Goal: Information Seeking & Learning: Learn about a topic

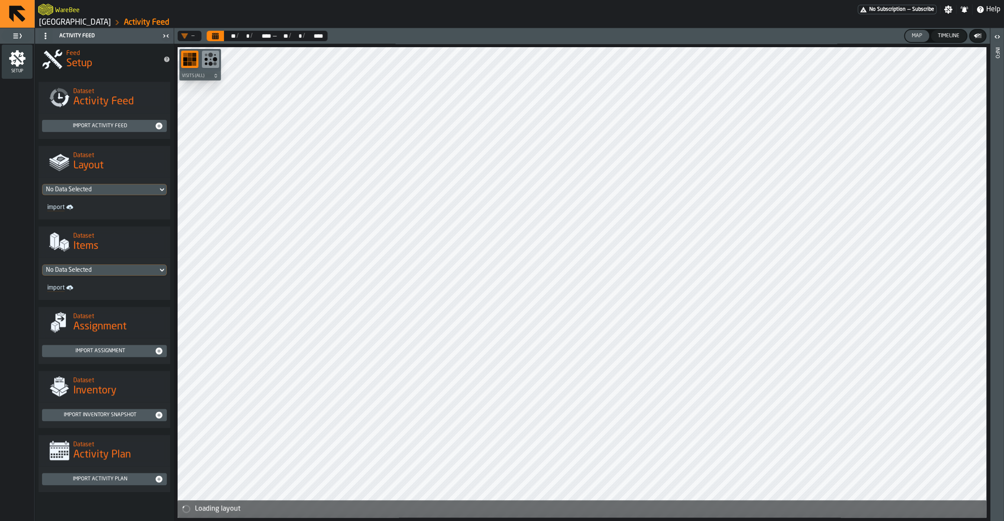
click at [84, 19] on link "Gap Blvd, Gallatin, TN 37066" at bounding box center [75, 23] width 72 height 10
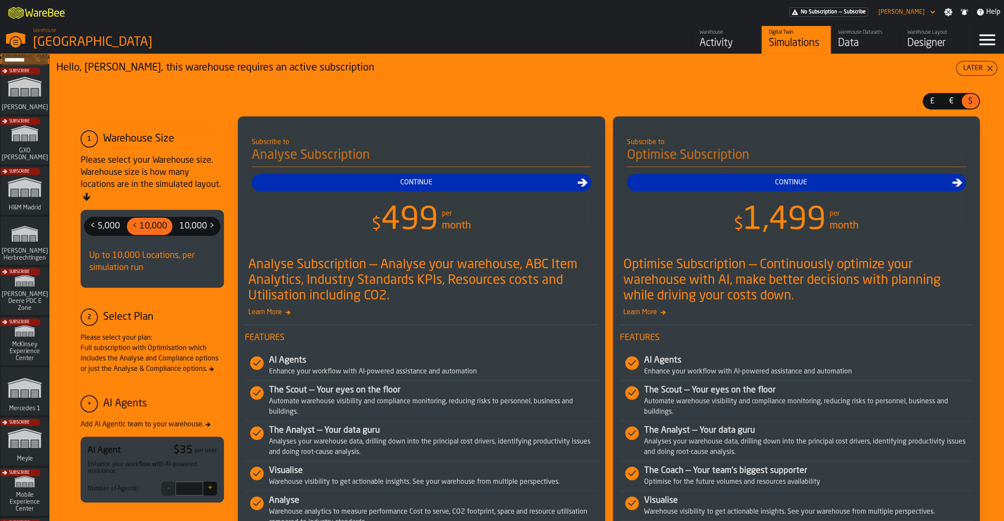
scroll to position [211, 0]
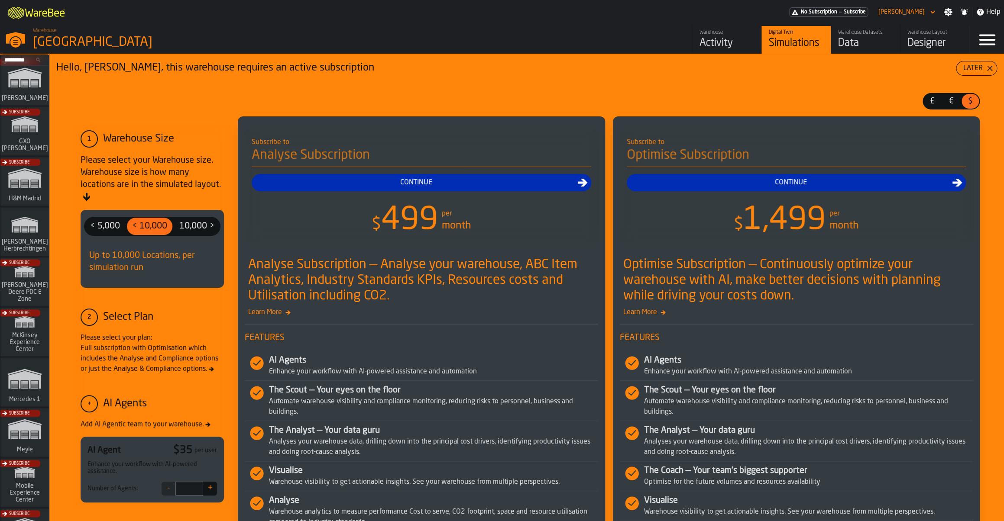
click at [23, 396] on icon "link-to-/wh/i/a24a3e22-db74-4543-ba93-f633e23cdb4e/simulations" at bounding box center [25, 379] width 42 height 35
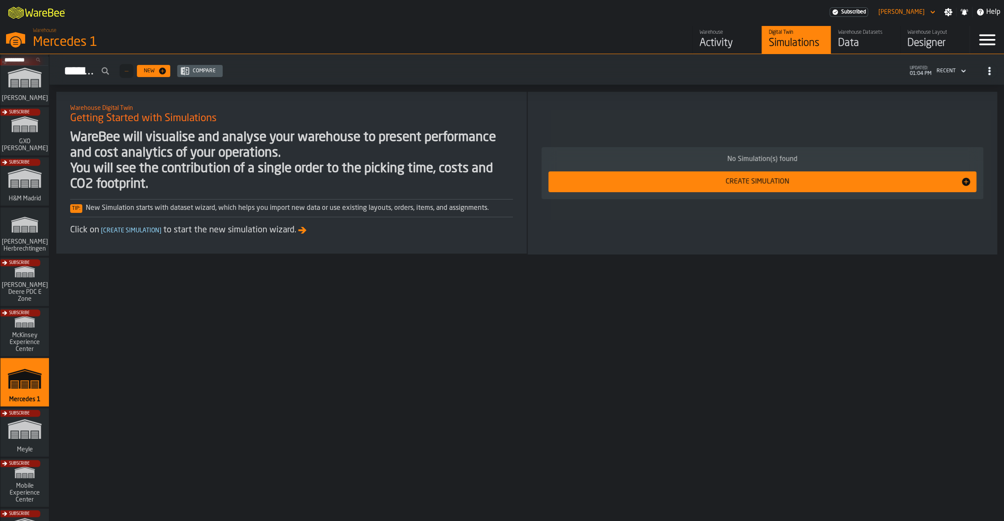
click at [727, 37] on div "Warehouse Activity" at bounding box center [726, 39] width 55 height 21
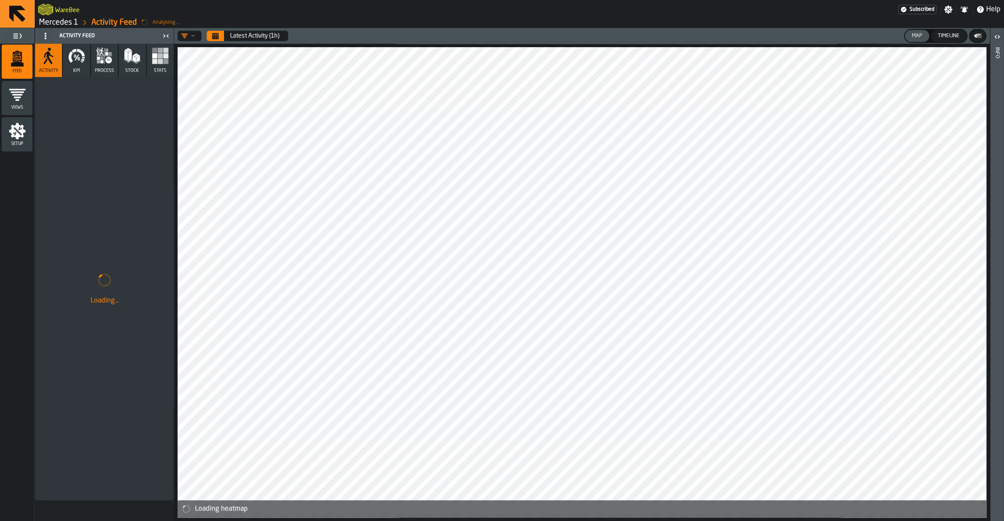
click at [218, 37] on icon "Calendar" at bounding box center [215, 37] width 6 height 4
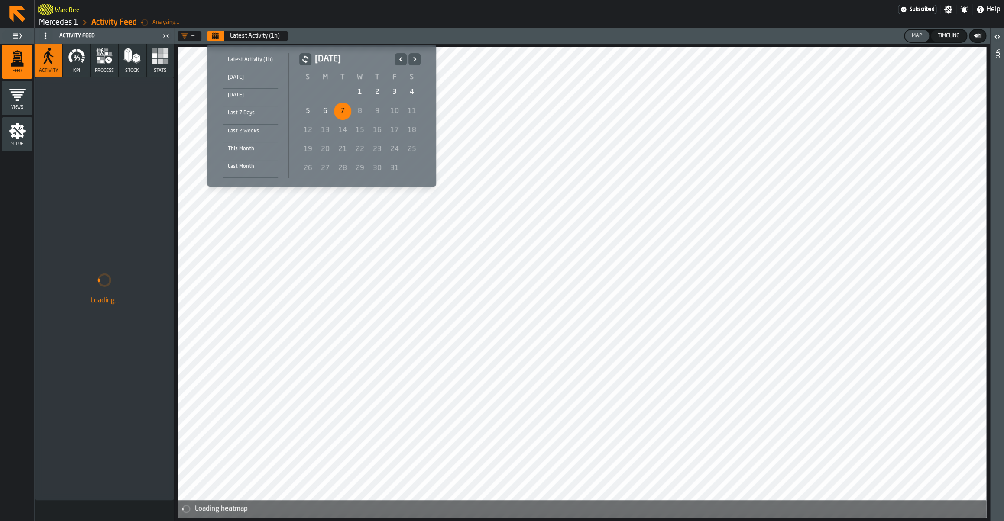
click at [312, 110] on div "5" at bounding box center [307, 111] width 17 height 17
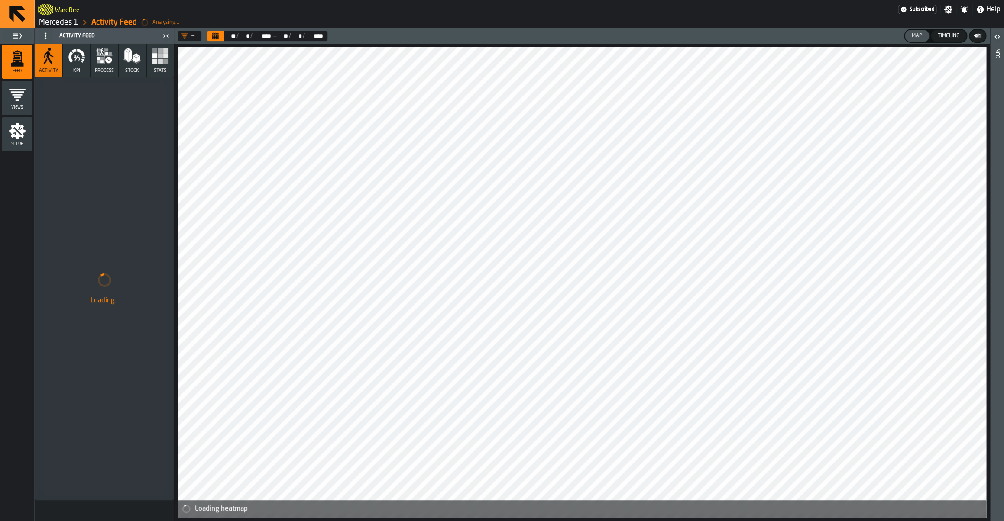
click at [112, 67] on button "process" at bounding box center [104, 60] width 27 height 33
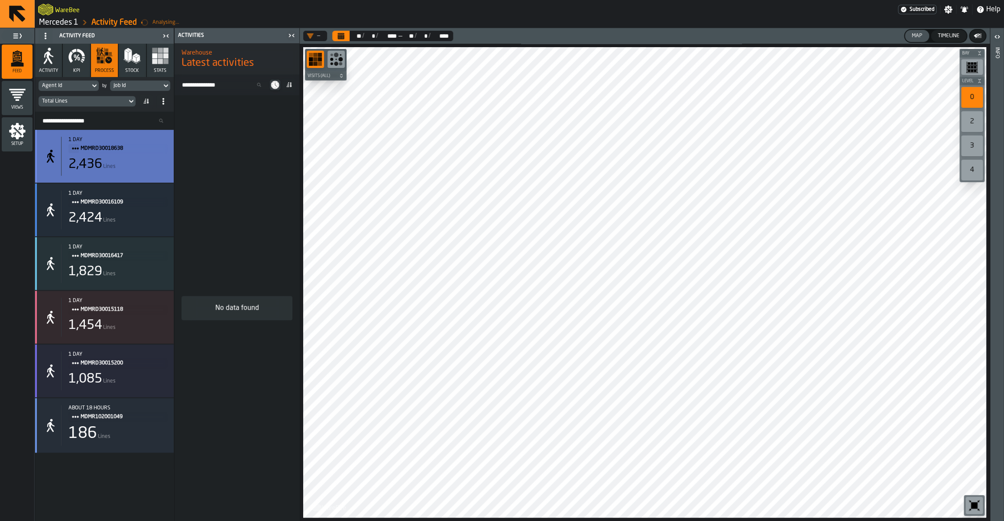
click at [130, 152] on span "MDMRD30018638" at bounding box center [120, 149] width 79 height 10
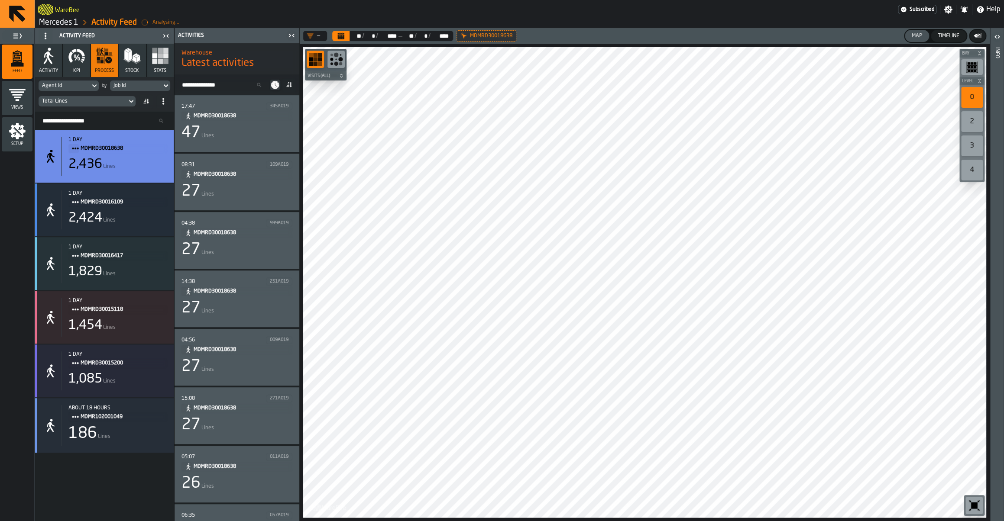
click at [225, 136] on div "47 Lines" at bounding box center [236, 132] width 111 height 17
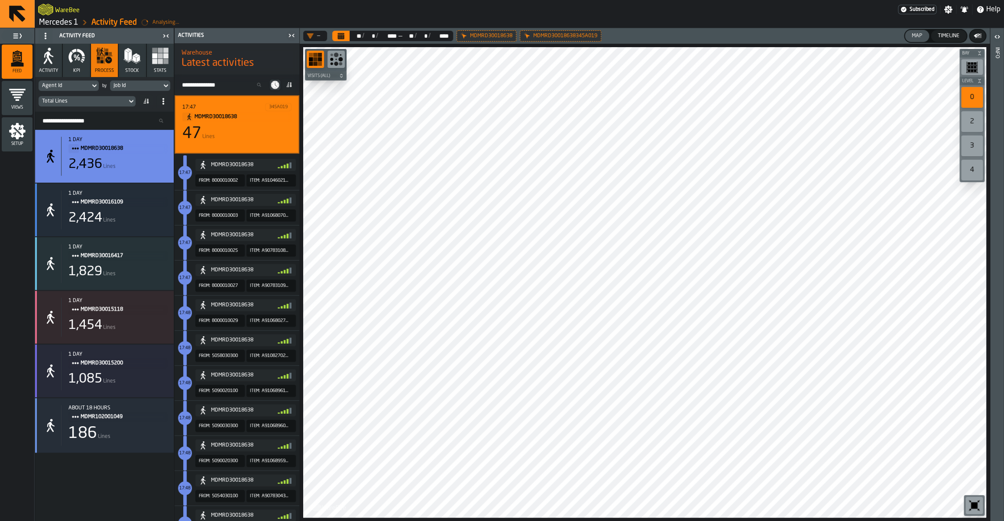
click at [970, 499] on icon "button-toolbar-undefined" at bounding box center [974, 506] width 14 height 14
click at [73, 23] on link "Mercedes 1" at bounding box center [58, 23] width 39 height 10
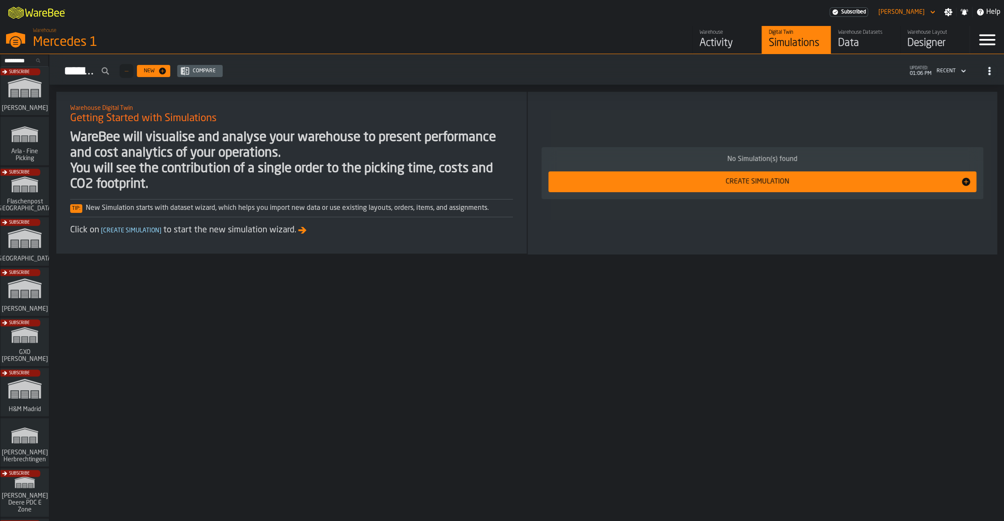
click at [16, 286] on div "Subscribe" at bounding box center [23, 294] width 48 height 50
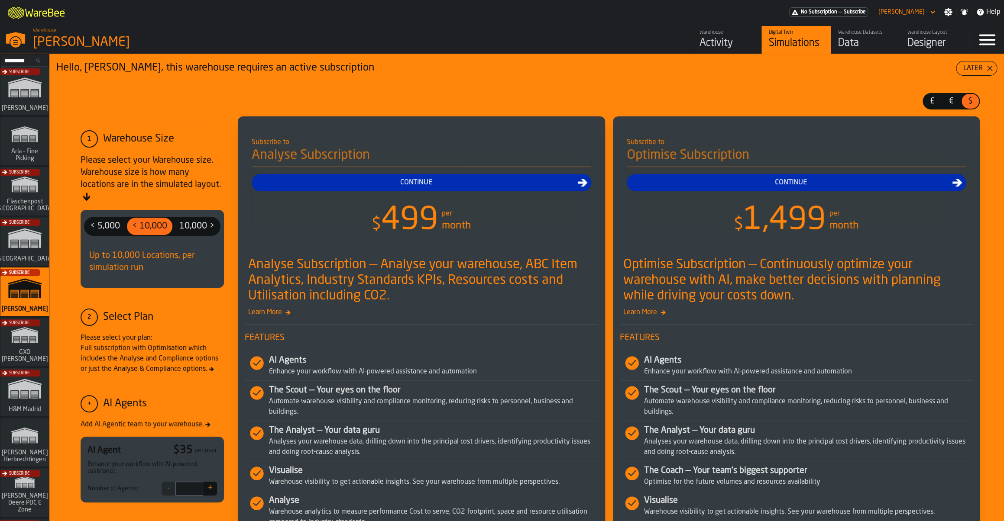
click at [708, 36] on div "Warehouse" at bounding box center [726, 32] width 55 height 6
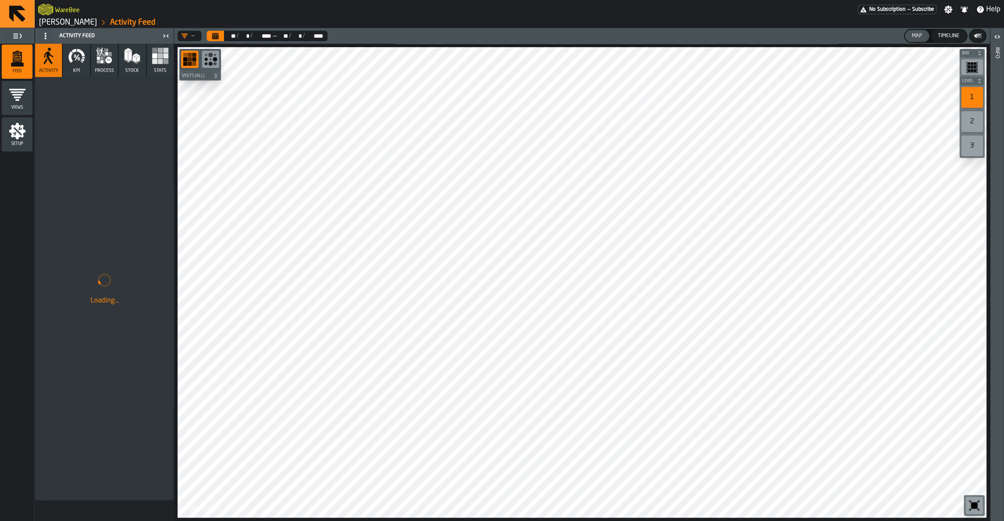
click at [151, 60] on button "Stats" at bounding box center [160, 60] width 27 height 33
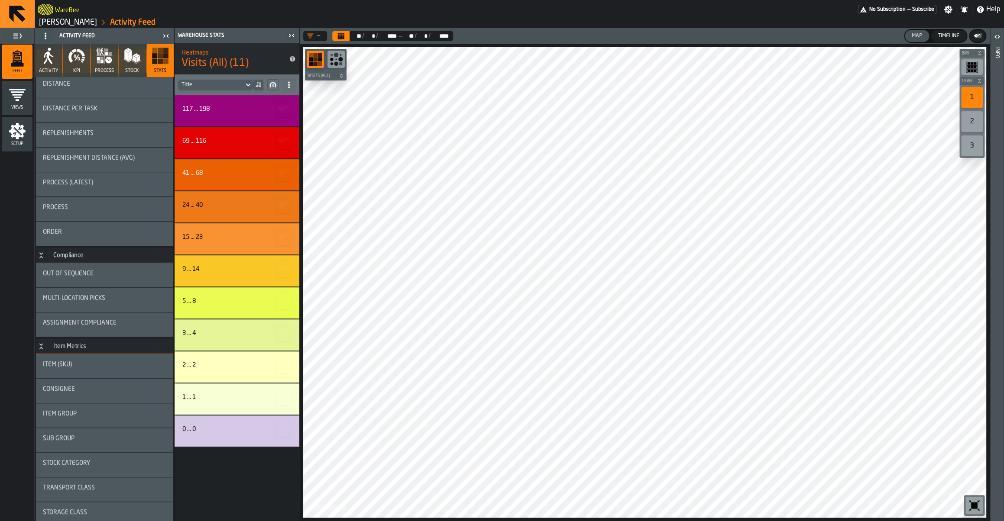
scroll to position [126, 0]
click at [352, 34] on div "** **" at bounding box center [356, 35] width 12 height 7
click at [348, 35] on button "Calendar" at bounding box center [340, 36] width 17 height 10
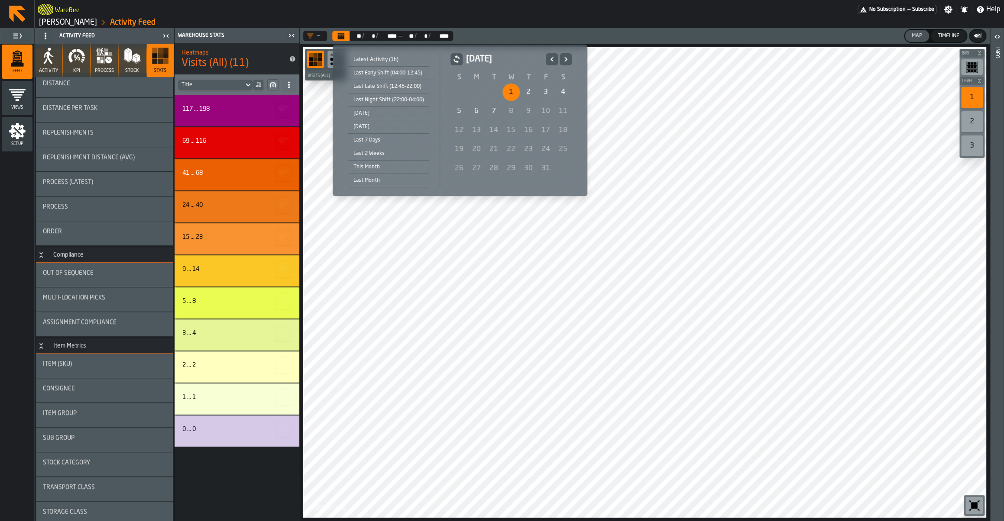
drag, startPoint x: 517, startPoint y: 92, endPoint x: 503, endPoint y: 106, distance: 19.9
click at [516, 92] on div "1" at bounding box center [510, 92] width 17 height 17
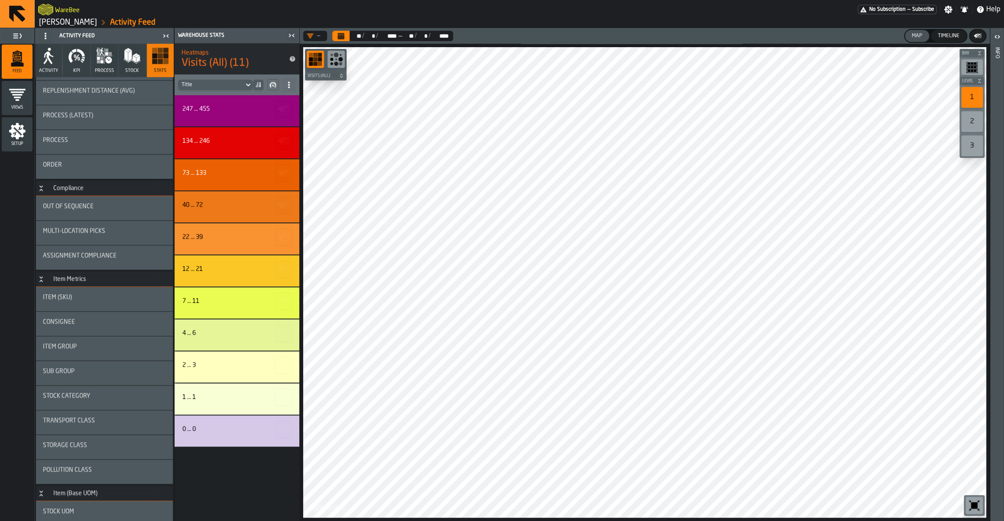
scroll to position [211, 0]
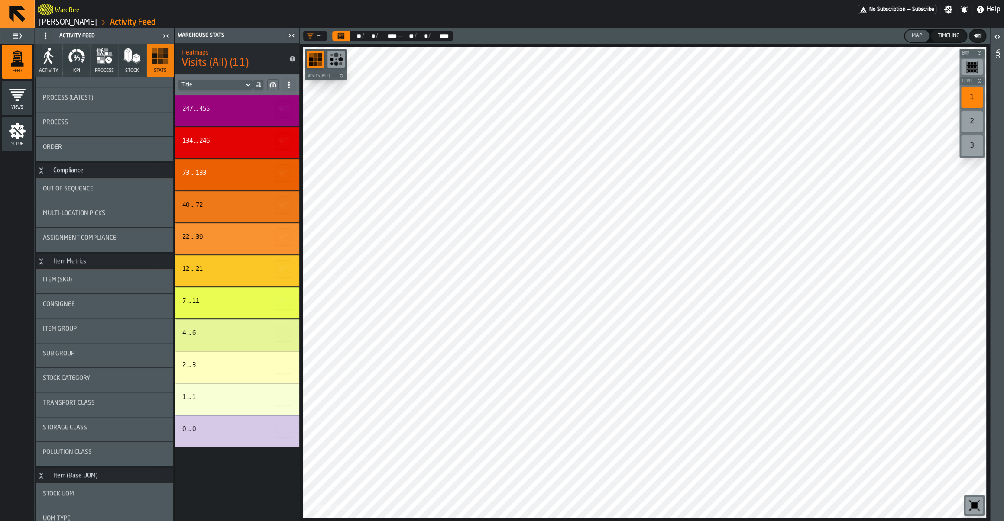
click at [82, 339] on div "Item Group" at bounding box center [104, 331] width 137 height 24
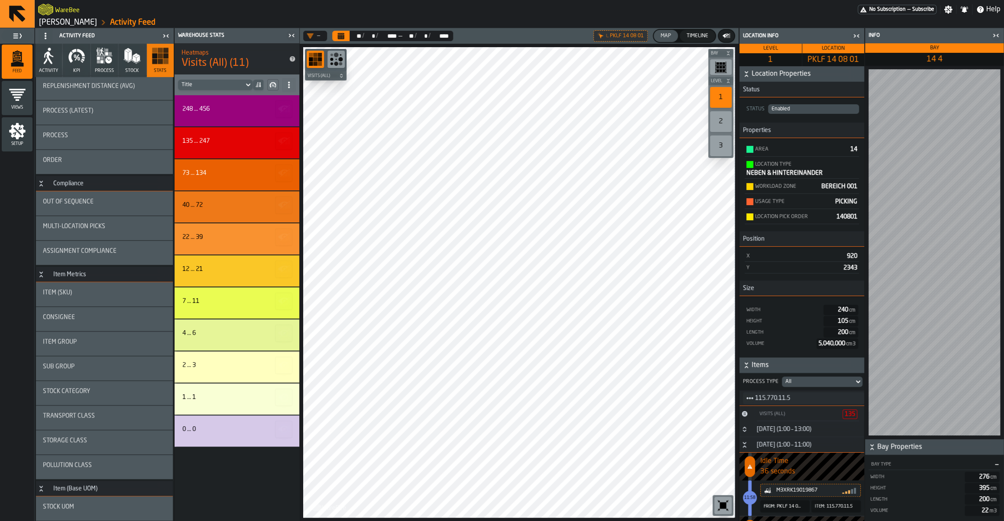
scroll to position [211, 0]
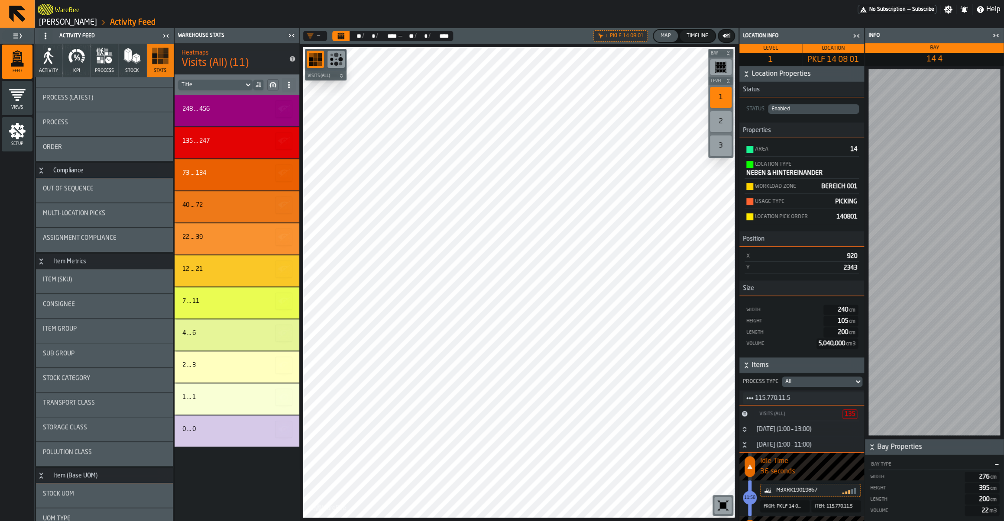
click at [87, 368] on div "Stock Category" at bounding box center [104, 380] width 137 height 24
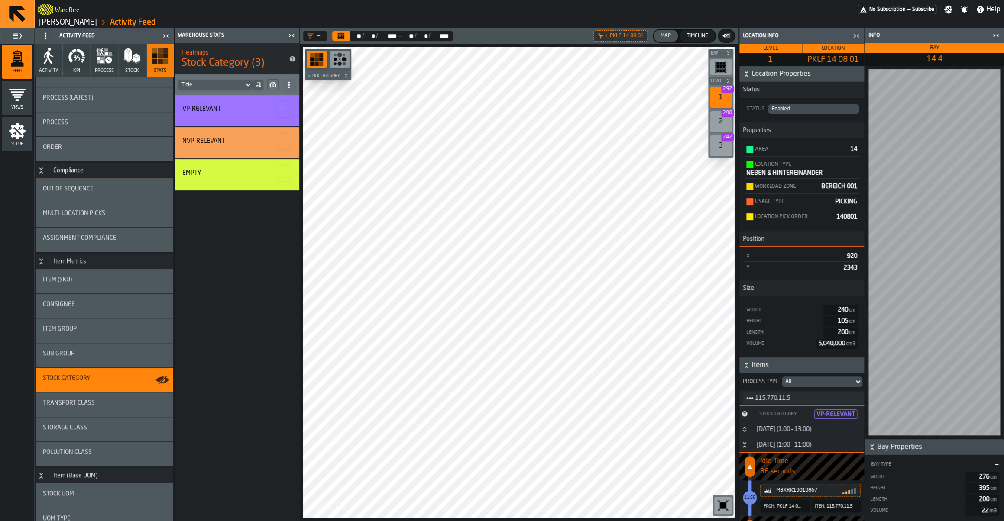
click at [745, 446] on icon "Button-7 October (1:00 – 11:00)-open" at bounding box center [744, 445] width 7 height 7
click at [746, 420] on h3 "Stock Category VP-RELEVANT" at bounding box center [801, 414] width 125 height 16
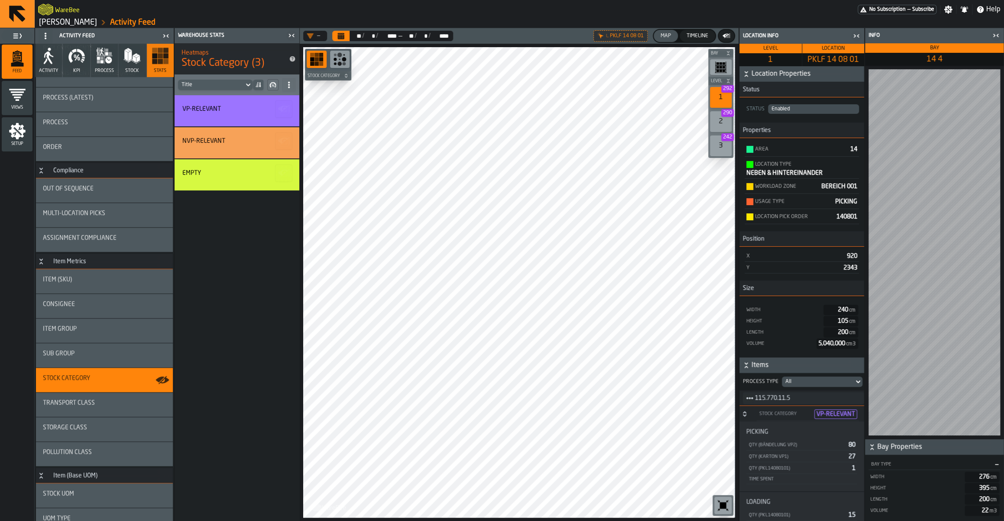
click at [746, 420] on h3 "Stock Category VP-RELEVANT" at bounding box center [801, 414] width 125 height 16
click at [82, 410] on div "Transport Class" at bounding box center [104, 405] width 137 height 24
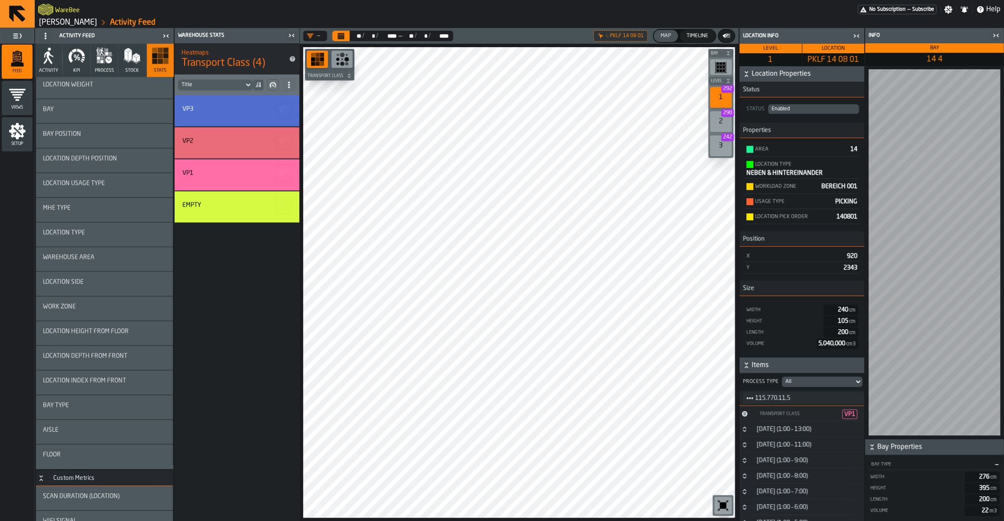
scroll to position [1562, 0]
click at [84, 430] on div "Aisle" at bounding box center [104, 427] width 123 height 7
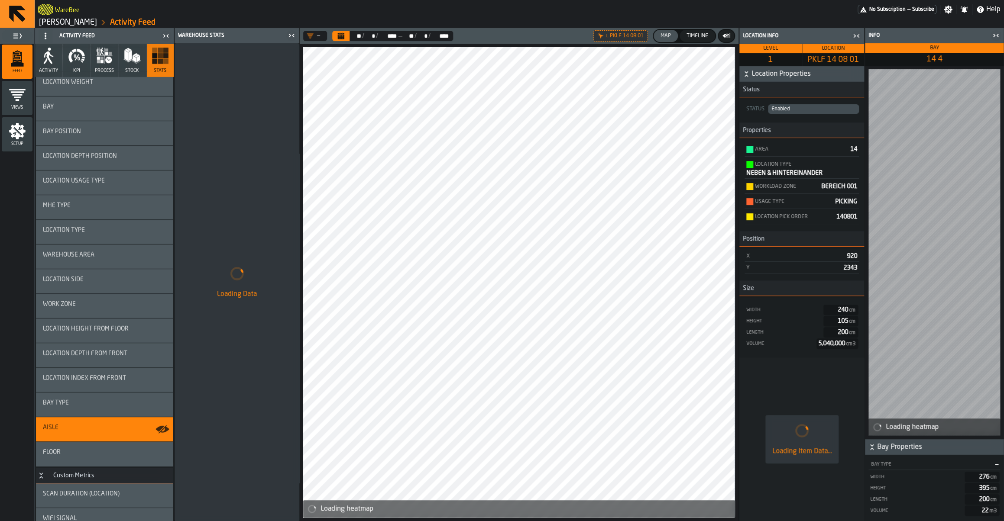
click at [853, 36] on icon "button-toggle-Close me" at bounding box center [856, 36] width 10 height 10
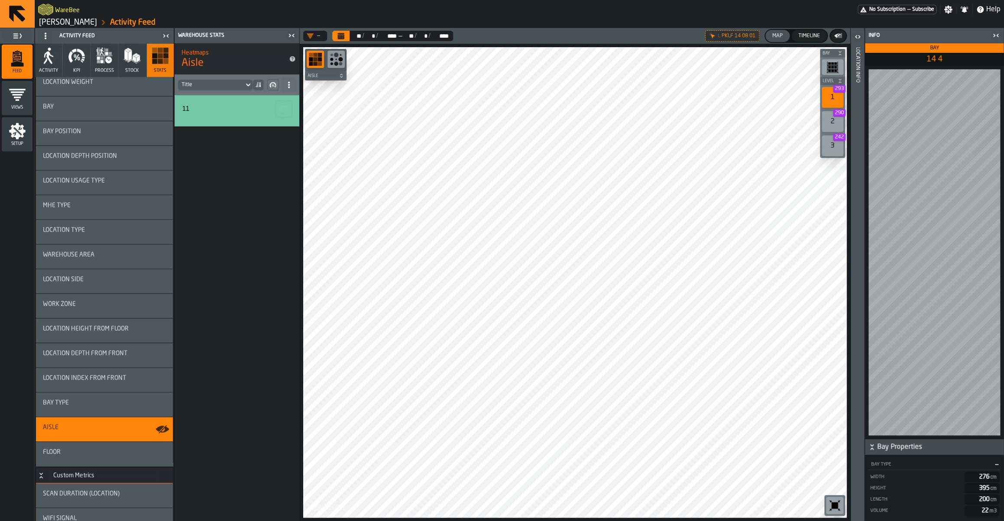
click at [79, 67] on button "KPI" at bounding box center [76, 60] width 27 height 33
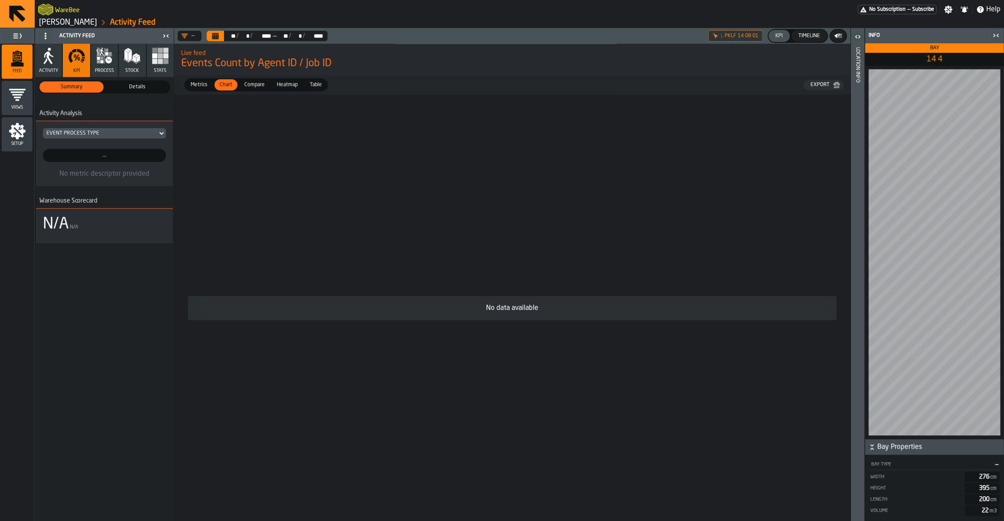
click at [137, 82] on div "Details" at bounding box center [137, 86] width 64 height 11
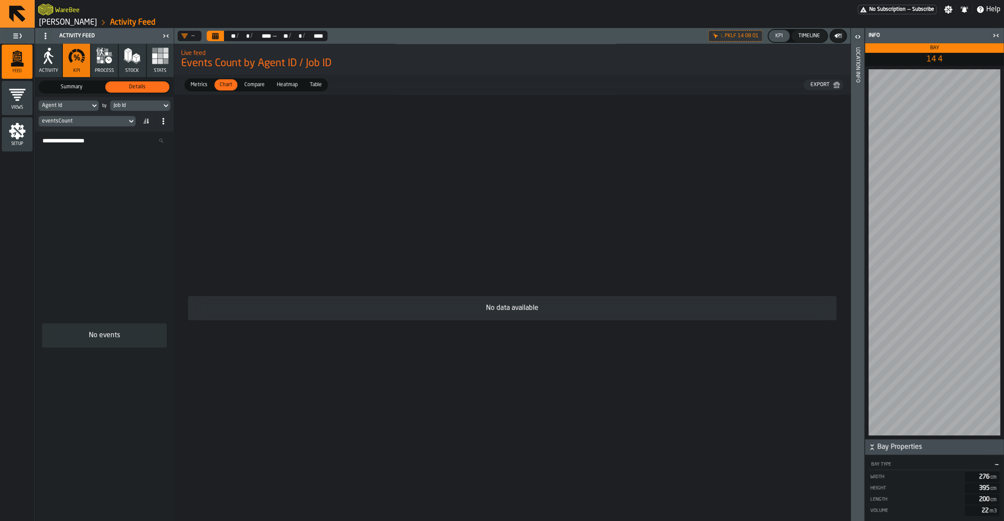
click at [78, 106] on div "Agent Id" at bounding box center [64, 106] width 45 height 6
click at [67, 119] on input "Search" at bounding box center [84, 120] width 85 height 11
type input "*****"
click at [69, 136] on div "Aisle" at bounding box center [66, 140] width 45 height 10
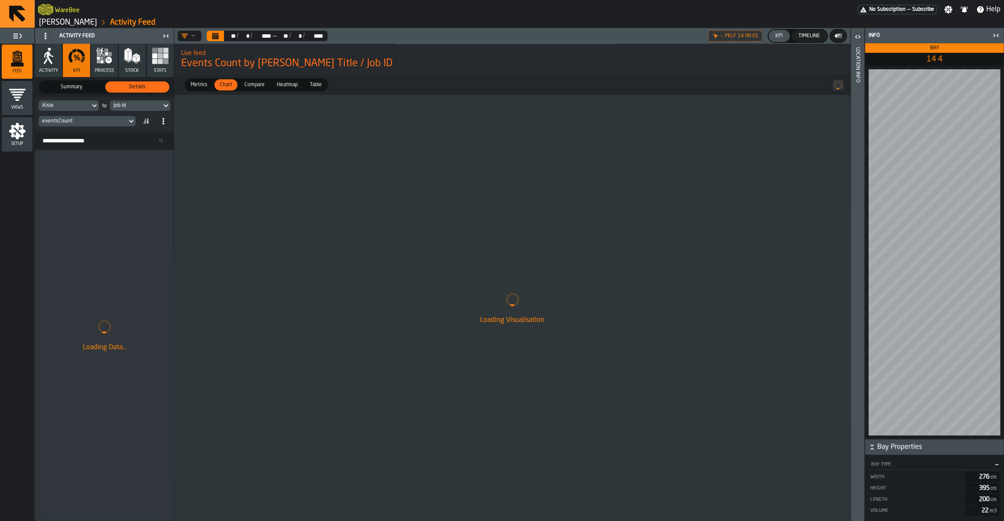
click at [121, 106] on div "Job Id" at bounding box center [135, 106] width 45 height 6
click at [126, 156] on div "Event Day" at bounding box center [156, 160] width 82 height 10
click at [117, 104] on div "Event Day" at bounding box center [135, 106] width 45 height 6
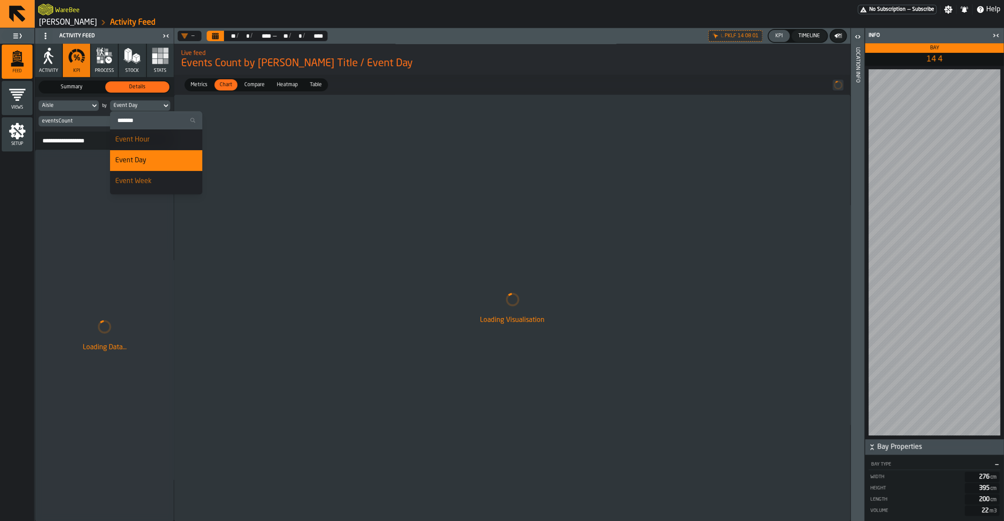
click at [132, 190] on li "Event Week" at bounding box center [156, 181] width 92 height 21
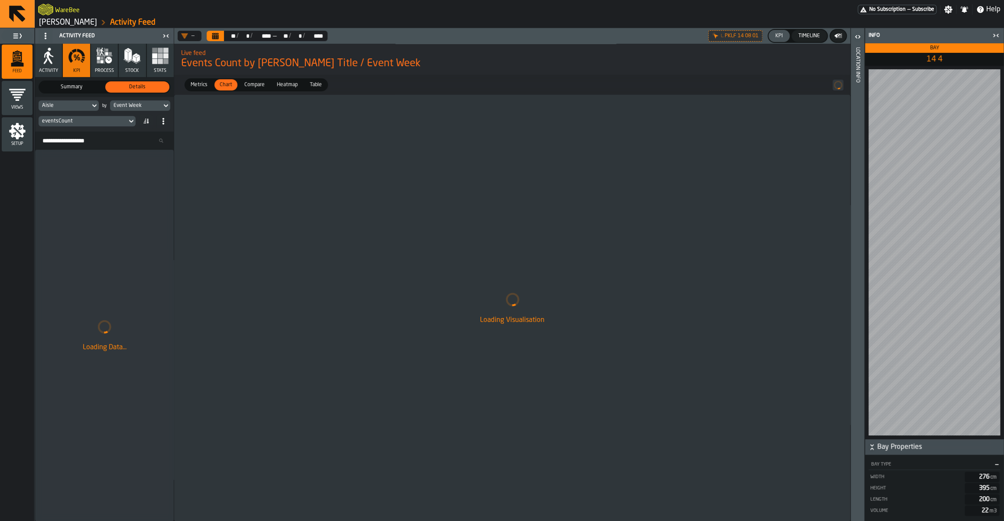
click at [80, 123] on div "eventsCount" at bounding box center [82, 121] width 81 height 6
click at [100, 136] on input "Search" at bounding box center [108, 135] width 48 height 11
type input "*"
type input "*****"
click at [115, 136] on input "*****" at bounding box center [108, 135] width 48 height 11
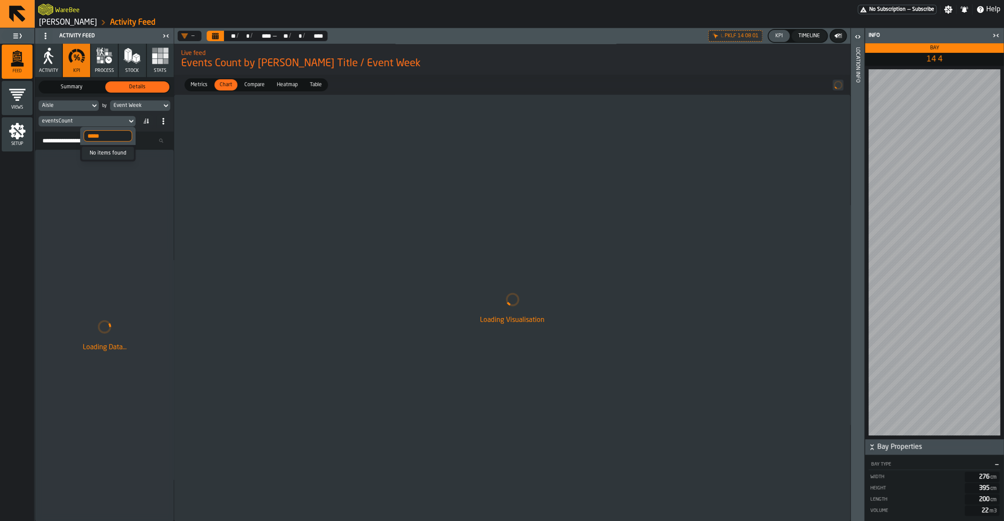
click at [115, 136] on input "*****" at bounding box center [108, 135] width 48 height 11
click at [86, 181] on div "Loading Data..." at bounding box center [104, 336] width 139 height 372
click at [121, 119] on div "eventsCount" at bounding box center [82, 121] width 81 height 6
click at [100, 120] on div "eventsCount" at bounding box center [82, 121] width 81 height 6
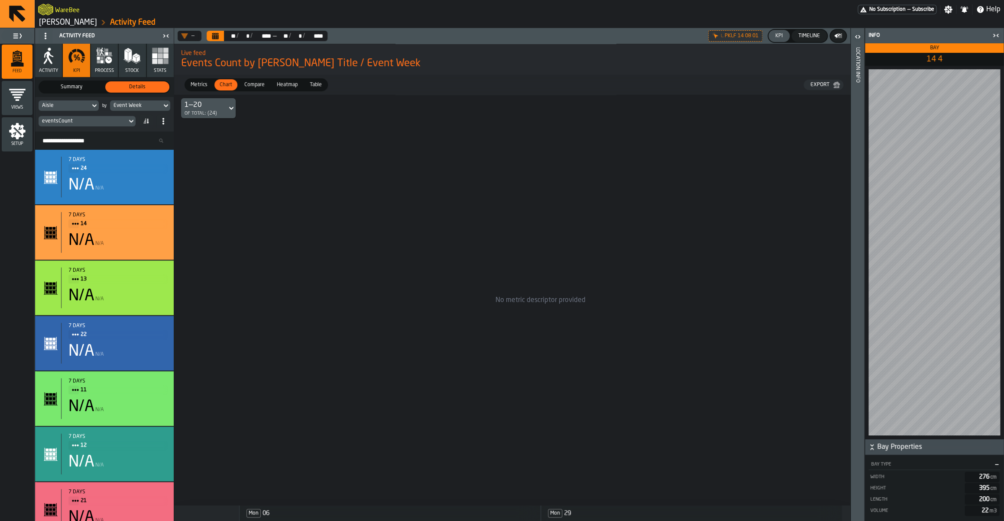
click at [130, 123] on icon at bounding box center [131, 121] width 9 height 10
click at [75, 109] on div "Aisle" at bounding box center [64, 106] width 45 height 6
click at [56, 121] on input "*****" at bounding box center [66, 120] width 48 height 11
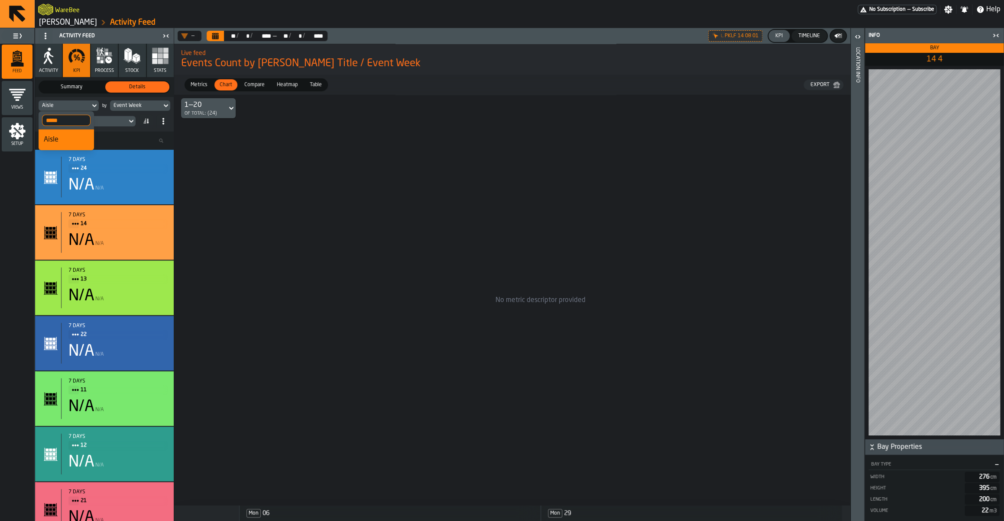
click at [112, 117] on div "eventsCount" at bounding box center [83, 121] width 88 height 10
click at [129, 123] on icon at bounding box center [131, 121] width 9 height 10
click at [62, 120] on input "*****" at bounding box center [66, 120] width 48 height 11
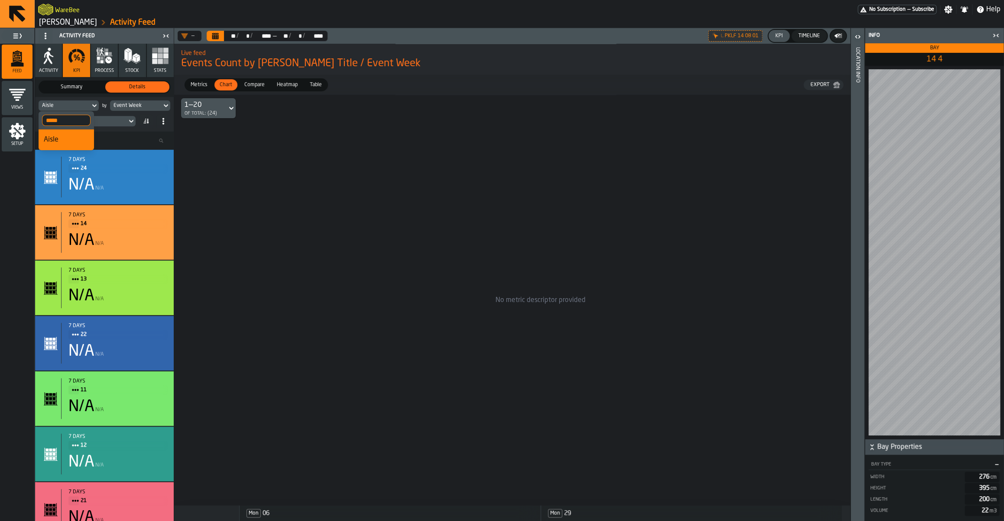
click at [62, 120] on input "*****" at bounding box center [66, 120] width 48 height 11
type input "*****"
click at [228, 168] on div "No metric descriptor provided" at bounding box center [512, 300] width 676 height 411
click at [61, 67] on button "Activity" at bounding box center [48, 60] width 27 height 33
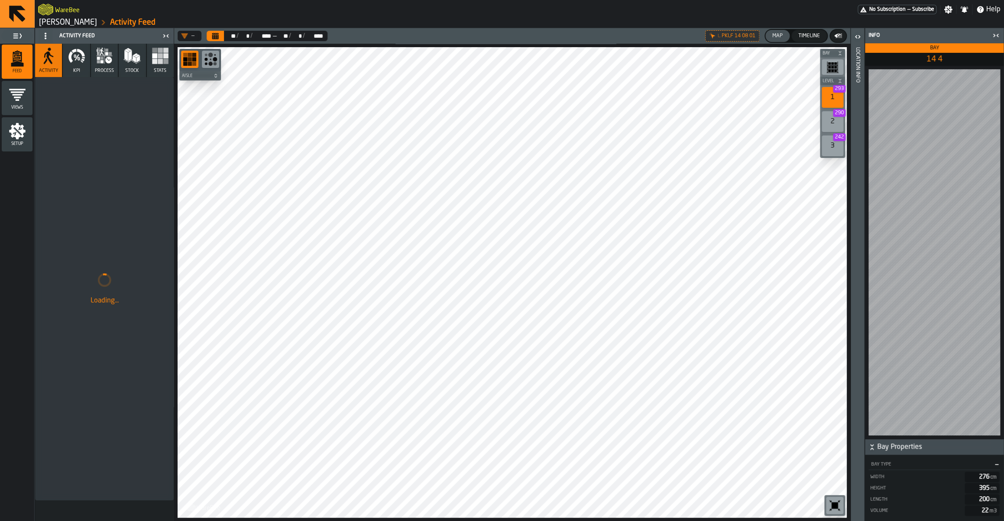
click at [23, 129] on icon "menu Setup" at bounding box center [17, 131] width 16 height 16
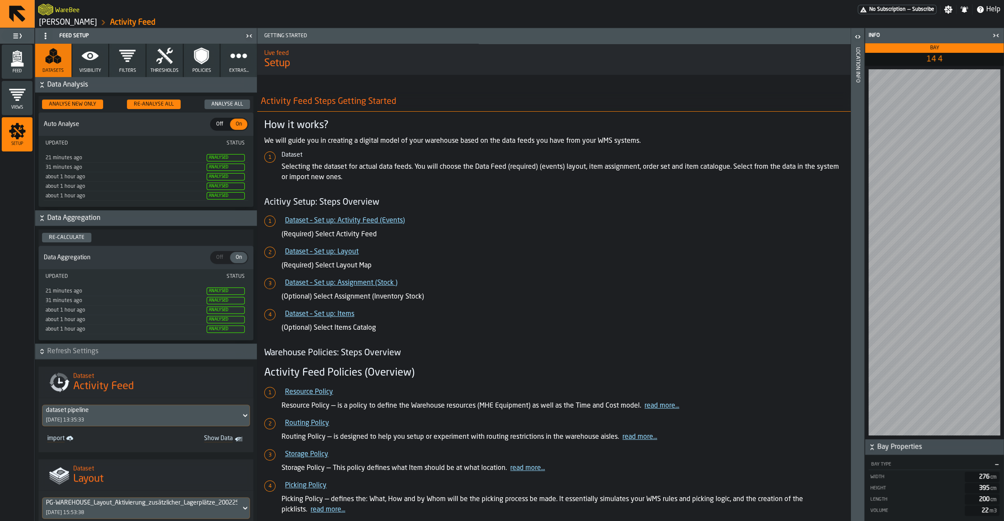
click at [100, 60] on button "Visibility" at bounding box center [90, 60] width 36 height 33
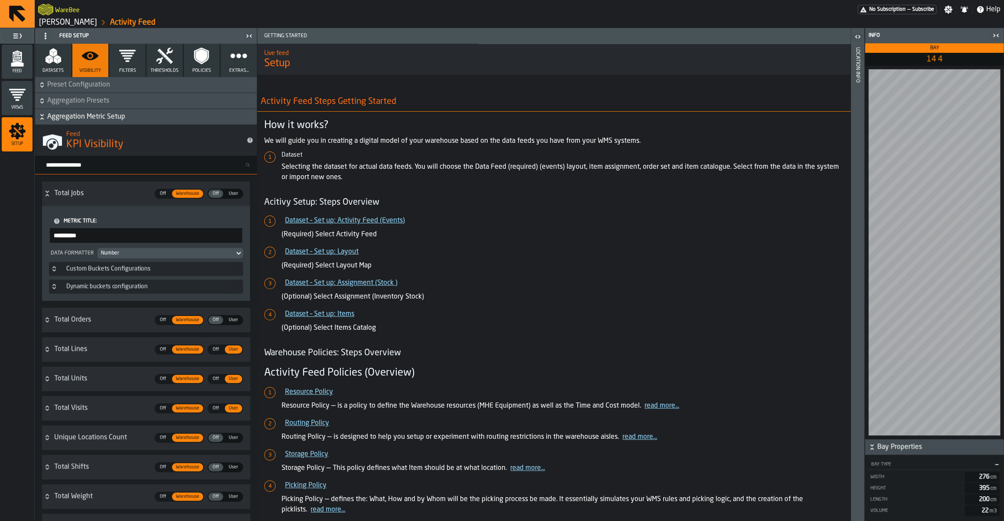
click at [145, 57] on button "Filters" at bounding box center [127, 60] width 36 height 33
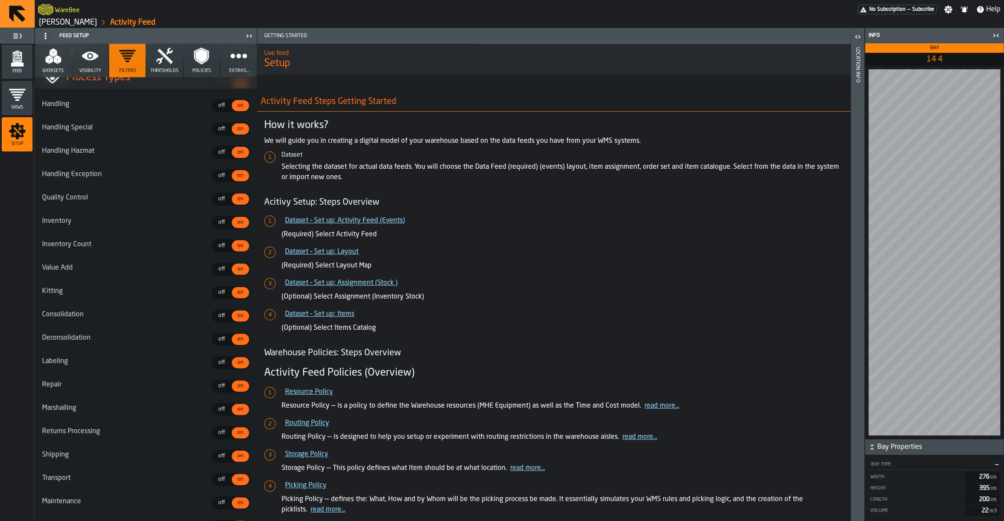
scroll to position [784, 0]
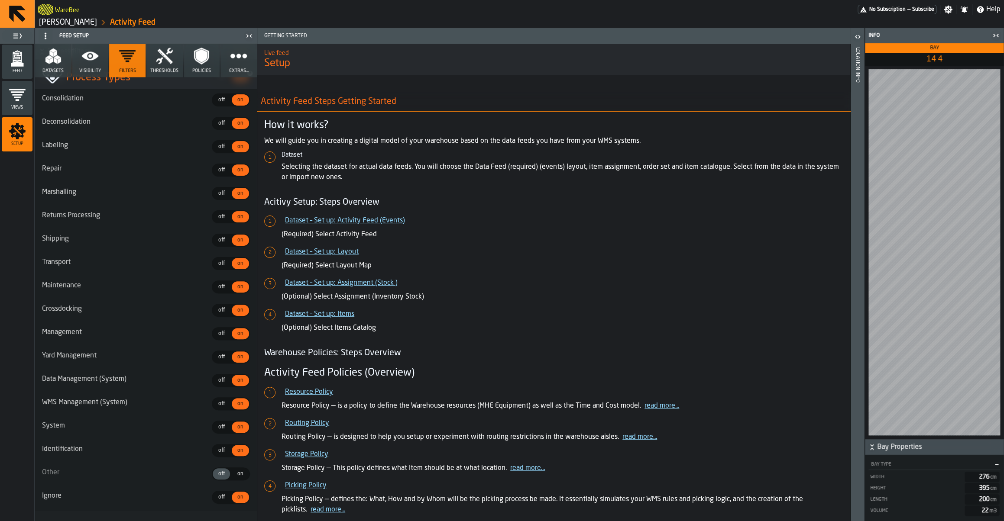
click at [84, 60] on icon "button" at bounding box center [89, 55] width 17 height 17
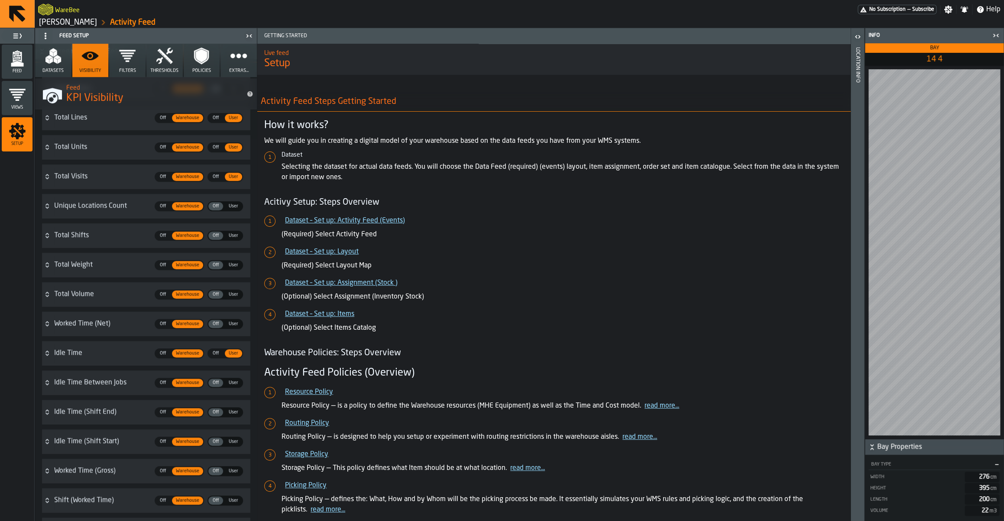
scroll to position [151, 0]
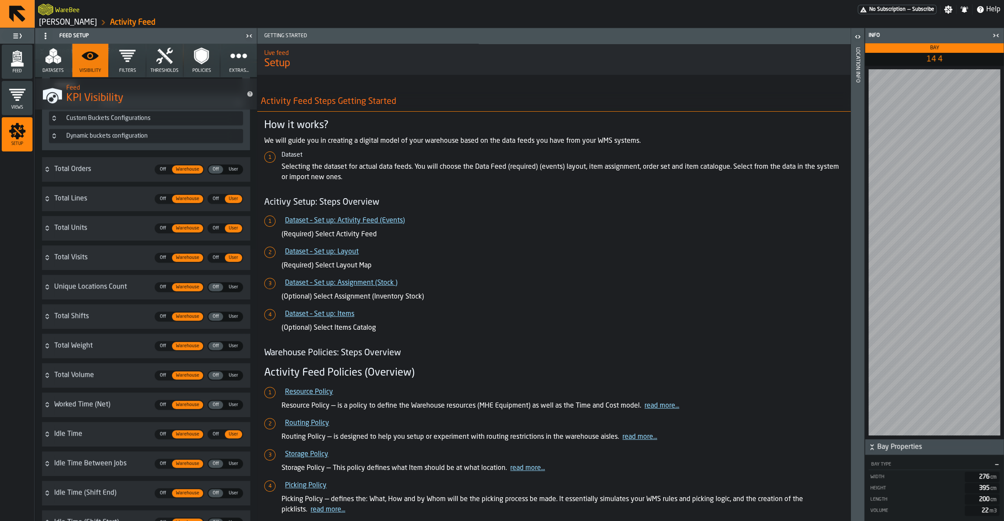
click at [15, 61] on icon "menu Feed" at bounding box center [17, 58] width 17 height 17
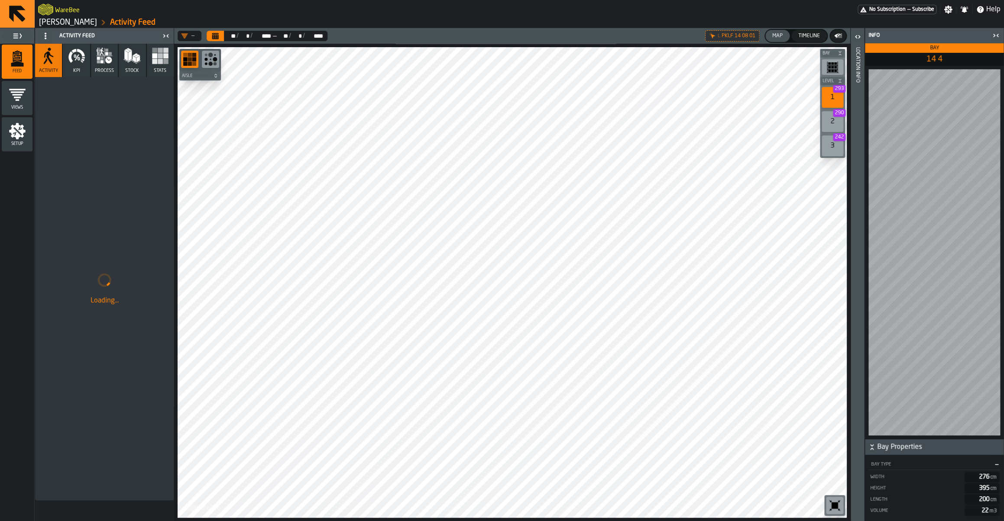
click at [78, 67] on button "KPI" at bounding box center [76, 60] width 27 height 33
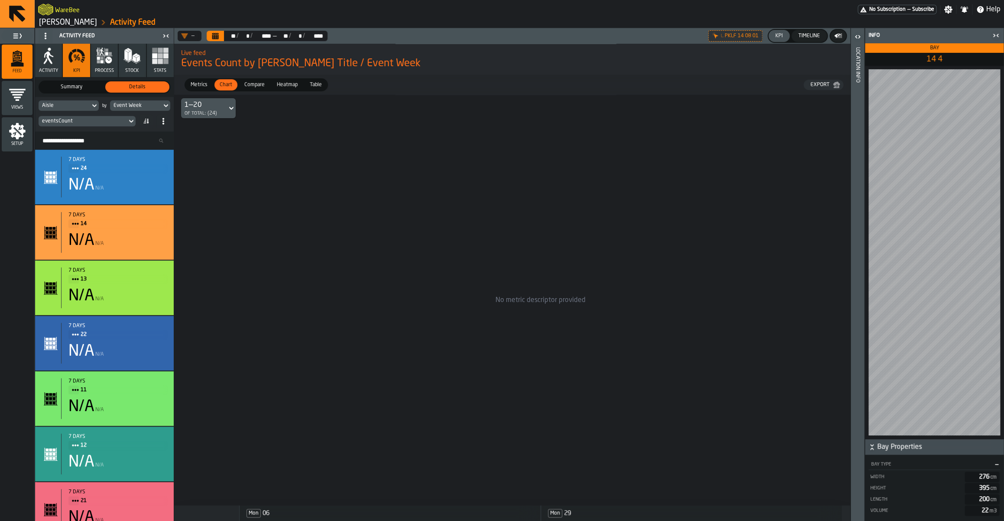
click at [90, 122] on div "eventsCount" at bounding box center [82, 121] width 81 height 6
click at [92, 128] on label "Search" at bounding box center [107, 136] width 55 height 18
click at [92, 130] on input "Search" at bounding box center [108, 135] width 48 height 11
click at [0, 0] on icon at bounding box center [0, 0] width 0 height 0
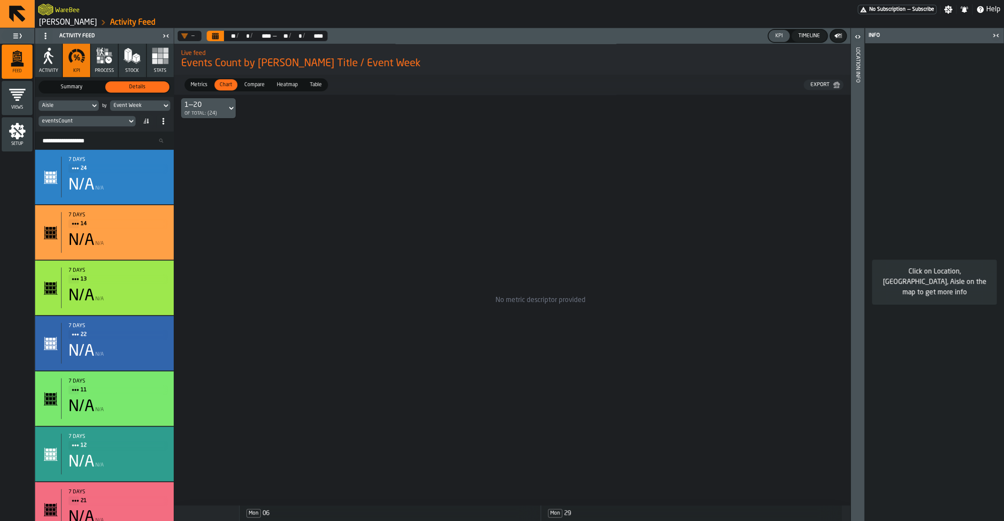
click at [108, 121] on div "eventsCount" at bounding box center [82, 121] width 81 height 6
click at [426, 169] on div "No metric descriptor provided" at bounding box center [540, 300] width 602 height 411
click at [108, 58] on icon "button" at bounding box center [108, 60] width 6 height 6
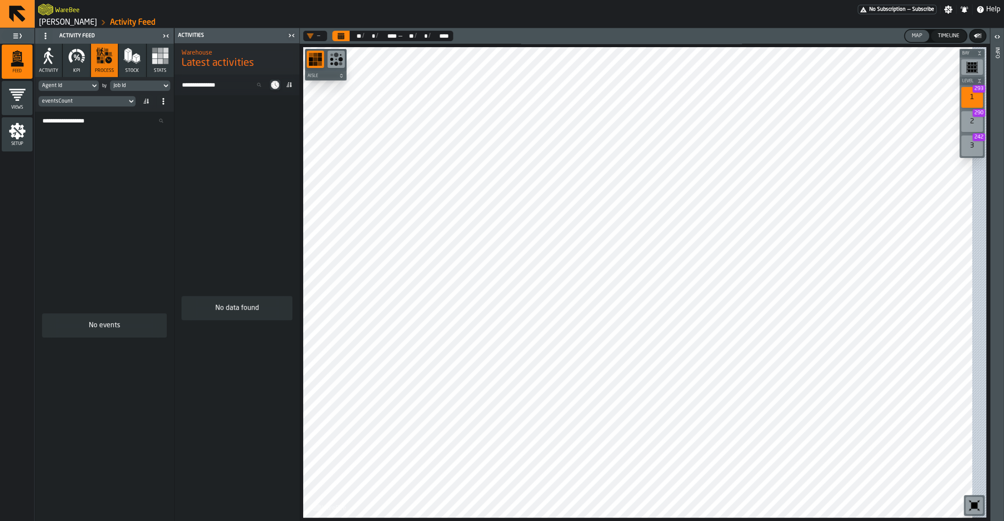
click at [77, 65] on button "KPI" at bounding box center [76, 60] width 27 height 33
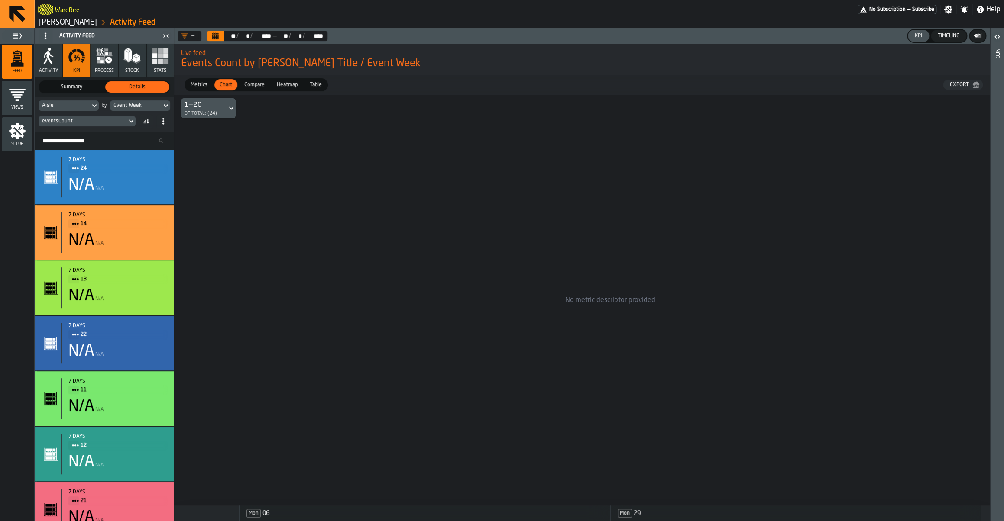
click at [69, 123] on div "eventsCount" at bounding box center [82, 121] width 81 height 6
click at [97, 135] on input "Search" at bounding box center [108, 135] width 48 height 11
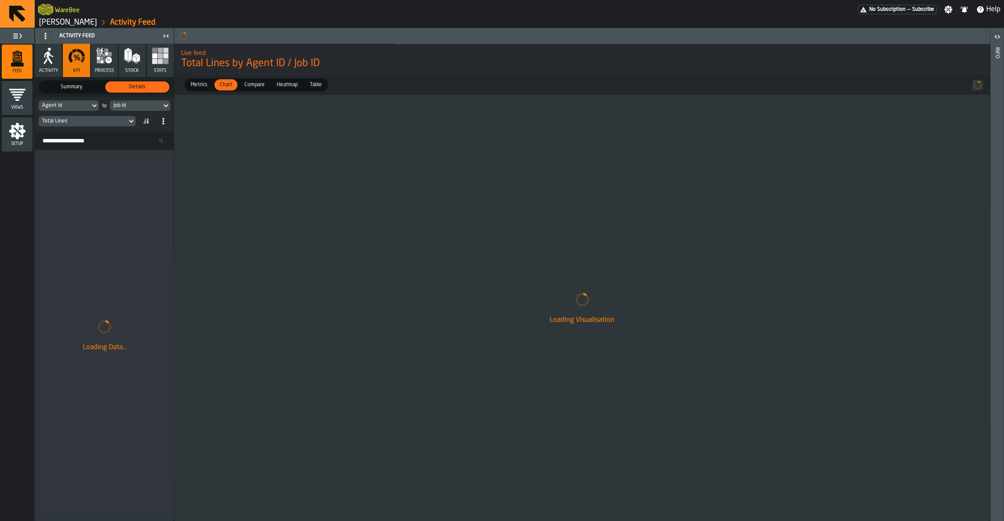
click at [74, 103] on div "Agent Id" at bounding box center [64, 106] width 45 height 6
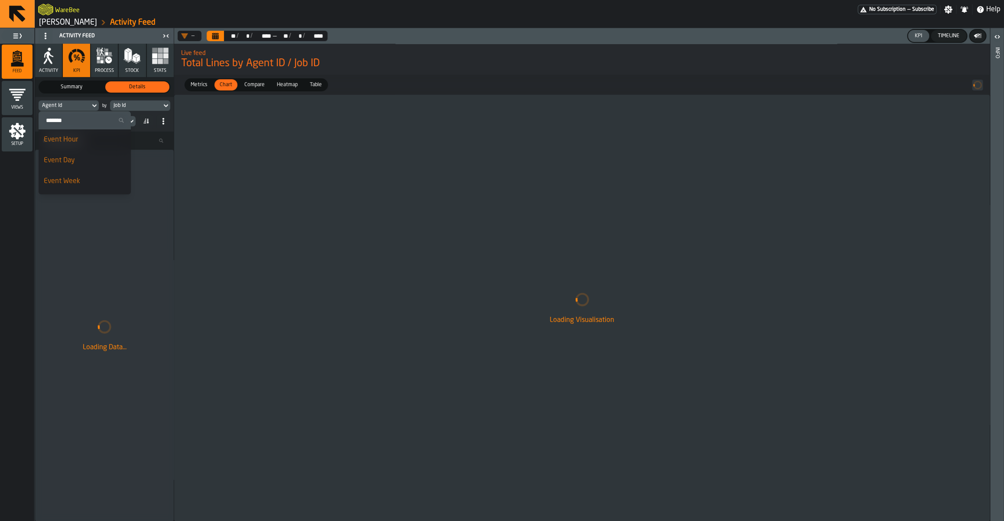
click at [54, 119] on input "Search" at bounding box center [84, 120] width 85 height 11
type input "****"
click at [58, 138] on div "Aisle" at bounding box center [66, 140] width 45 height 10
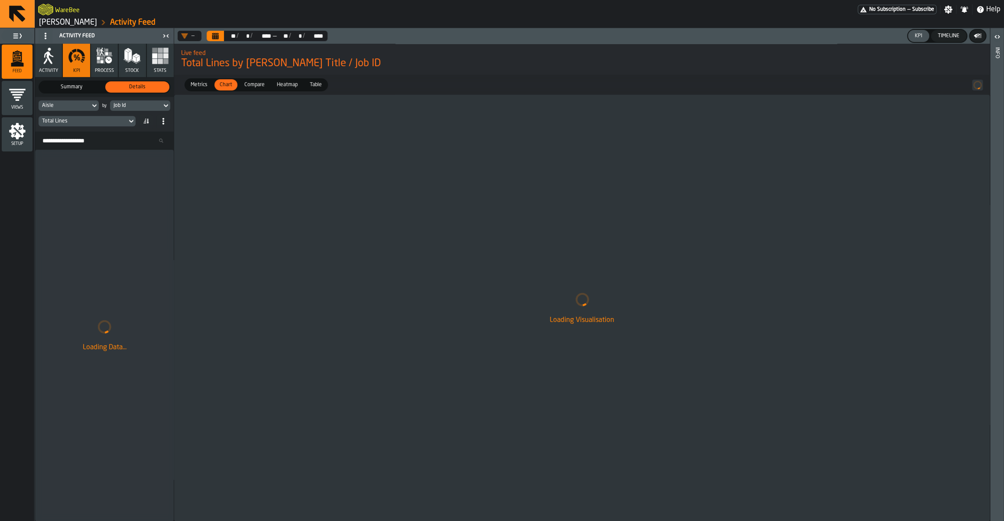
click at [152, 106] on div "Job Id" at bounding box center [135, 106] width 45 height 6
click at [137, 184] on div "Event Week" at bounding box center [156, 181] width 82 height 10
click at [157, 109] on div "Event Week" at bounding box center [135, 106] width 45 height 6
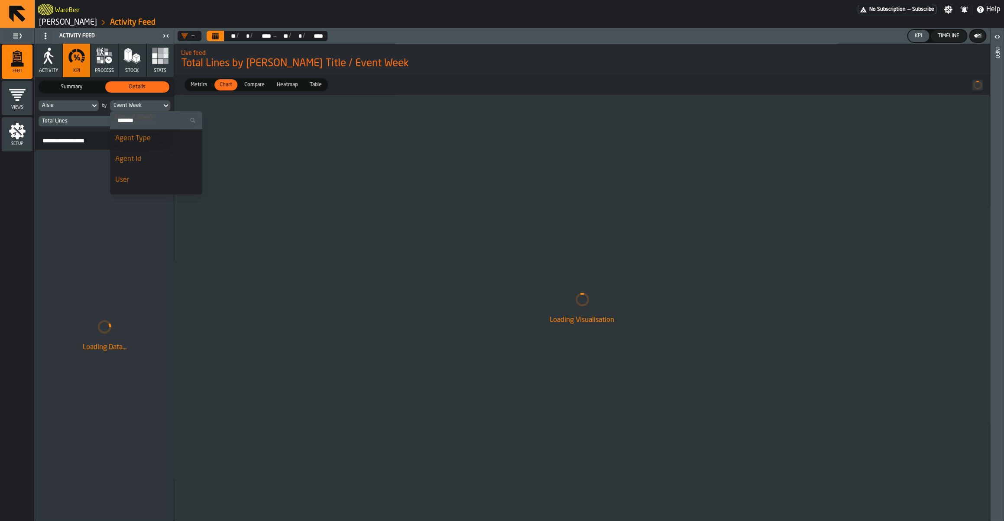
scroll to position [42, 0]
click at [301, 191] on div "Loading Visualisation" at bounding box center [581, 308] width 815 height 427
click at [107, 126] on div "Total Lines" at bounding box center [83, 121] width 88 height 10
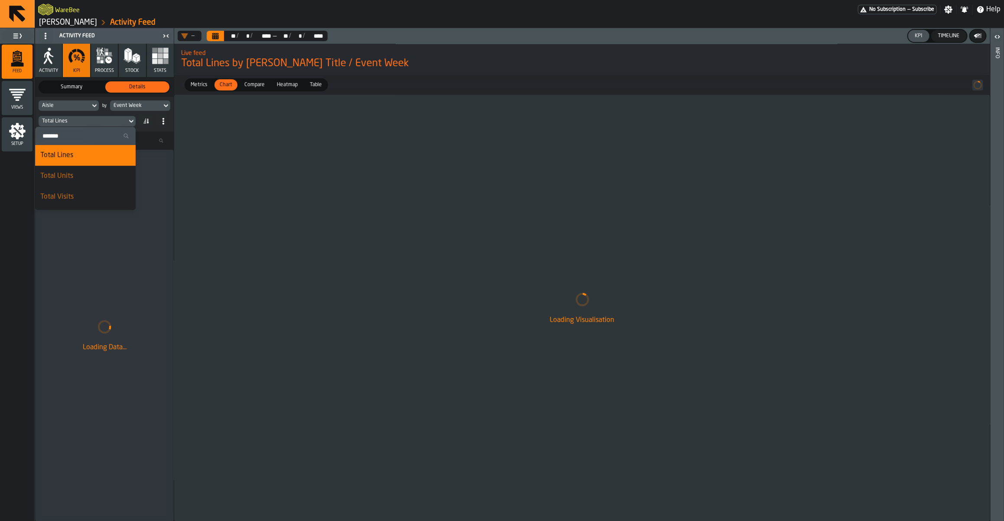
click at [82, 139] on input "Search" at bounding box center [86, 135] width 94 height 11
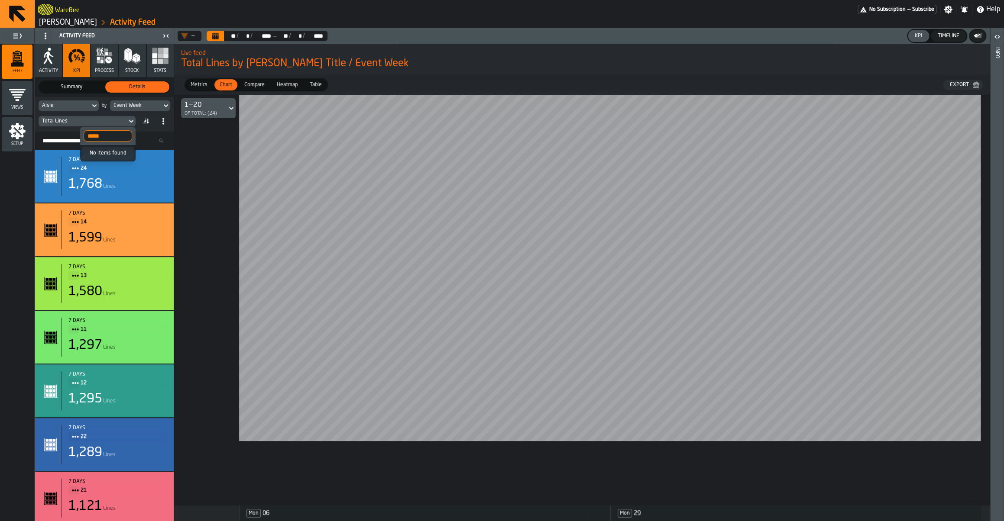
click at [114, 136] on input "*****" at bounding box center [108, 135] width 48 height 11
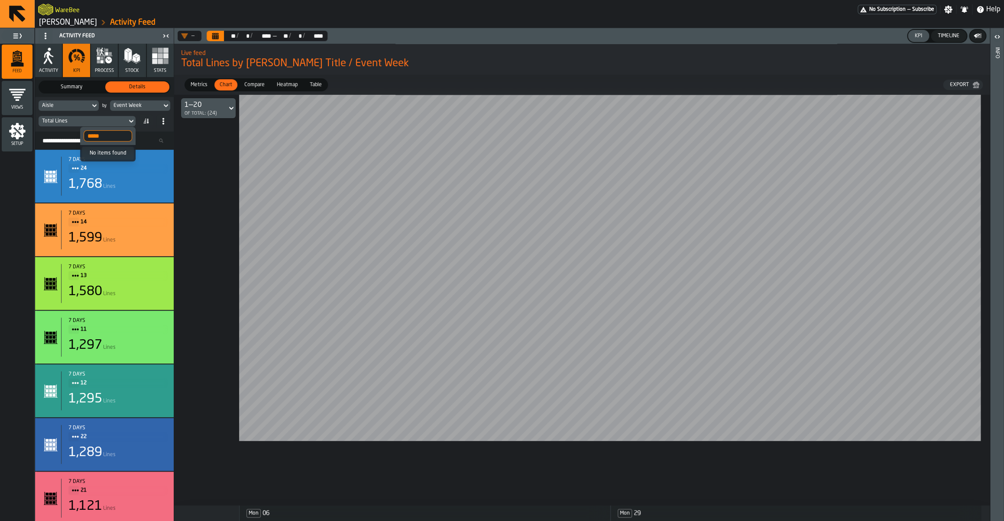
click at [114, 136] on input "*****" at bounding box center [108, 135] width 48 height 11
click at [99, 134] on input "******" at bounding box center [108, 135] width 48 height 11
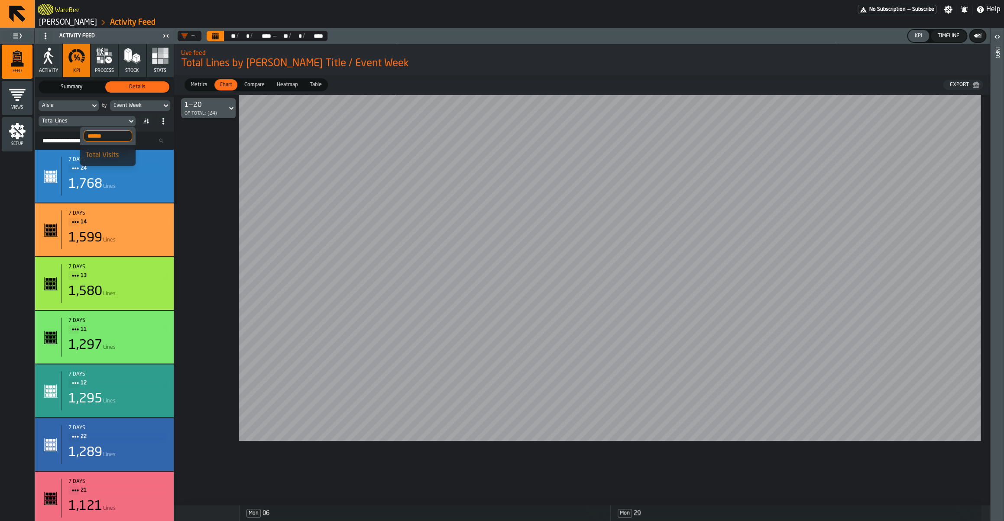
type input "******"
click at [80, 124] on div "Total Lines" at bounding box center [82, 121] width 81 height 6
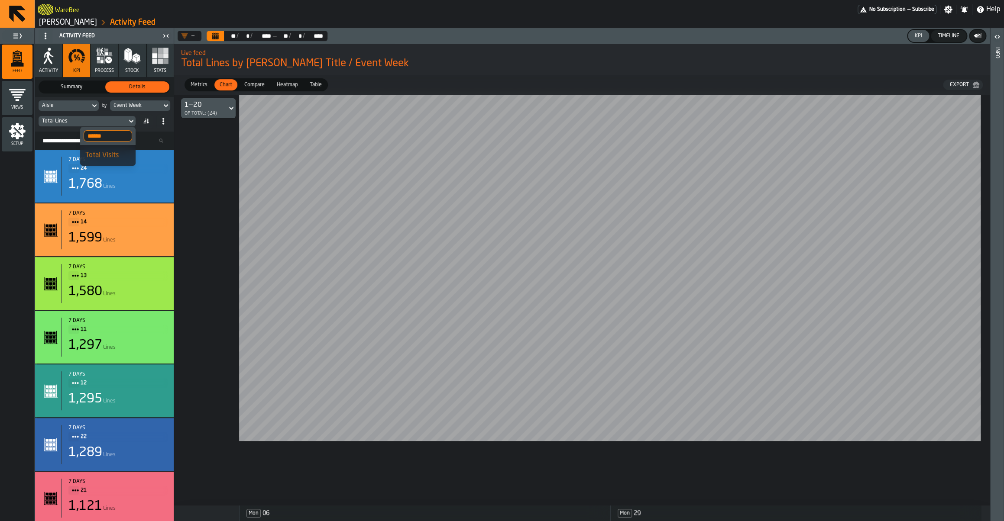
click at [98, 149] on li "Total Visits" at bounding box center [107, 155] width 55 height 21
click at [256, 88] on span "Compare" at bounding box center [254, 85] width 27 height 8
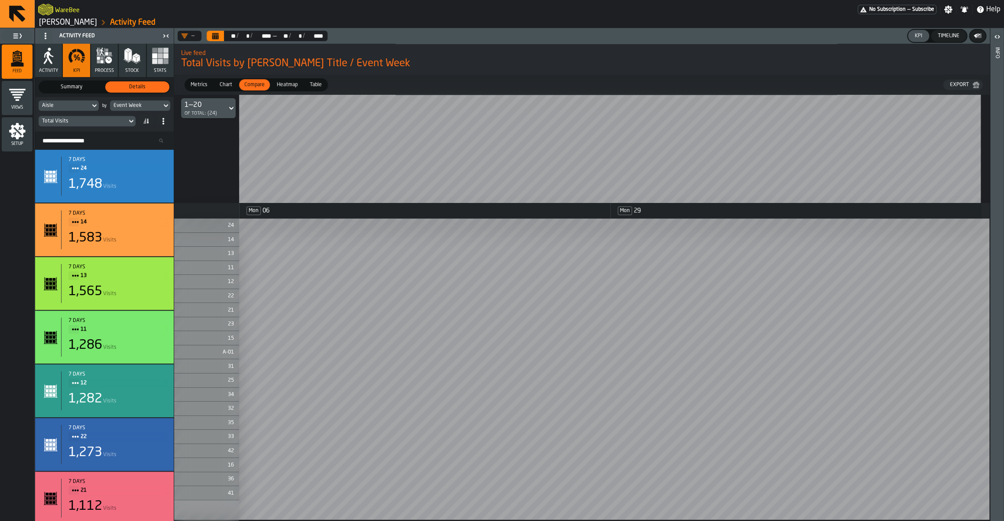
click at [288, 88] on span "Heatmap" at bounding box center [287, 85] width 28 height 8
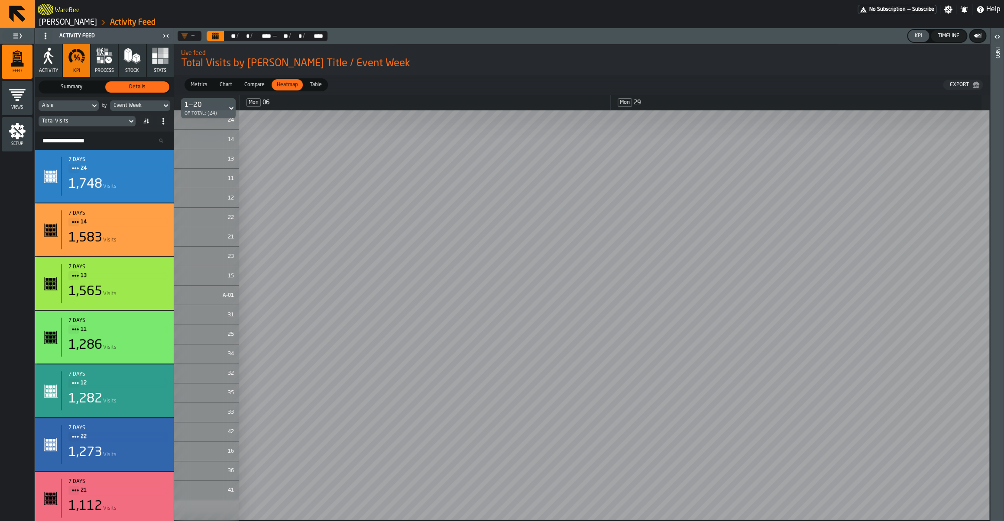
click at [145, 119] on icon at bounding box center [145, 121] width 7 height 7
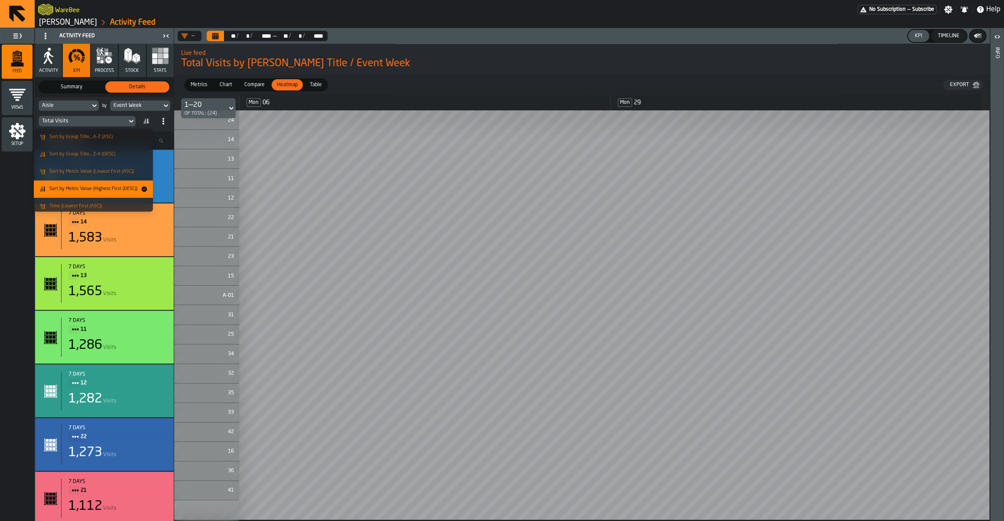
click at [145, 119] on icon at bounding box center [145, 121] width 7 height 7
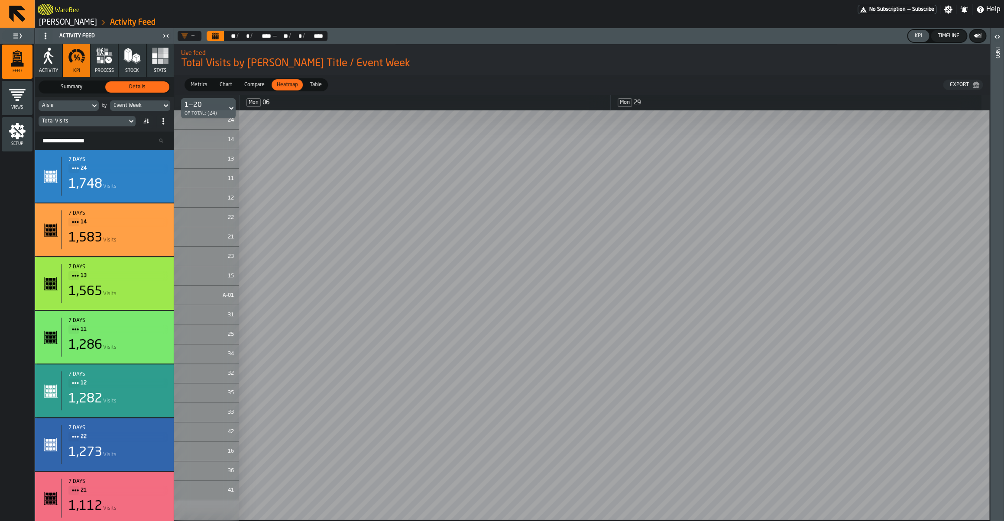
click at [165, 127] on span at bounding box center [163, 121] width 14 height 14
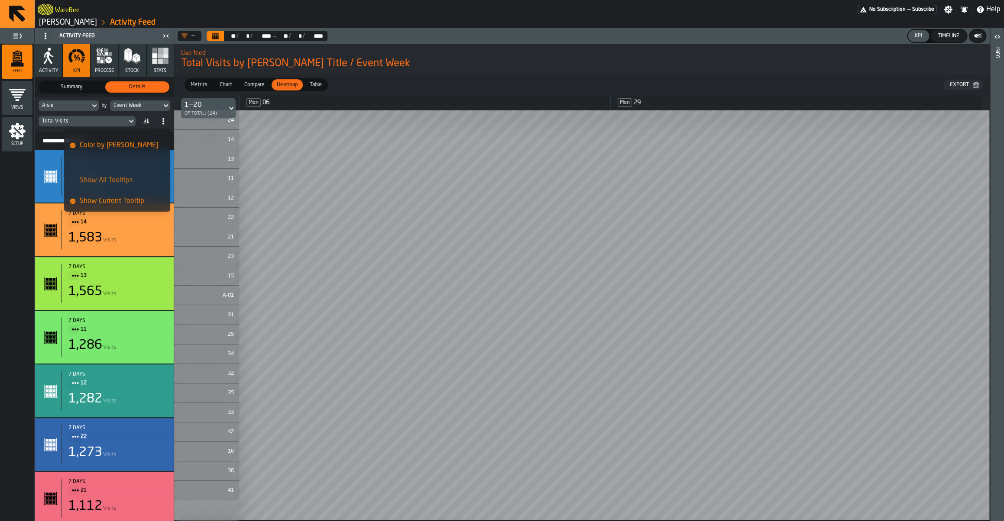
scroll to position [0, 0]
click at [122, 142] on span "Advanced Mode" at bounding box center [104, 139] width 48 height 10
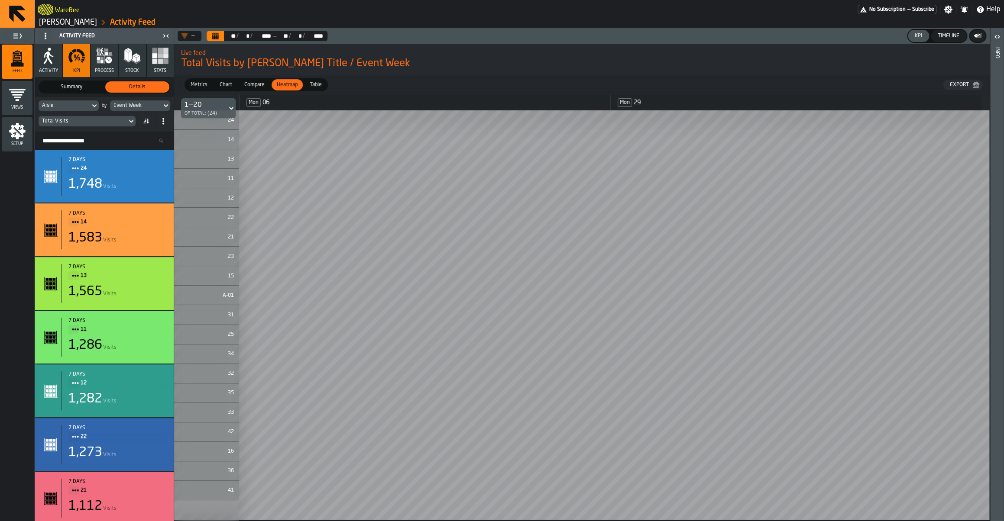
click at [164, 126] on span at bounding box center [163, 121] width 14 height 14
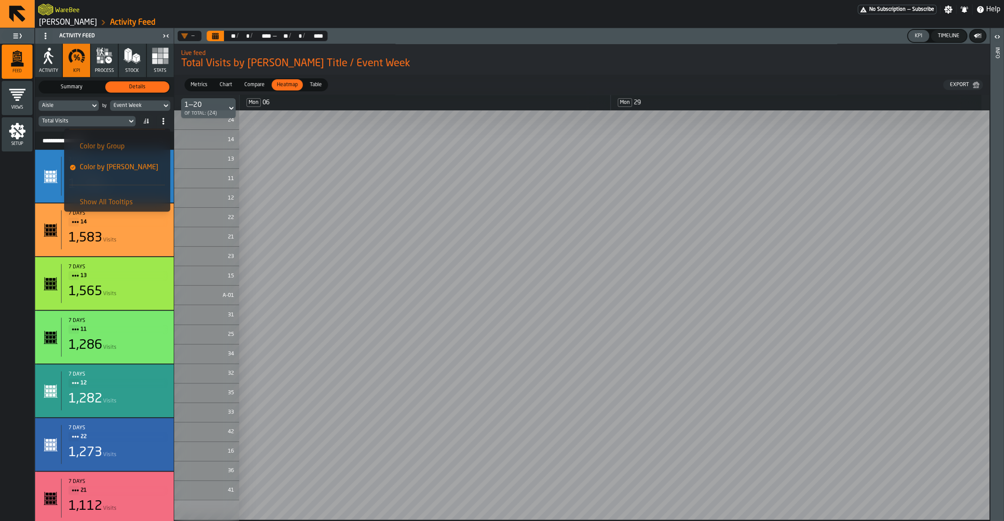
scroll to position [70, 0]
click at [197, 205] on div "5 12" at bounding box center [206, 197] width 65 height 19
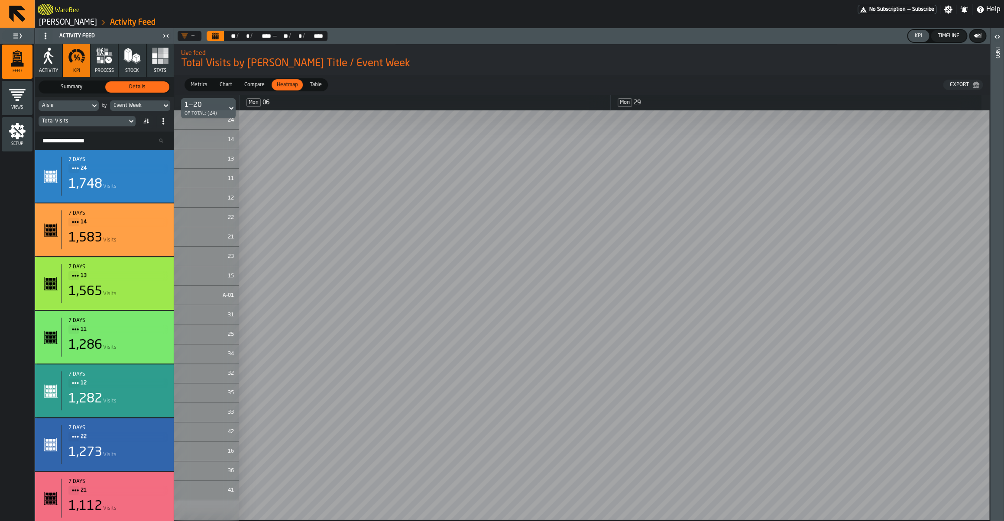
click at [145, 120] on icon at bounding box center [145, 121] width 7 height 7
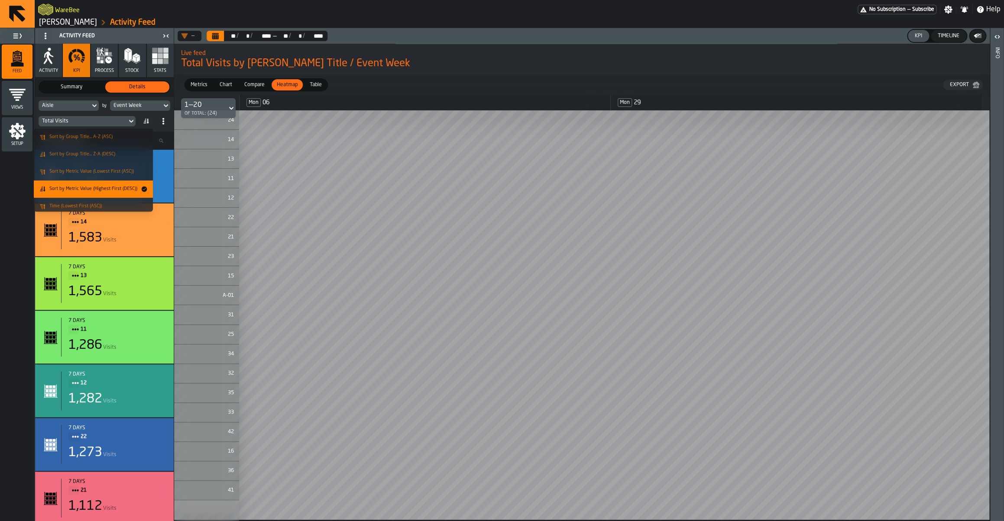
scroll to position [20, 0]
click at [218, 206] on div "5 12" at bounding box center [206, 197] width 65 height 19
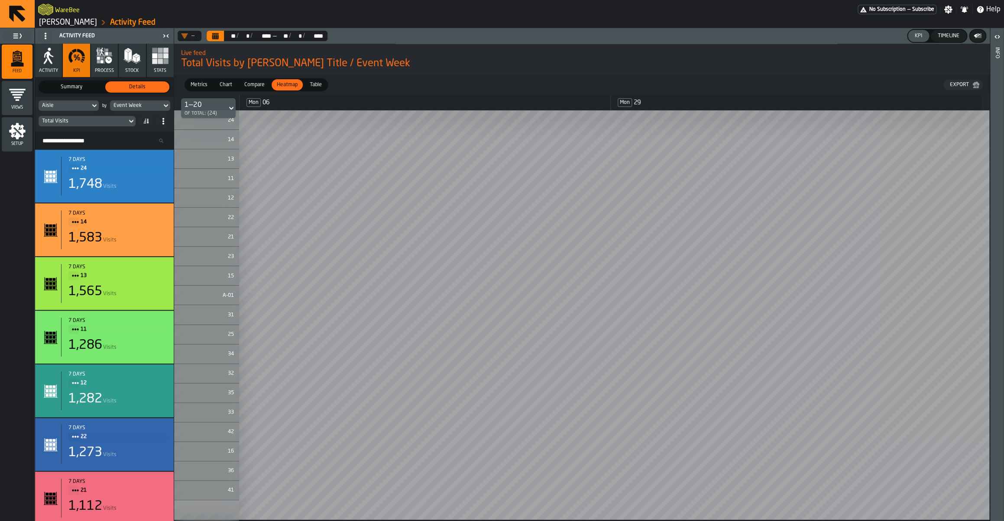
click at [155, 105] on div "Event Week" at bounding box center [135, 106] width 45 height 6
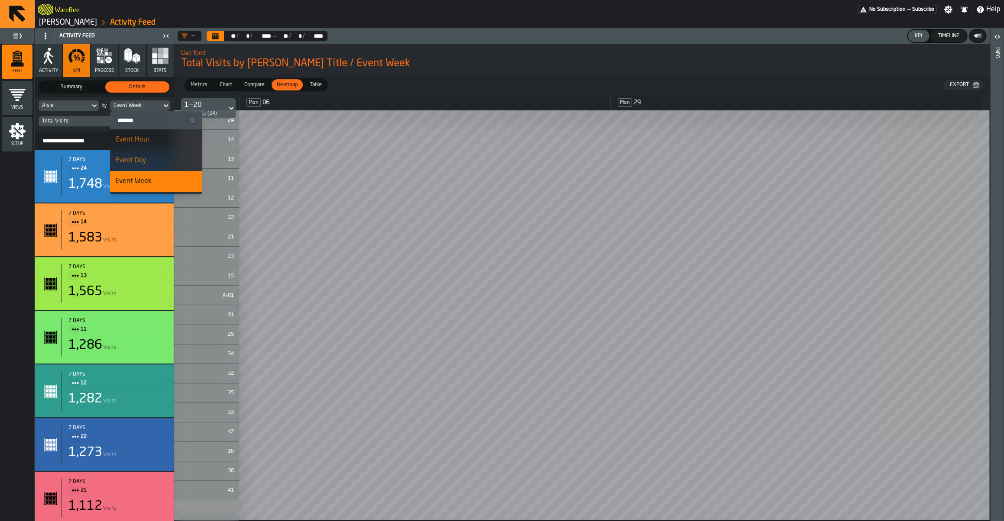
click at [136, 160] on div "Event Day" at bounding box center [156, 160] width 82 height 10
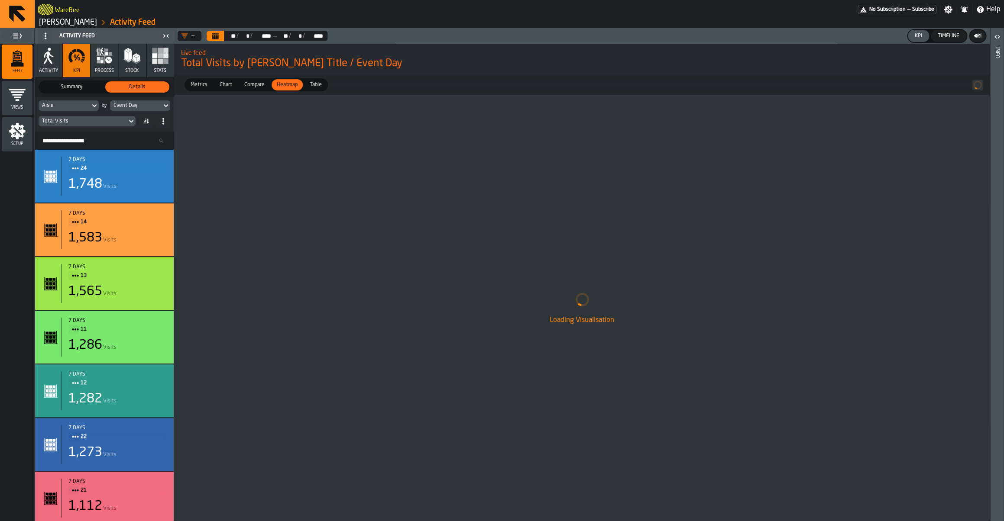
click at [142, 114] on div "Aisle by Event Day Total Visits" at bounding box center [104, 114] width 139 height 35
click at [142, 111] on div "Event Day" at bounding box center [140, 105] width 60 height 10
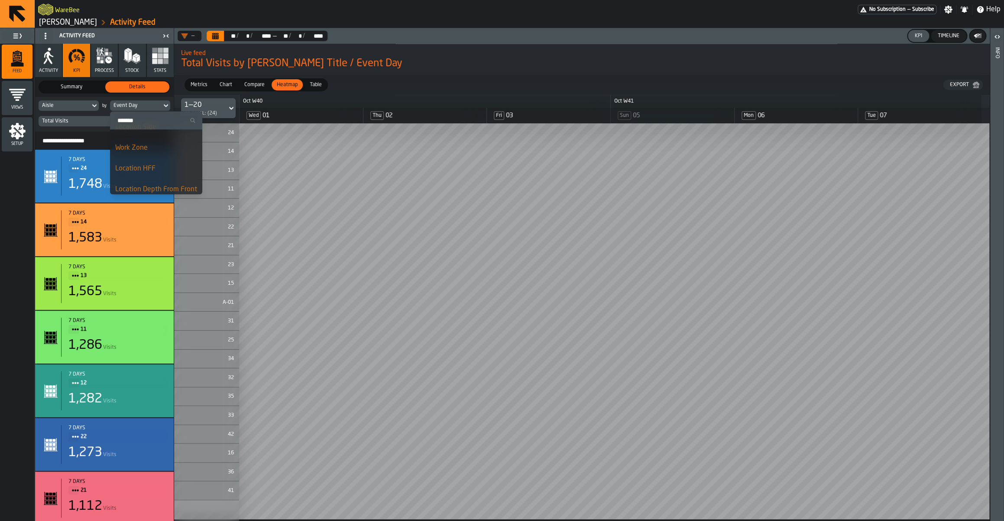
scroll to position [591, 0]
click at [391, 82] on div "Metrics Metrics Chart Chart Compare Compare Heatmap Heatmap Table Table Export" at bounding box center [581, 85] width 815 height 20
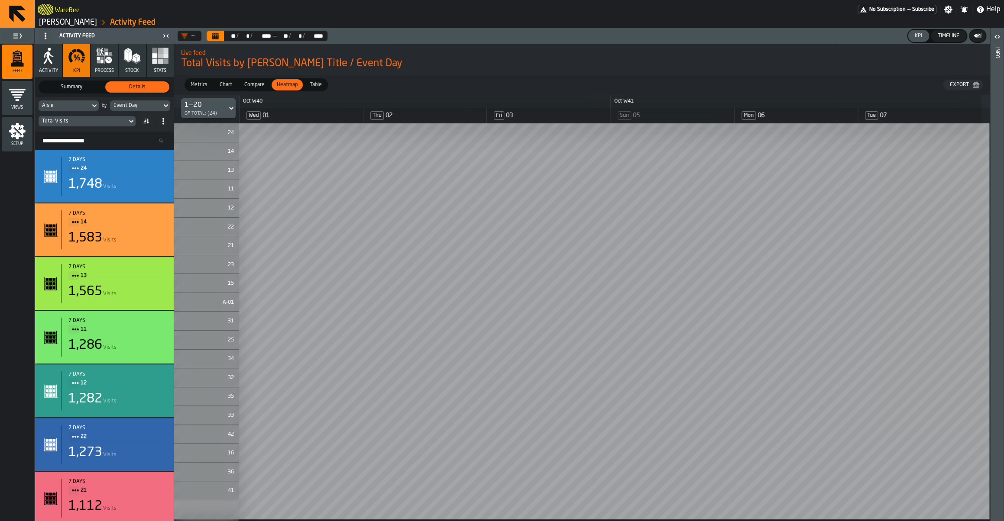
click at [316, 85] on span "Table" at bounding box center [315, 85] width 19 height 8
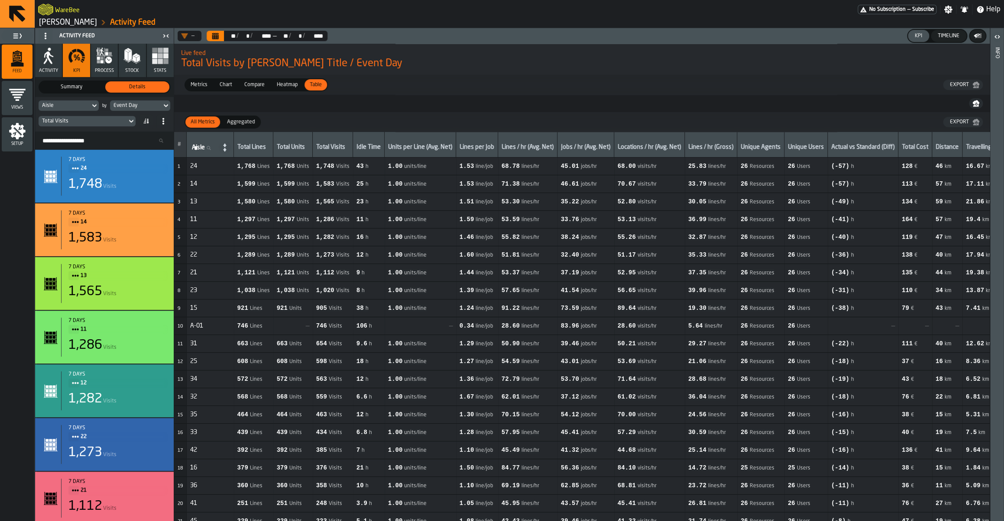
click at [291, 89] on span "Heatmap" at bounding box center [287, 85] width 28 height 8
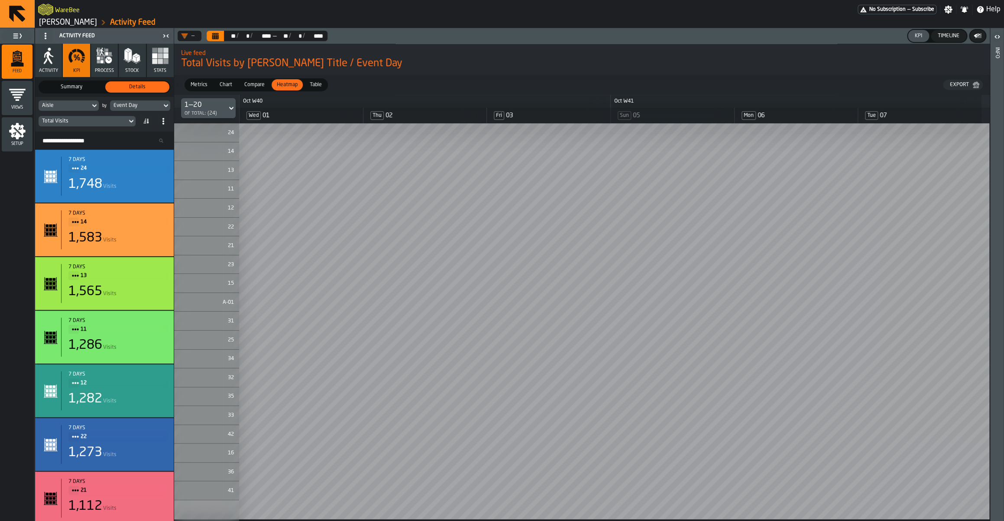
click at [252, 89] on span "Compare" at bounding box center [254, 85] width 27 height 8
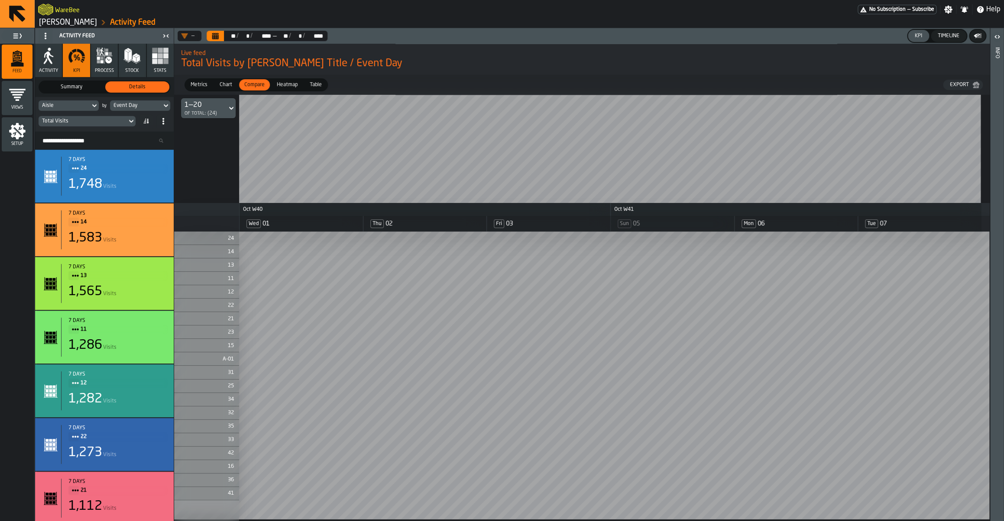
click at [141, 108] on div "Event Day" at bounding box center [135, 106] width 45 height 6
click at [383, 76] on div "Metrics Metrics Chart Chart Compare Compare Heatmap Heatmap Table Table Export" at bounding box center [581, 85] width 815 height 20
click at [200, 109] on div "1—20" at bounding box center [200, 105] width 32 height 10
click at [200, 137] on li "ALL" at bounding box center [208, 129] width 55 height 21
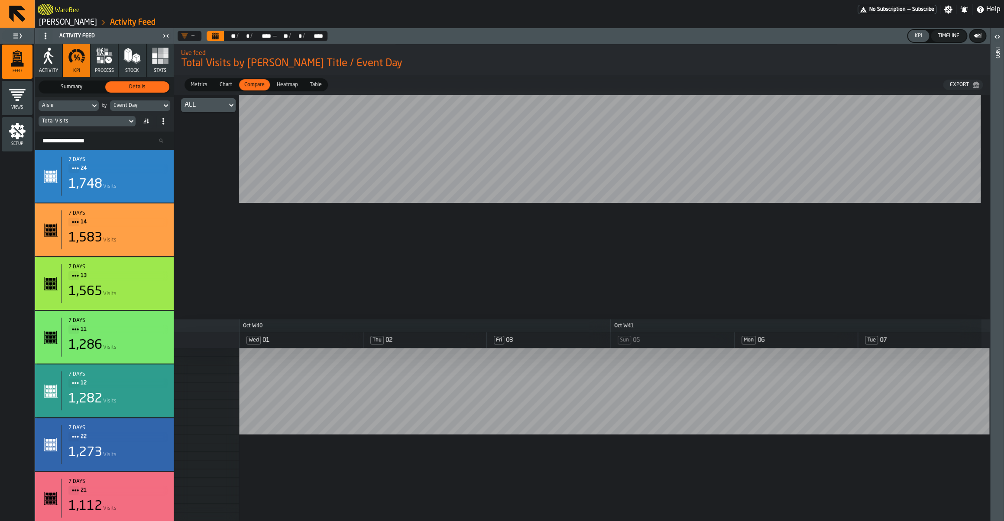
click at [220, 111] on div "ALL" at bounding box center [204, 105] width 46 height 14
click at [205, 146] on div "1—20" at bounding box center [209, 144] width 45 height 10
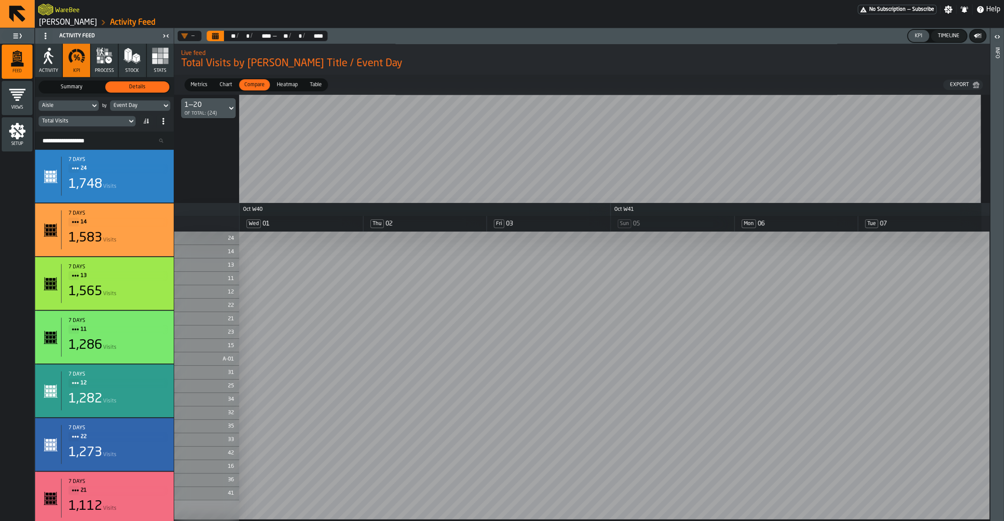
click at [141, 124] on span at bounding box center [146, 121] width 14 height 14
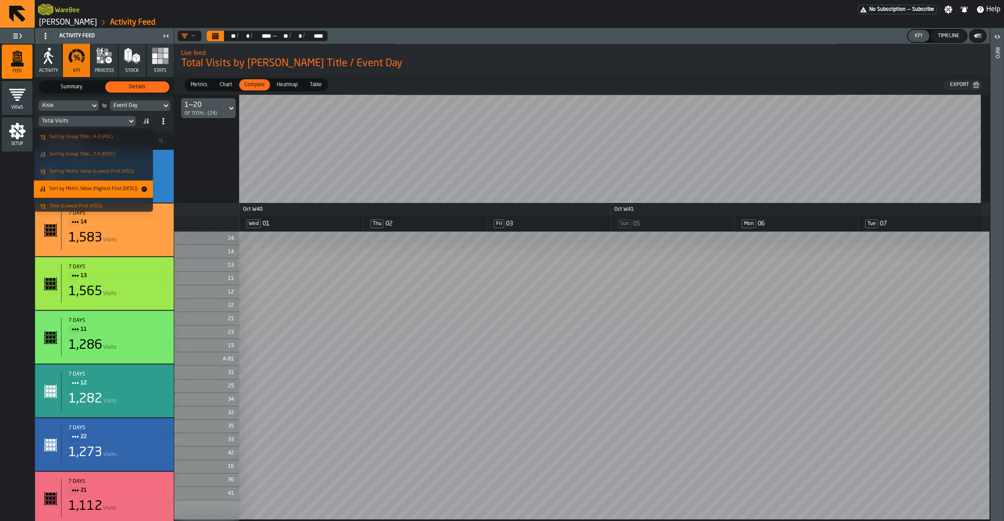
click at [107, 186] on div "Sort by Metric Value (Highest First (DESC))" at bounding box center [90, 189] width 102 height 7
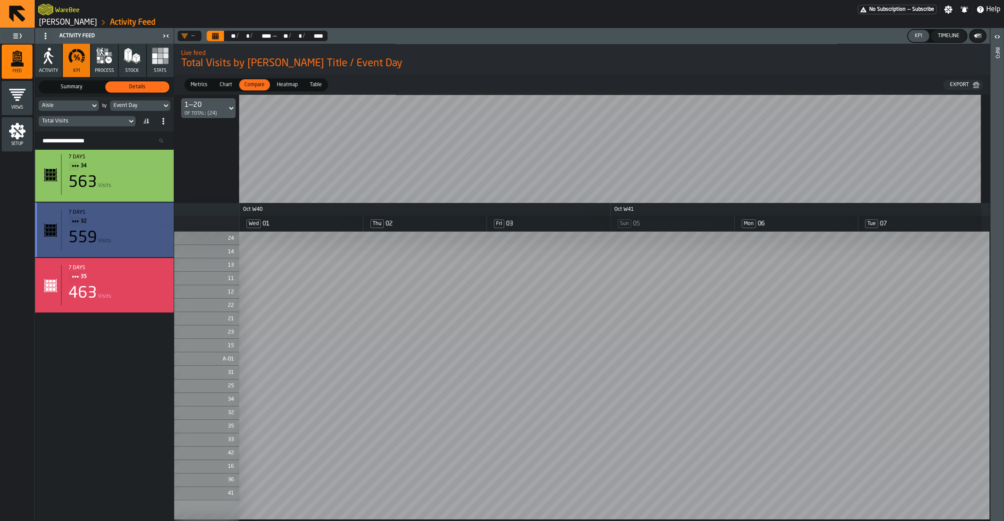
scroll to position [401, 0]
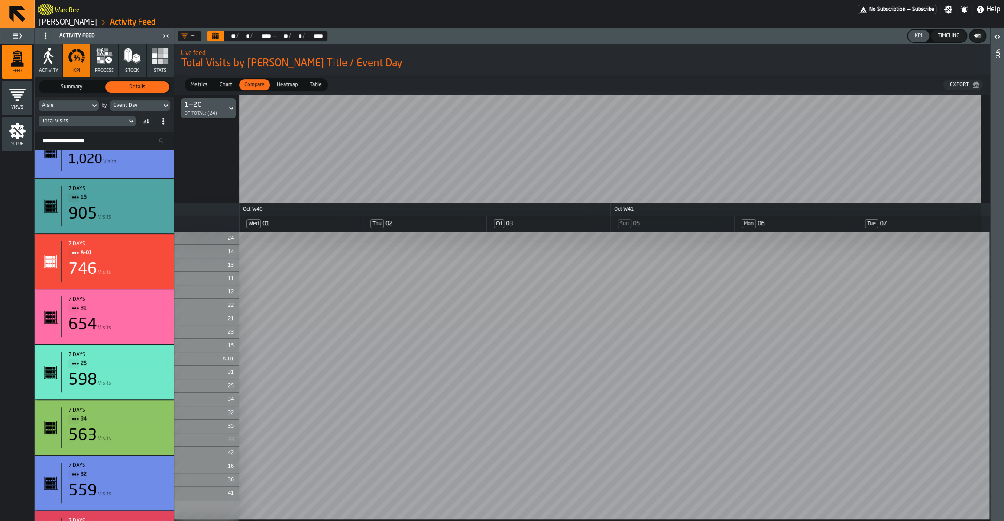
click at [125, 103] on div "Event Day" at bounding box center [135, 106] width 45 height 6
click at [130, 117] on input "Search" at bounding box center [155, 120] width 85 height 11
type input "****"
click at [136, 136] on div "Aisle" at bounding box center [137, 140] width 45 height 10
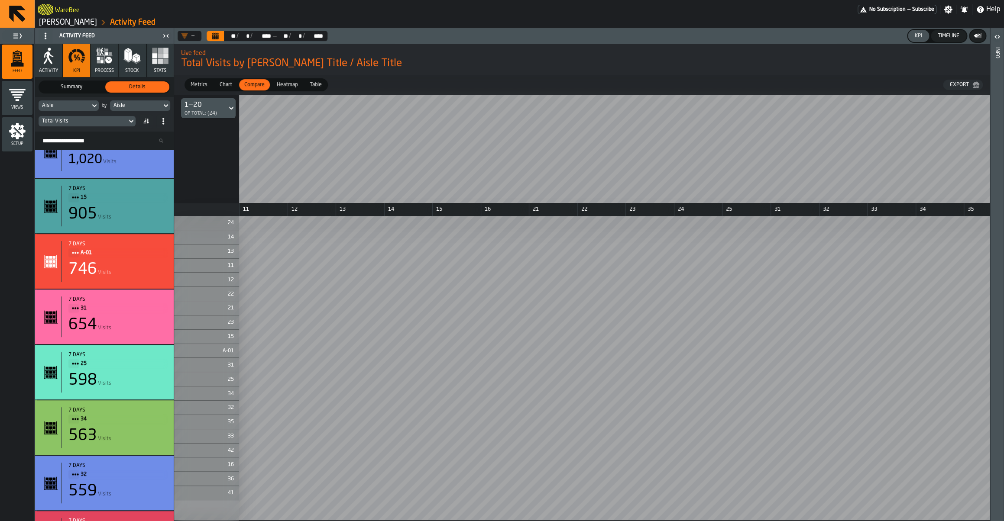
click at [227, 81] on div "Chart" at bounding box center [225, 84] width 23 height 11
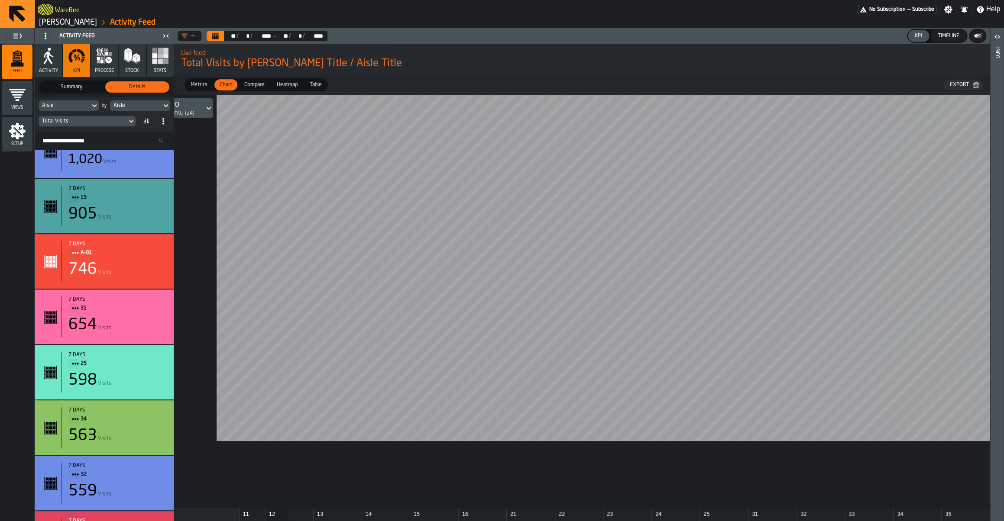
scroll to position [0, 23]
click at [191, 106] on div "1—20" at bounding box center [178, 105] width 32 height 10
click at [191, 135] on li "ALL" at bounding box center [185, 129] width 55 height 21
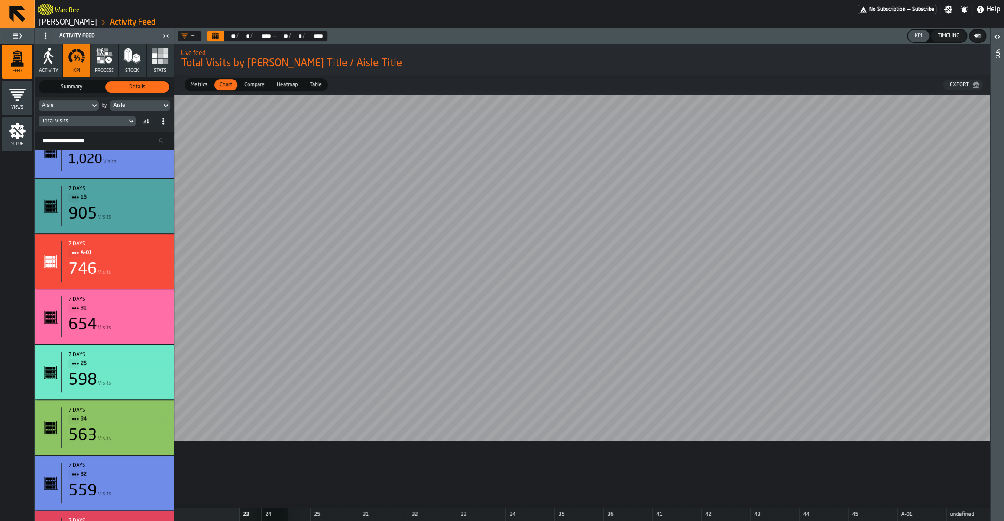
scroll to position [0, 432]
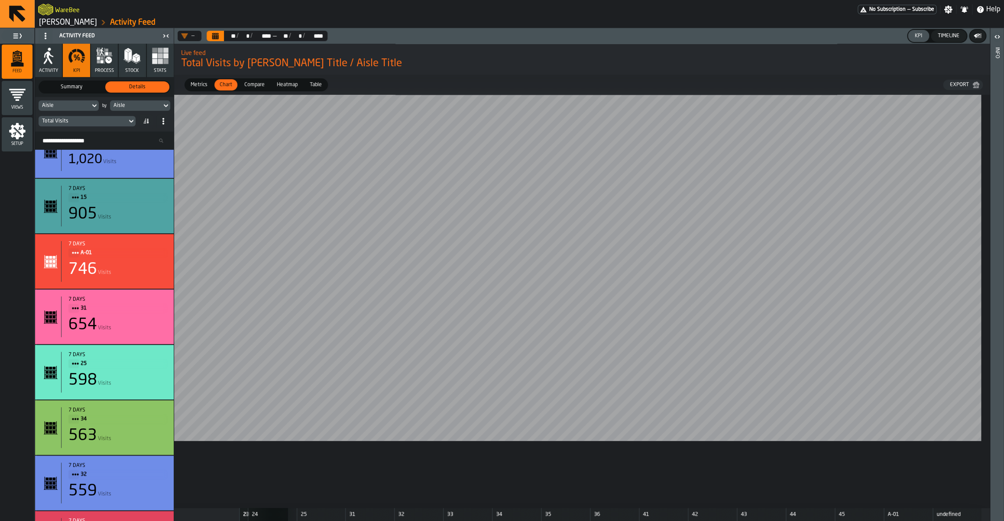
click at [150, 119] on span at bounding box center [146, 121] width 14 height 14
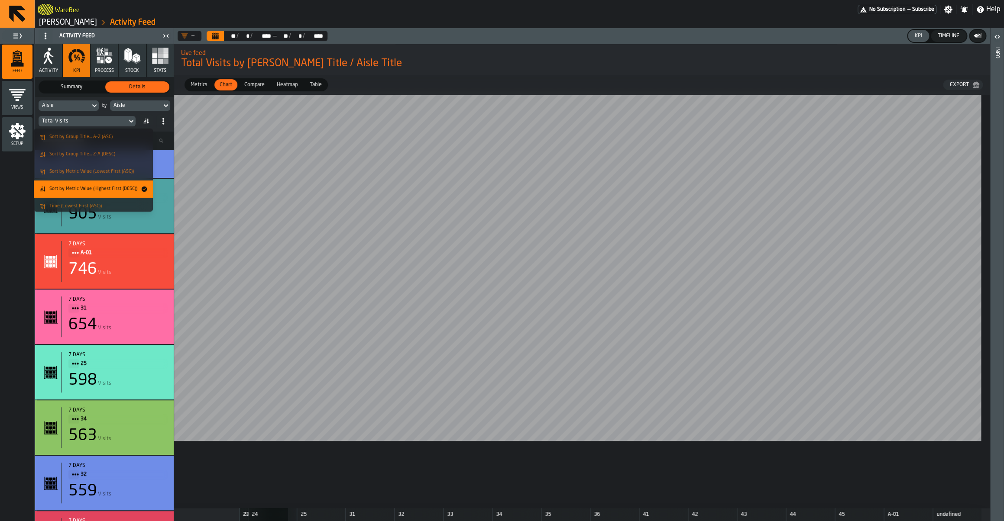
click at [101, 172] on span "Sort by Metric Value (Lowest First (ASC))" at bounding box center [91, 172] width 84 height 6
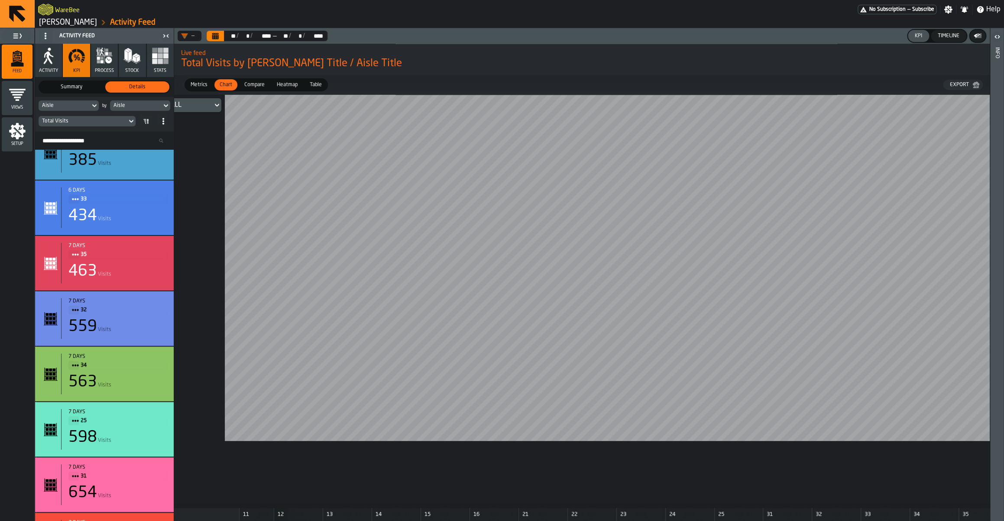
scroll to position [0, 15]
click at [151, 123] on span at bounding box center [146, 121] width 14 height 14
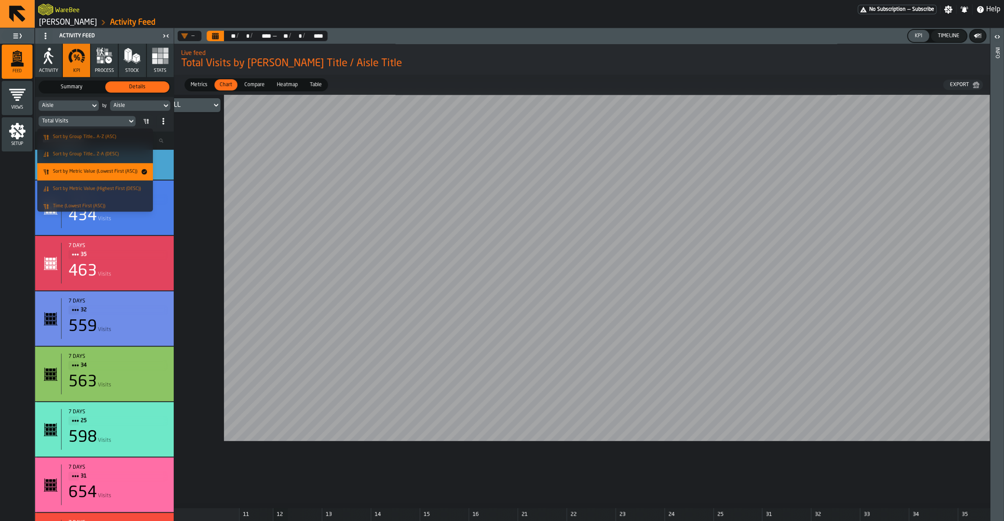
click at [209, 165] on div at bounding box center [782, 302] width 1247 height 414
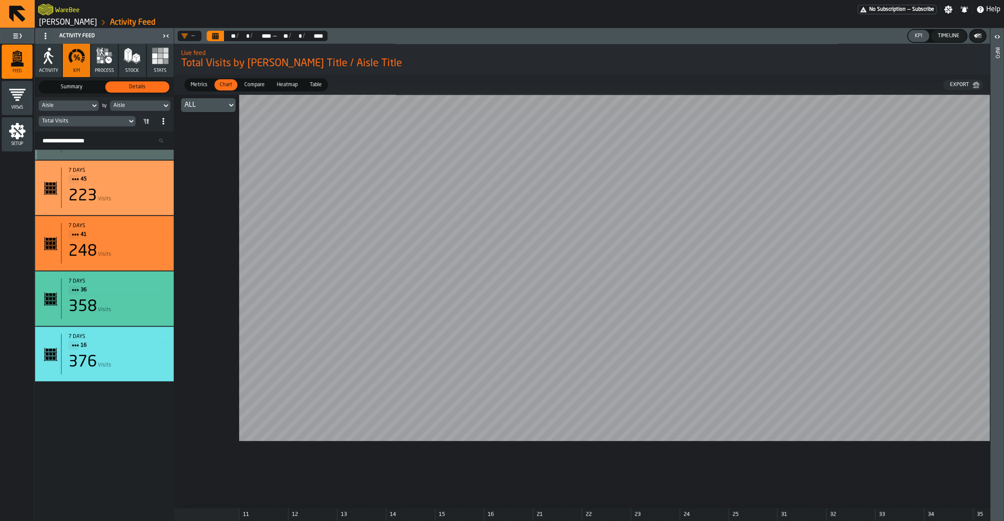
scroll to position [0, 0]
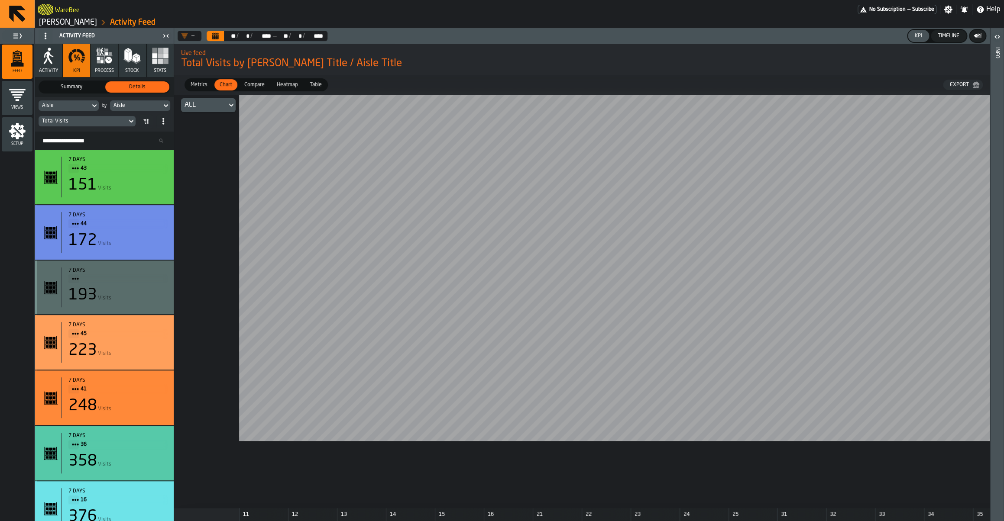
click at [147, 123] on icon at bounding box center [148, 121] width 2 height 5
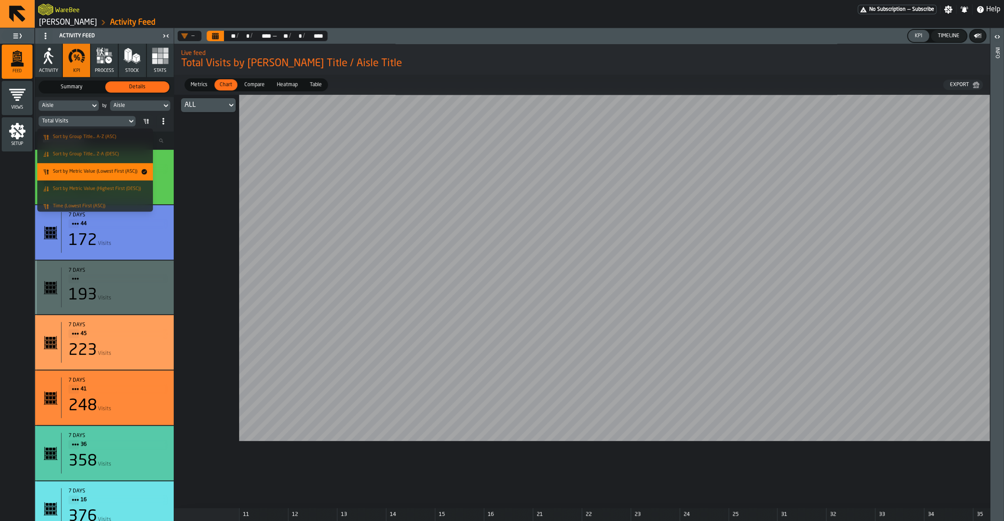
click at [112, 171] on span "Sort by Metric Value (Lowest First (ASC))" at bounding box center [95, 172] width 84 height 6
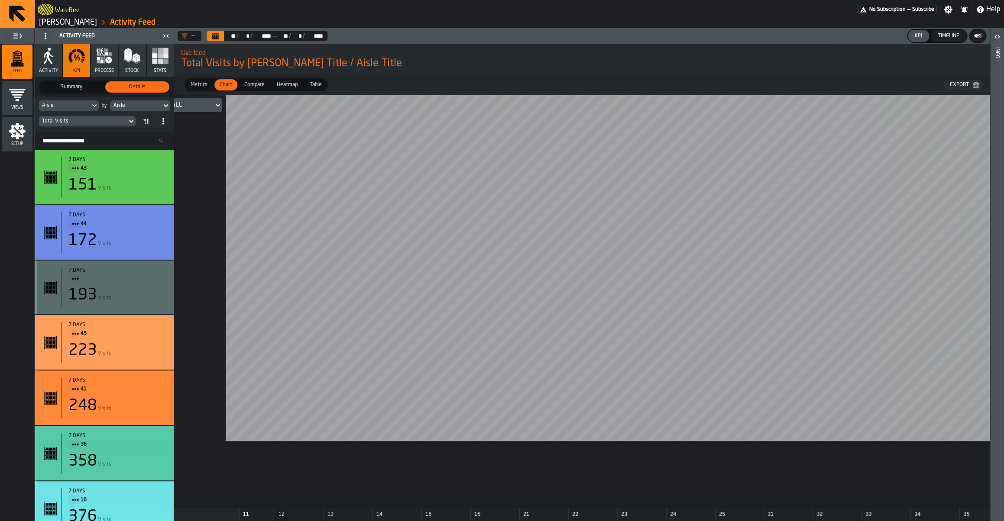
scroll to position [0, 25]
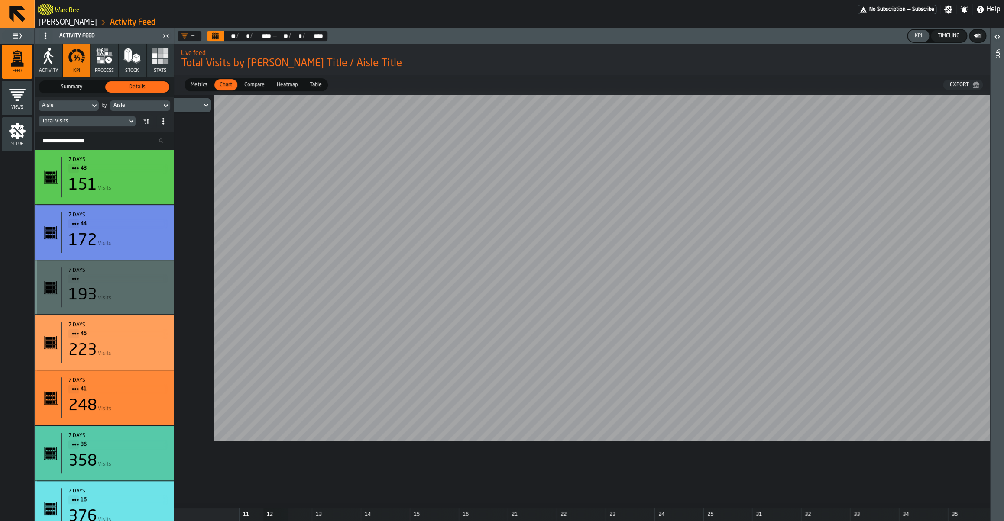
click at [207, 86] on span "Metrics" at bounding box center [199, 85] width 24 height 8
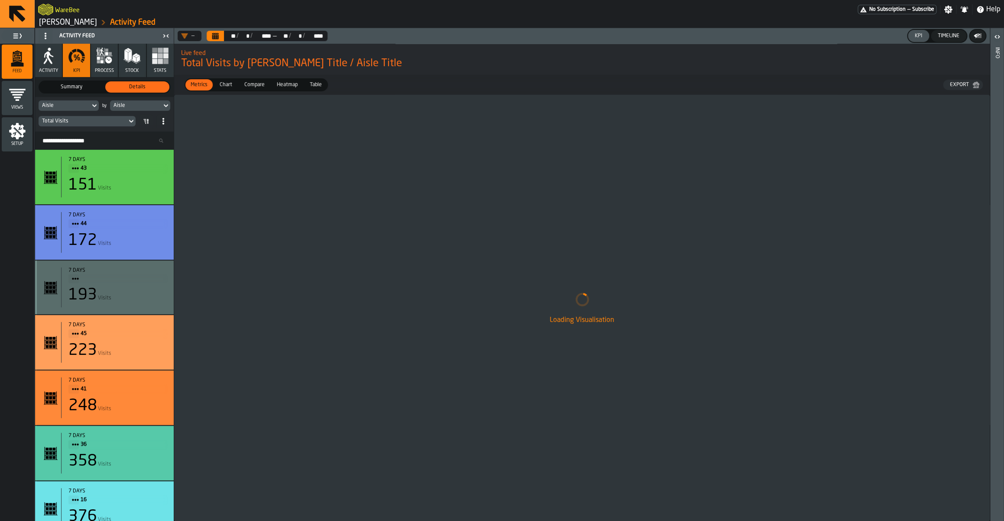
click at [248, 86] on span "Compare" at bounding box center [254, 85] width 27 height 8
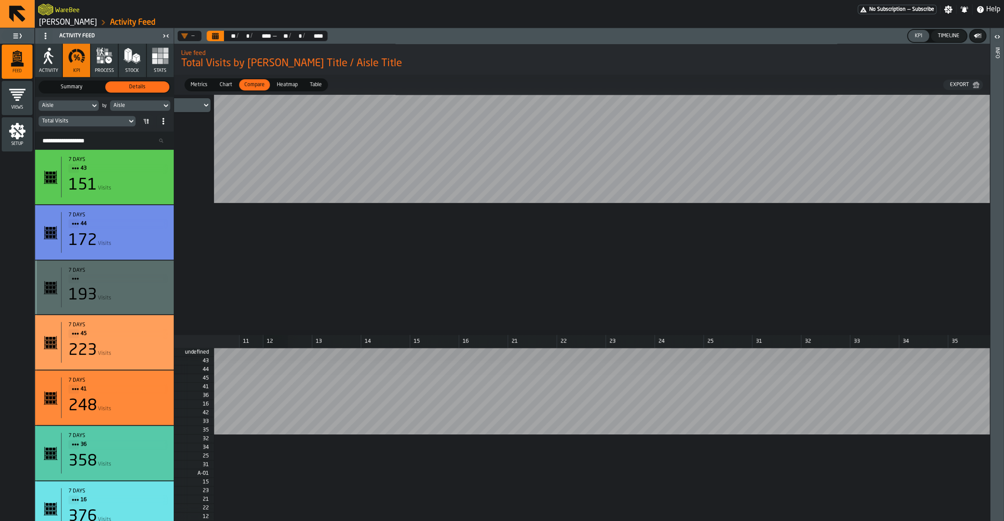
click at [278, 87] on span "Heatmap" at bounding box center [287, 85] width 28 height 8
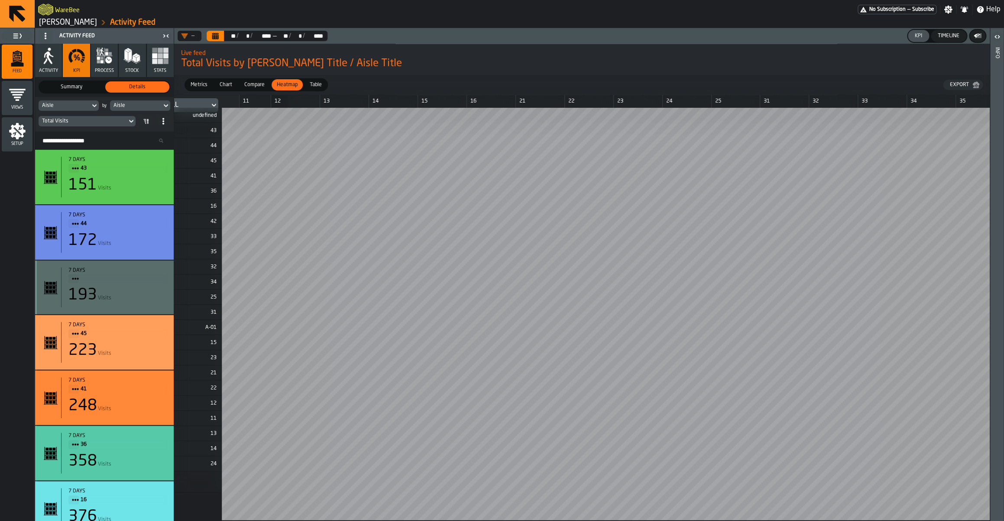
scroll to position [0, 0]
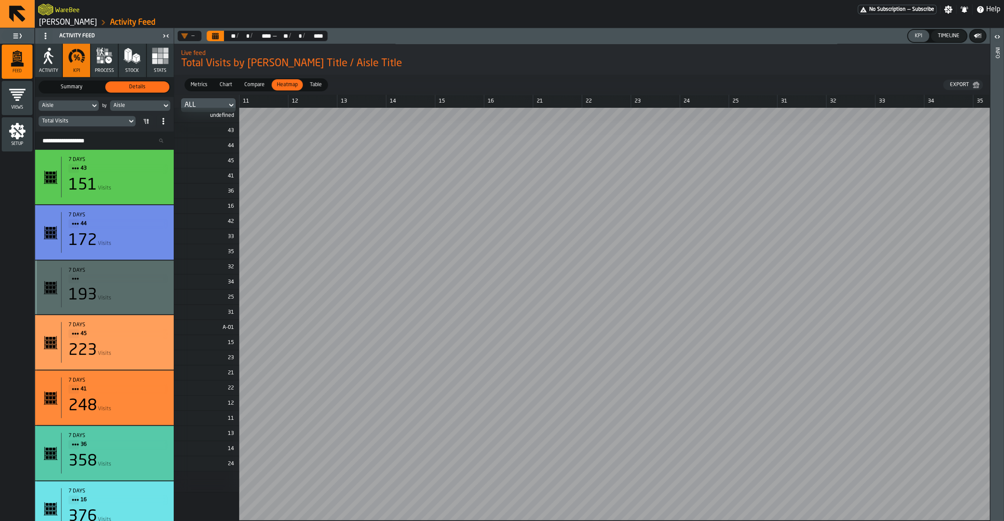
click at [79, 107] on div "Aisle" at bounding box center [64, 106] width 45 height 6
click at [58, 123] on input "****" at bounding box center [66, 120] width 48 height 11
type input "*****"
click at [58, 123] on input "*****" at bounding box center [66, 120] width 48 height 11
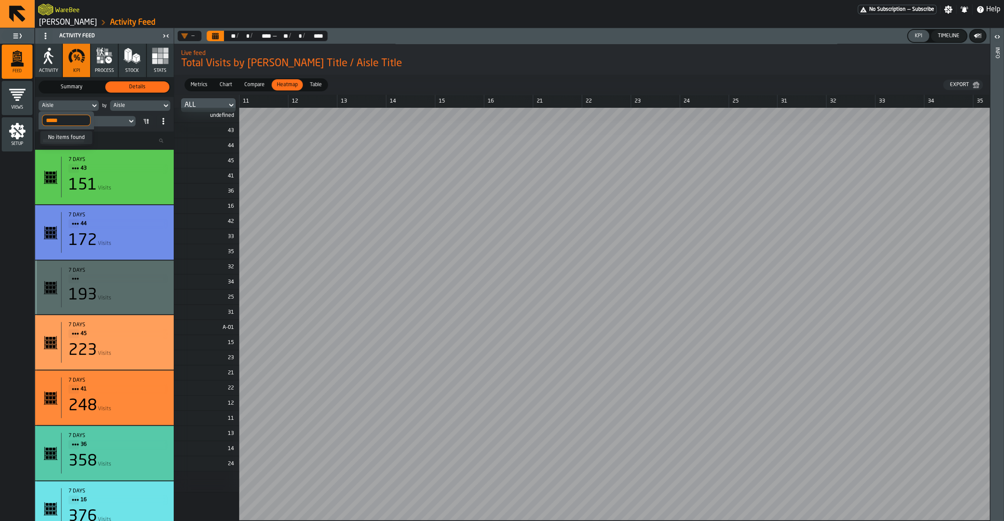
click at [58, 123] on input "*****" at bounding box center [66, 120] width 48 height 11
click at [134, 107] on div "Aisle" at bounding box center [135, 106] width 45 height 6
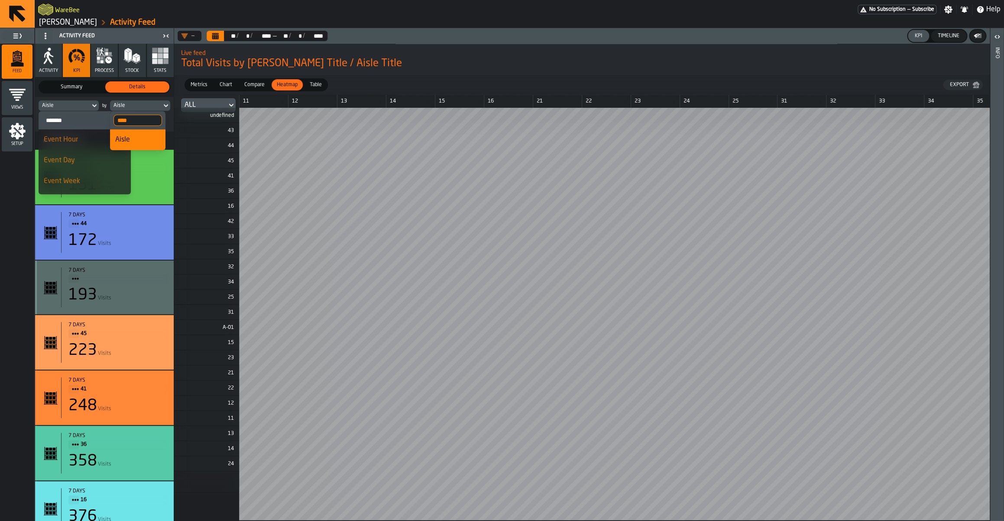
click at [130, 115] on input "****" at bounding box center [137, 120] width 48 height 11
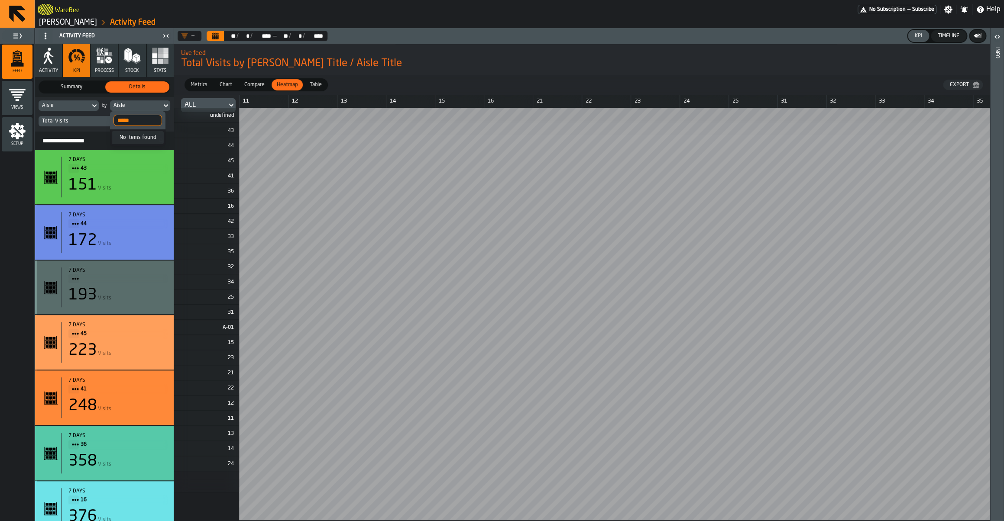
type input "*****"
click at [197, 164] on span "45" at bounding box center [209, 161] width 48 height 6
click at [110, 124] on div "Total Visits" at bounding box center [82, 121] width 81 height 6
click at [245, 83] on span "Compare" at bounding box center [254, 85] width 27 height 8
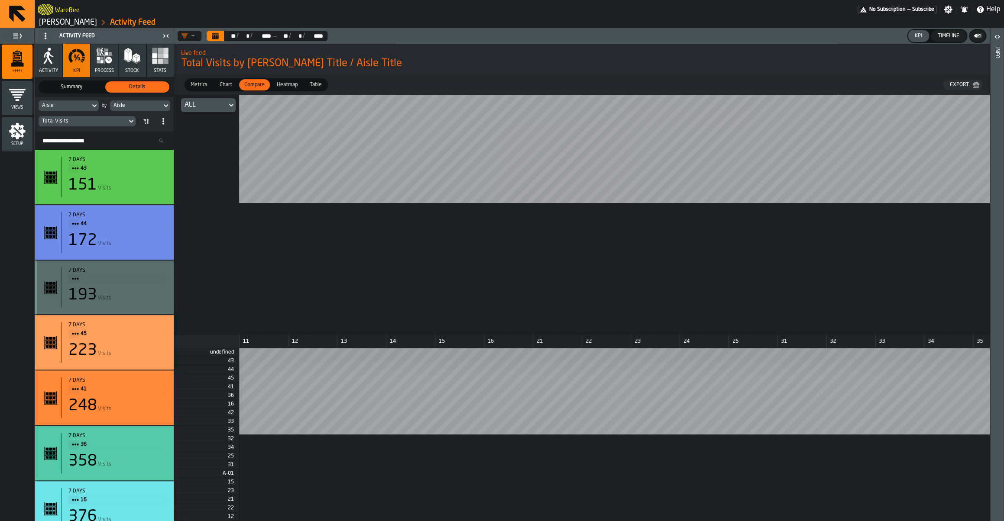
click at [221, 86] on span "Chart" at bounding box center [225, 85] width 19 height 8
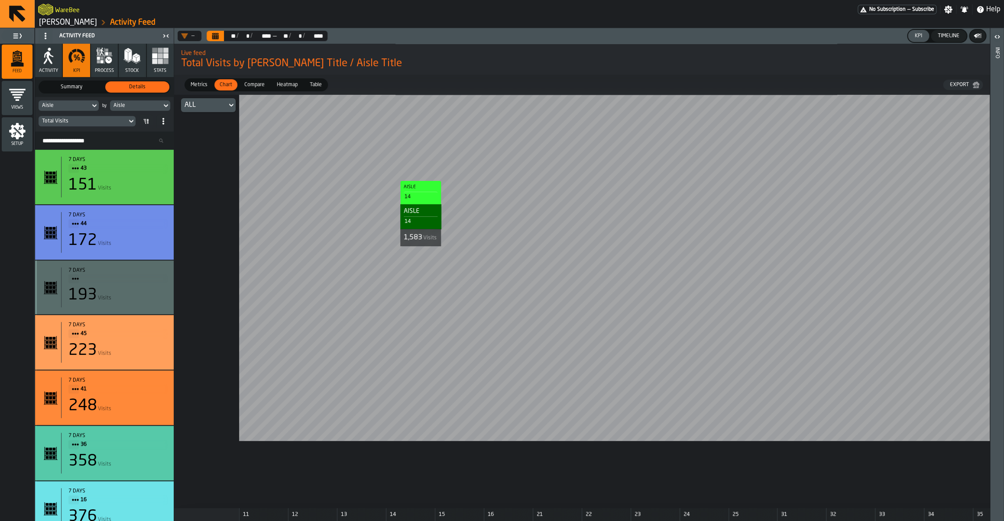
scroll to position [0, 35]
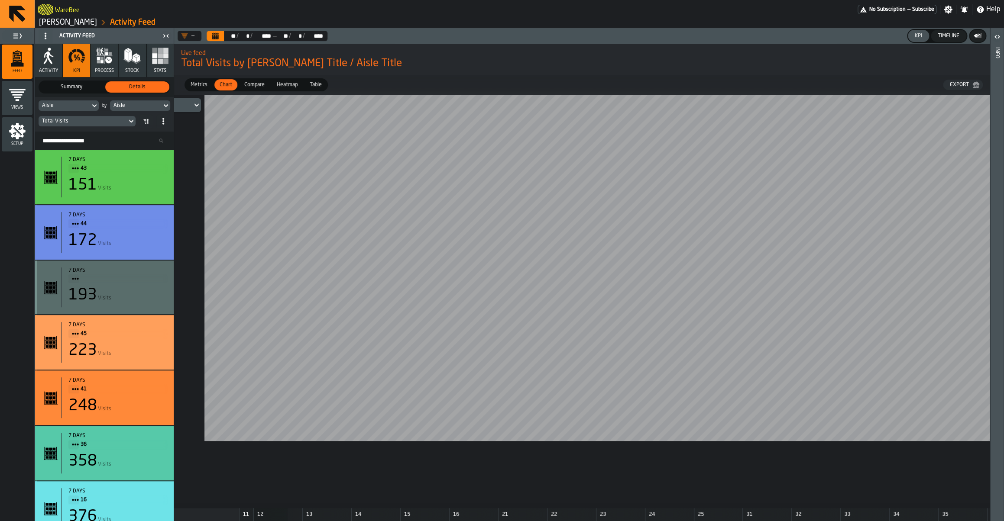
click at [167, 60] on rect "button" at bounding box center [165, 61] width 5 height 5
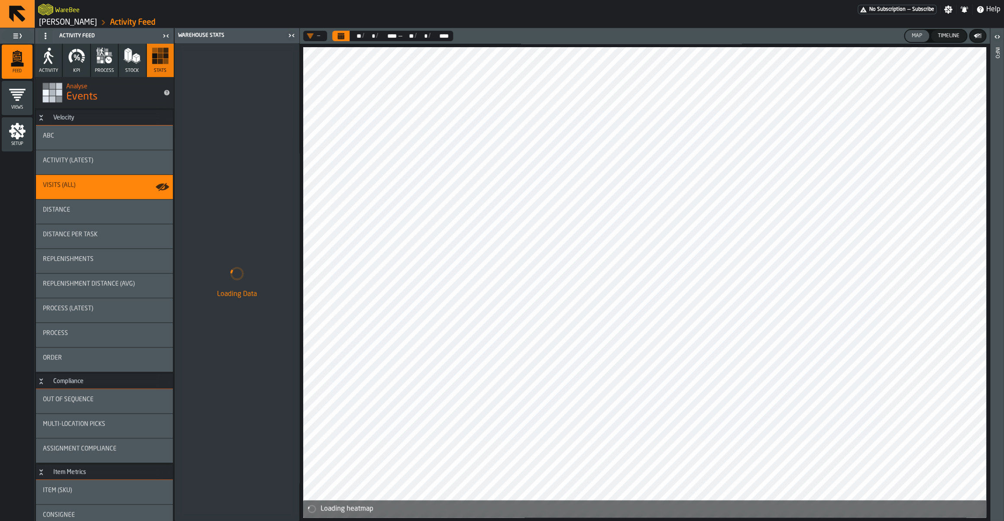
click at [102, 65] on button "process" at bounding box center [104, 60] width 27 height 33
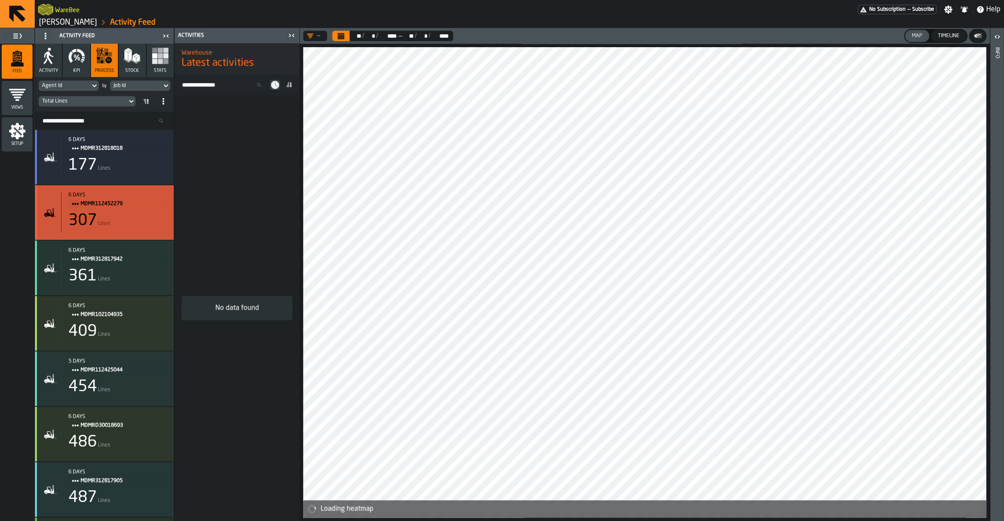
click at [110, 214] on div "6 days MDMR112452279 307 Lines" at bounding box center [114, 212] width 106 height 41
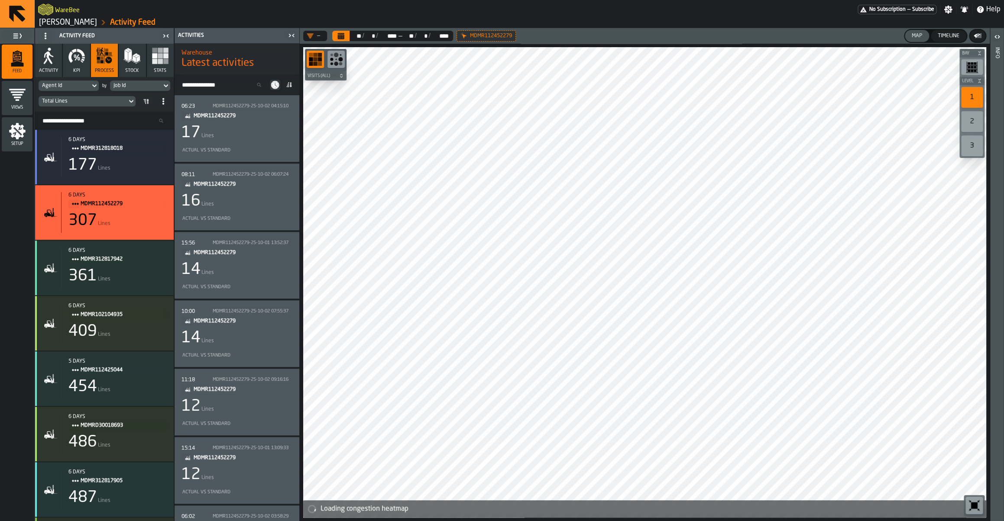
click at [224, 267] on div "14 Lines" at bounding box center [236, 269] width 111 height 17
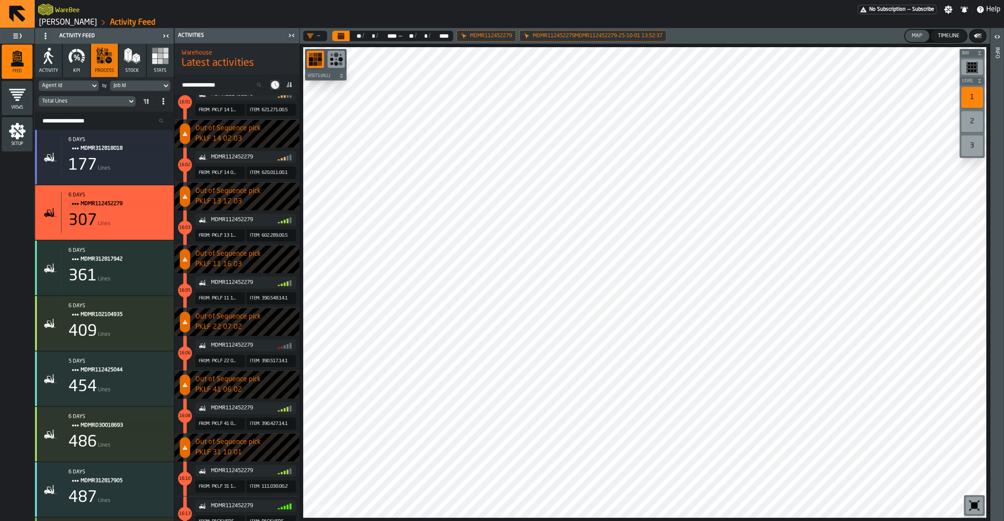
scroll to position [633, 0]
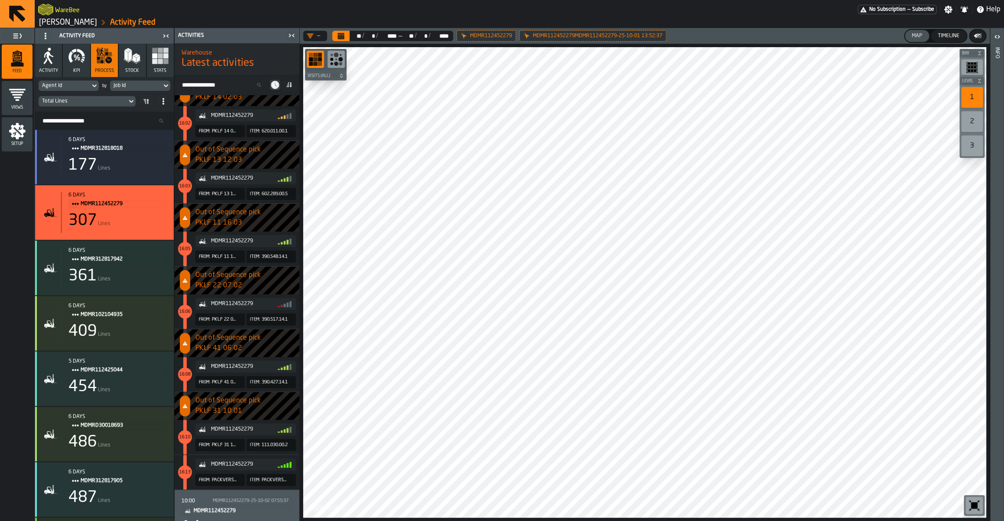
click at [160, 71] on span "Stats" at bounding box center [160, 71] width 13 height 6
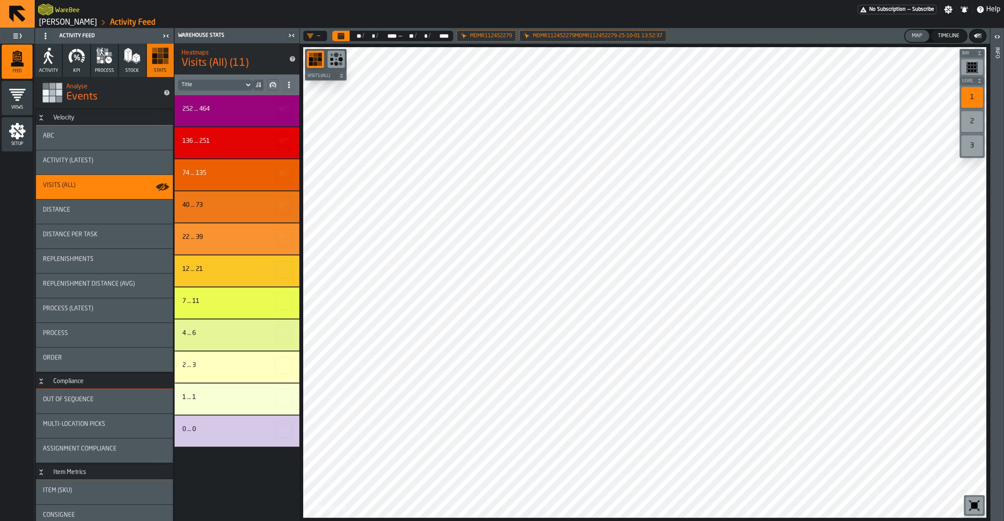
click at [41, 385] on h3 "Compliance" at bounding box center [104, 382] width 137 height 16
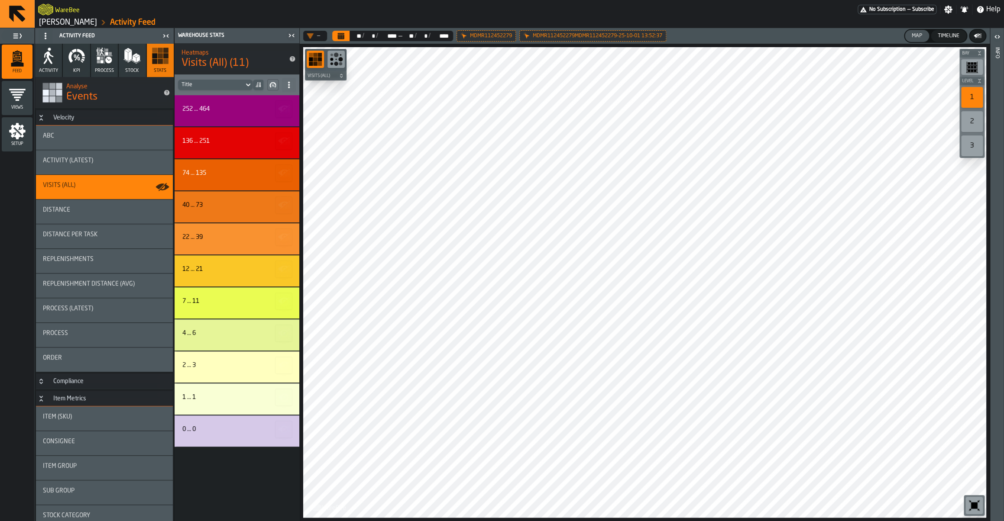
click at [44, 383] on icon "Button-Compliance-closed" at bounding box center [41, 381] width 7 height 7
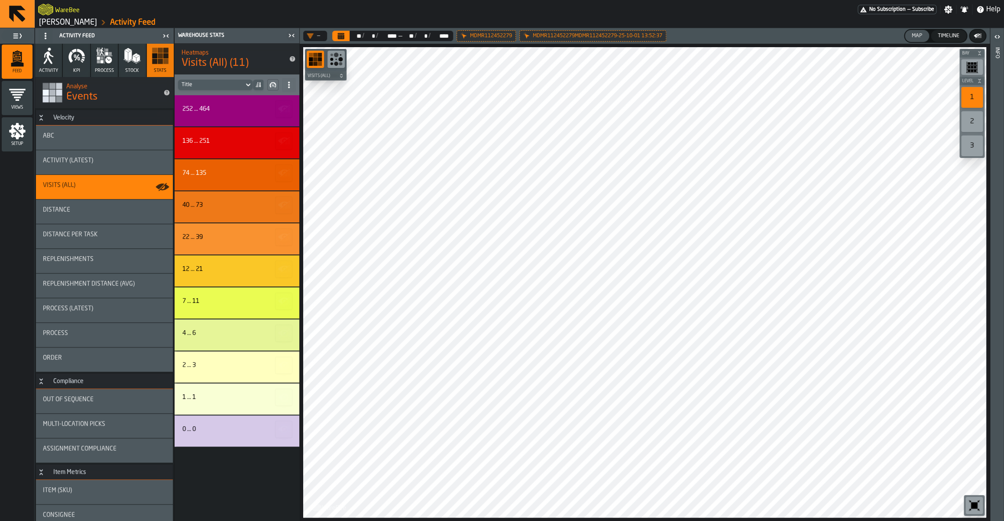
click at [43, 386] on h3 "Compliance" at bounding box center [104, 382] width 137 height 16
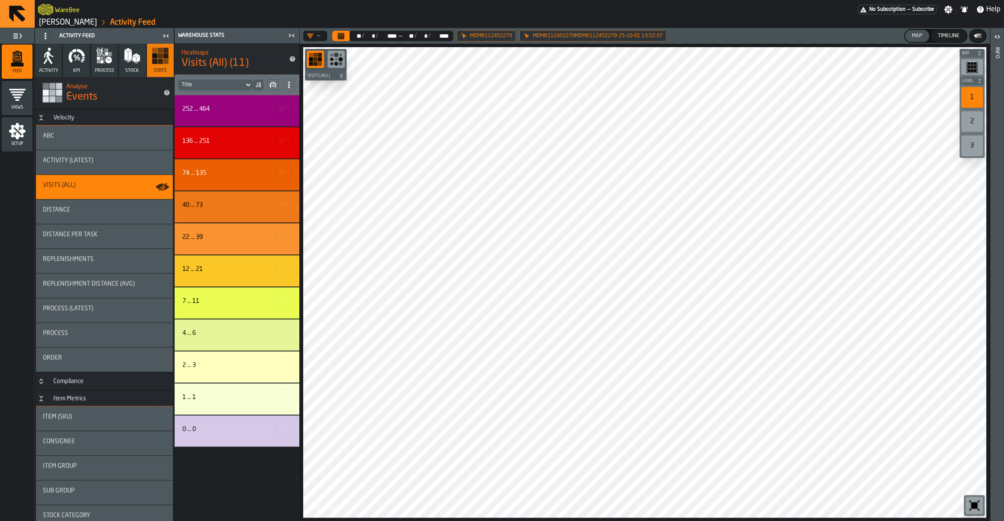
click at [43, 386] on h3 "Compliance" at bounding box center [104, 382] width 137 height 16
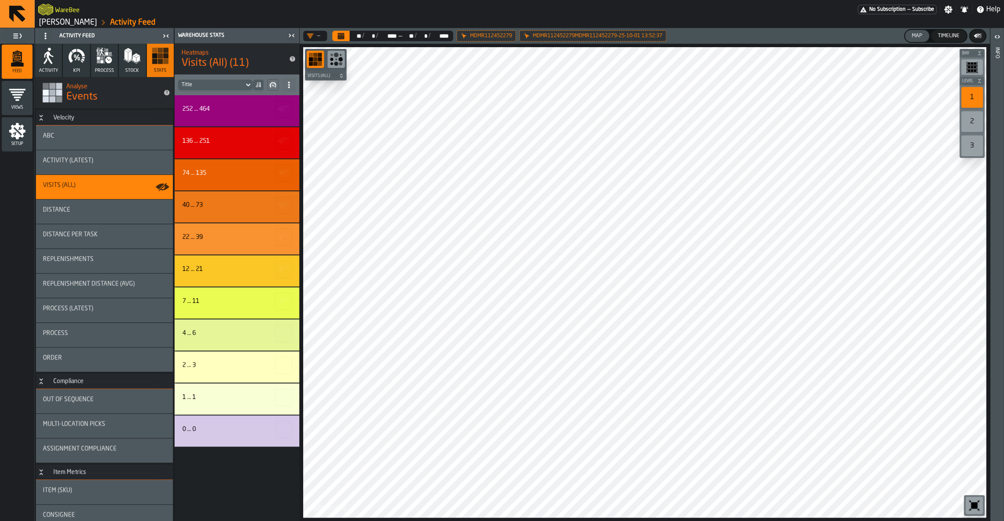
click at [42, 479] on h3 "Item Metrics" at bounding box center [104, 473] width 137 height 16
click at [45, 78] on div "Analyse Events" at bounding box center [104, 92] width 139 height 31
click at [47, 63] on icon "button" at bounding box center [48, 55] width 17 height 17
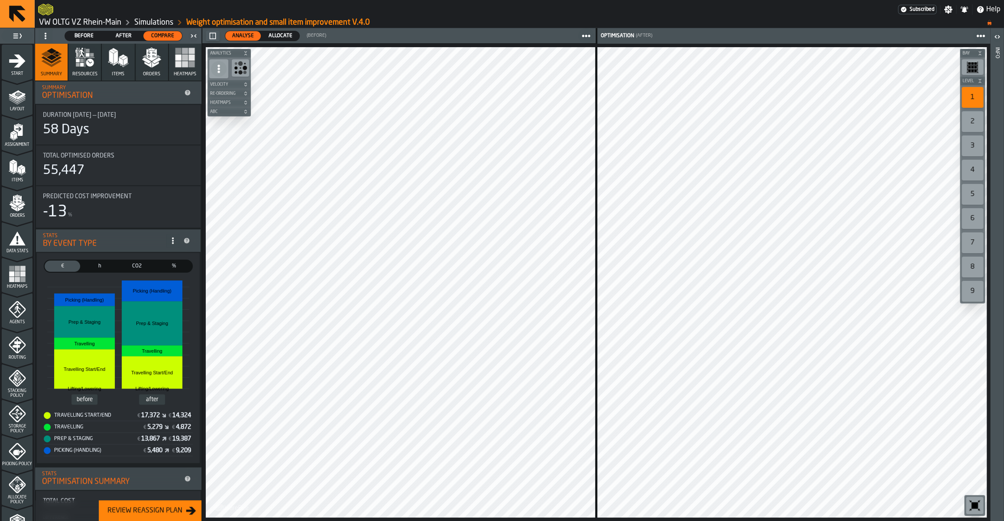
click at [75, 19] on link "VW OLTG VZ Rhein-Main" at bounding box center [80, 23] width 82 height 10
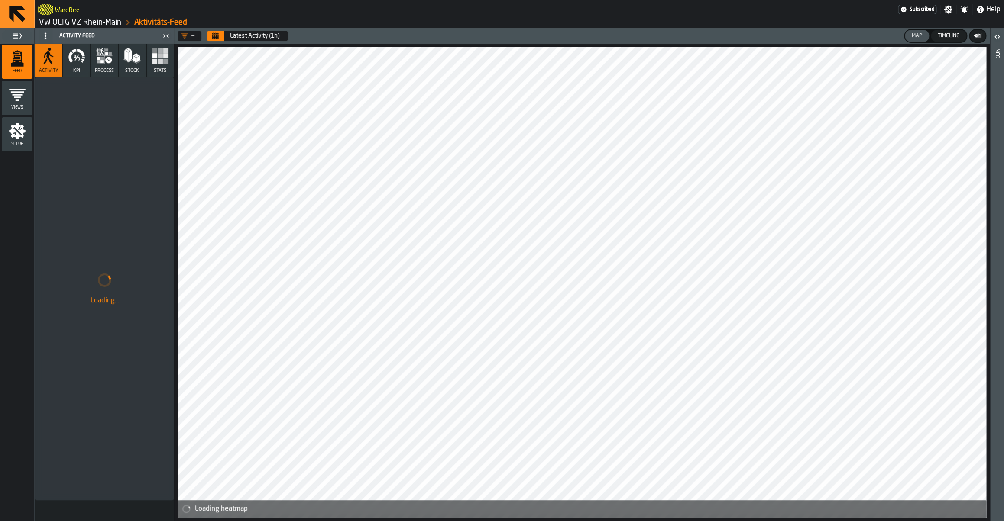
click at [210, 41] on button "Calendar" at bounding box center [215, 36] width 17 height 10
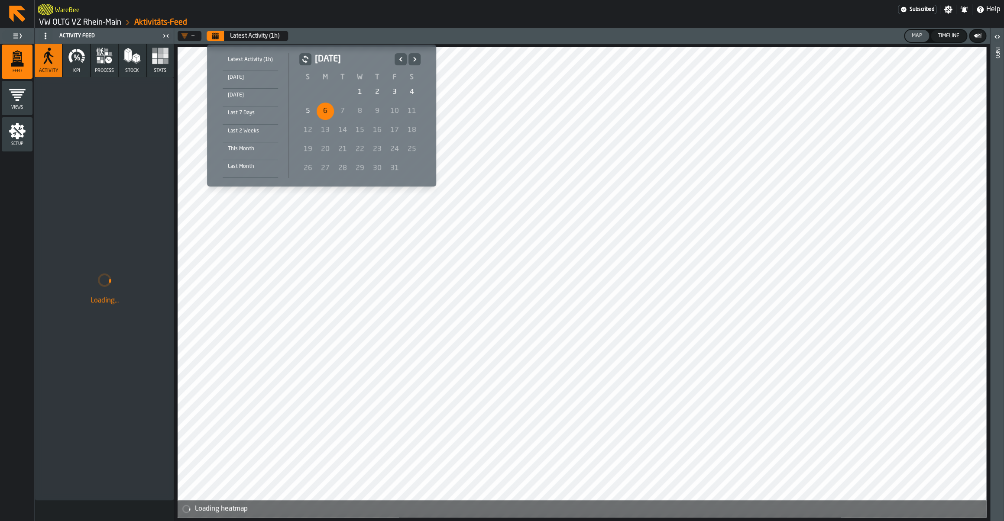
click at [405, 55] on div "October 2025" at bounding box center [407, 59] width 26 height 12
click at [404, 58] on button "Previous" at bounding box center [400, 59] width 12 height 12
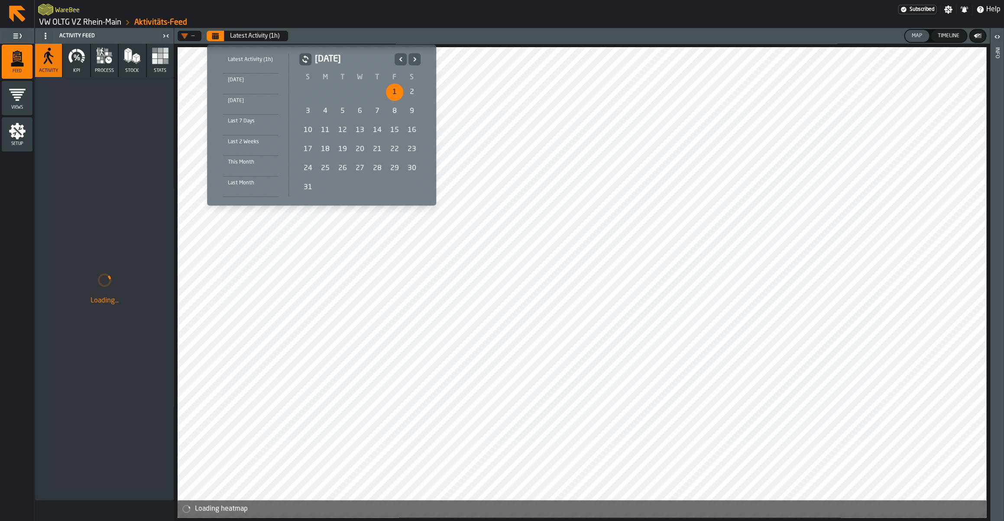
click at [392, 94] on div "1" at bounding box center [394, 92] width 17 height 17
click at [413, 62] on icon "Next" at bounding box center [414, 59] width 9 height 10
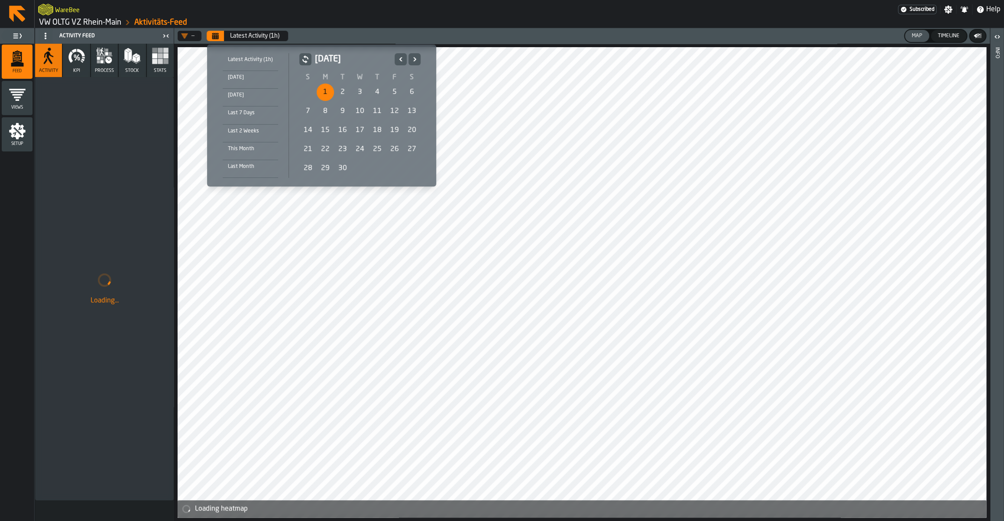
click at [413, 62] on icon "Next" at bounding box center [414, 59] width 9 height 10
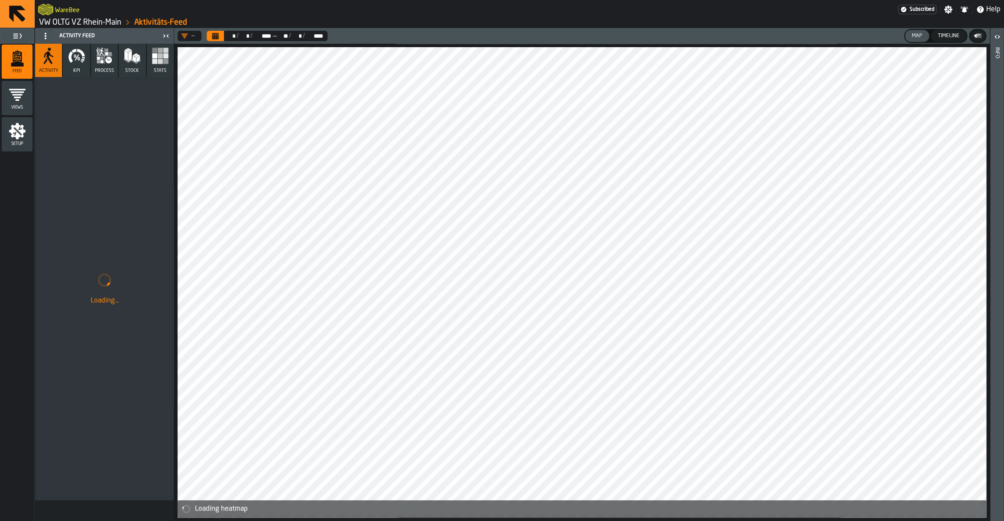
click at [67, 60] on button "KPI" at bounding box center [76, 60] width 27 height 33
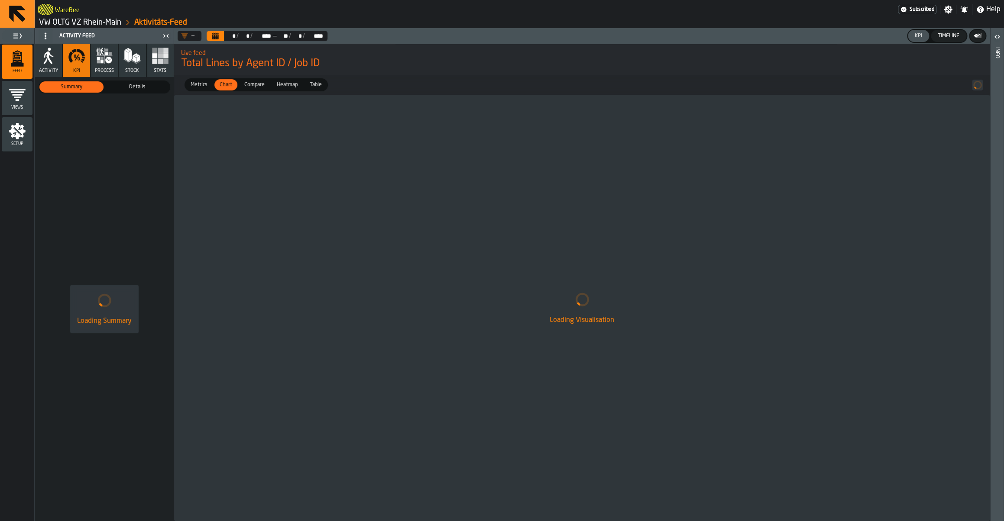
click at [132, 82] on div "Details" at bounding box center [137, 86] width 64 height 11
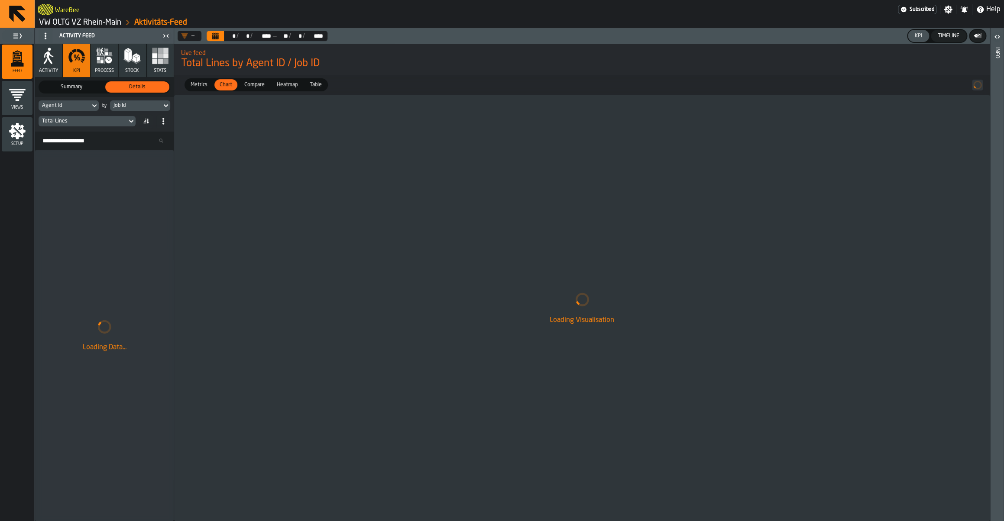
click at [88, 117] on div "Total Lines" at bounding box center [83, 121] width 88 height 10
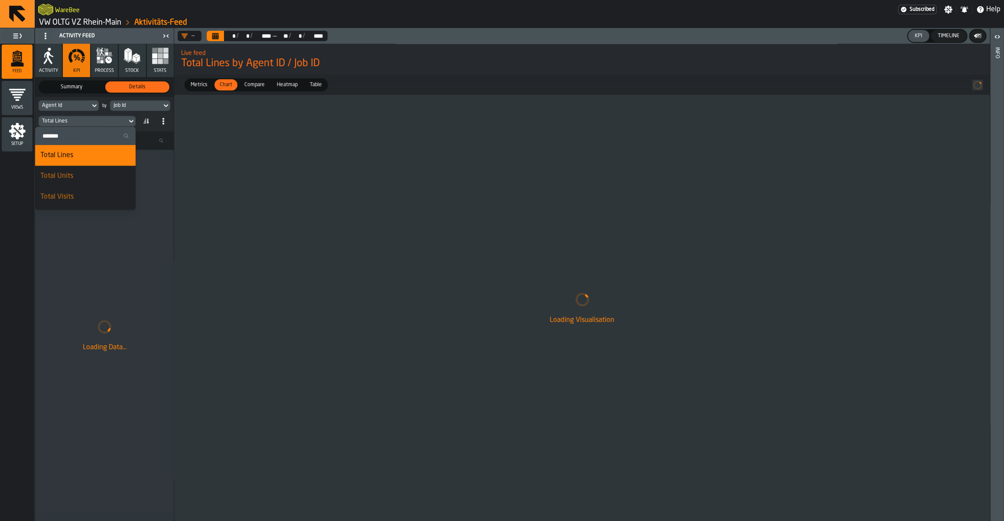
click at [88, 134] on input "Search" at bounding box center [86, 135] width 94 height 11
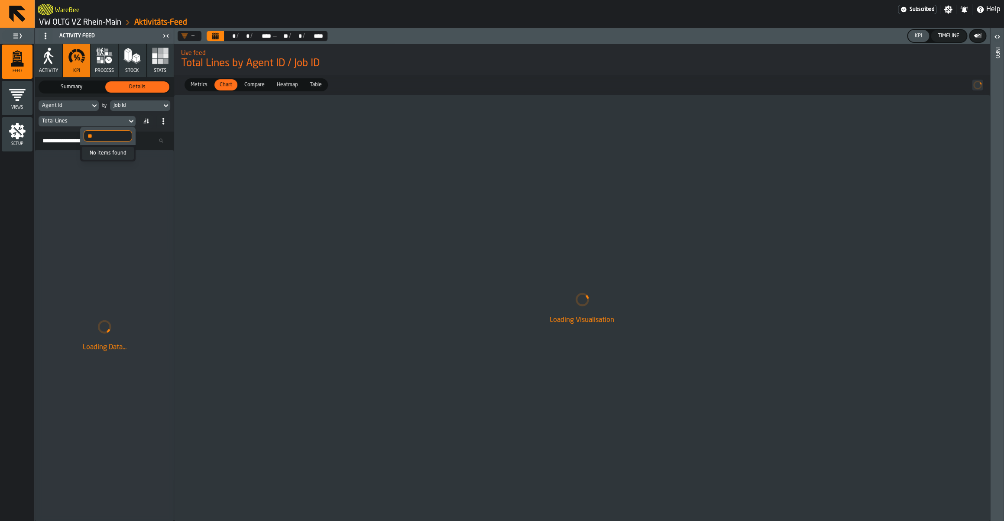
type input "*"
type input "********"
click at [113, 197] on div "Distance Per Line" at bounding box center [99, 197] width 61 height 10
click at [152, 110] on div "Job Id" at bounding box center [136, 106] width 52 height 10
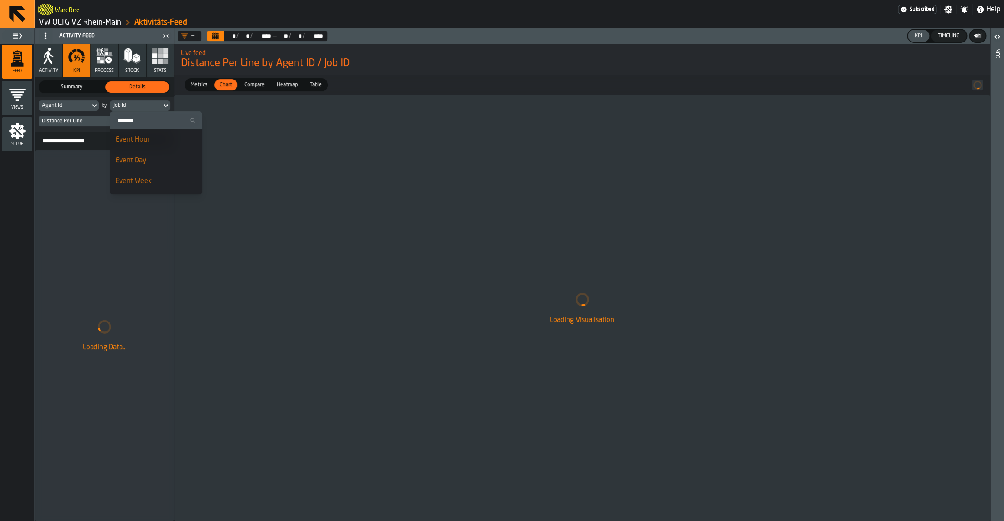
drag, startPoint x: 149, startPoint y: 158, endPoint x: 149, endPoint y: 184, distance: 26.0
click at [149, 184] on ul "Search Event Hour Event Day Event Week Day of Week Agent Type Agent Id User Eve…" at bounding box center [156, 515] width 92 height 808
click at [173, 184] on div "Event Week" at bounding box center [156, 181] width 82 height 10
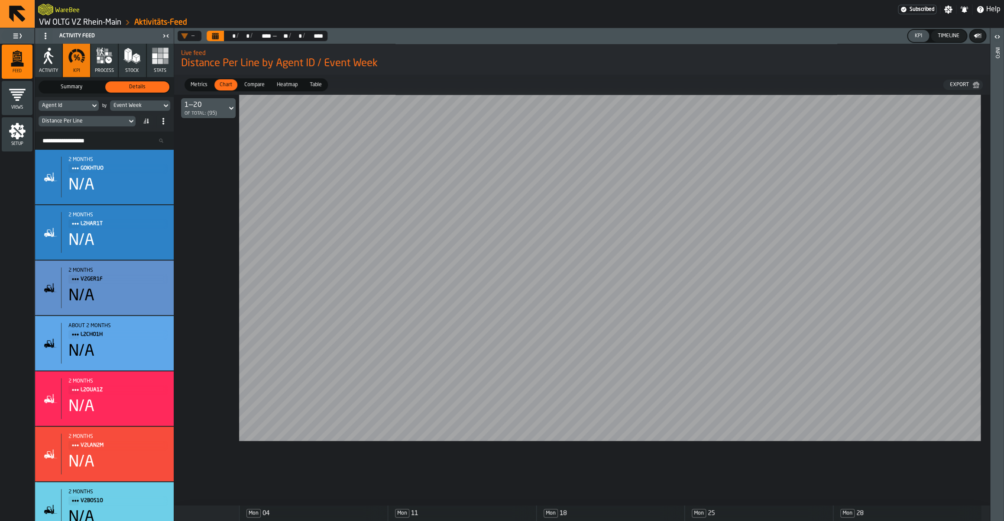
click at [210, 34] on button "Calendar" at bounding box center [215, 36] width 17 height 10
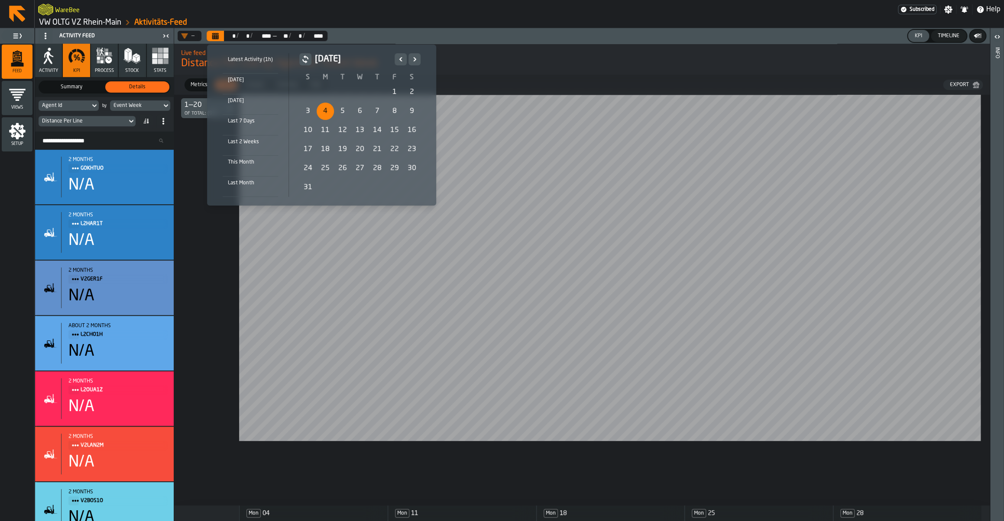
click at [330, 112] on div "4" at bounding box center [325, 111] width 17 height 17
click at [412, 65] on button "Next" at bounding box center [414, 59] width 12 height 12
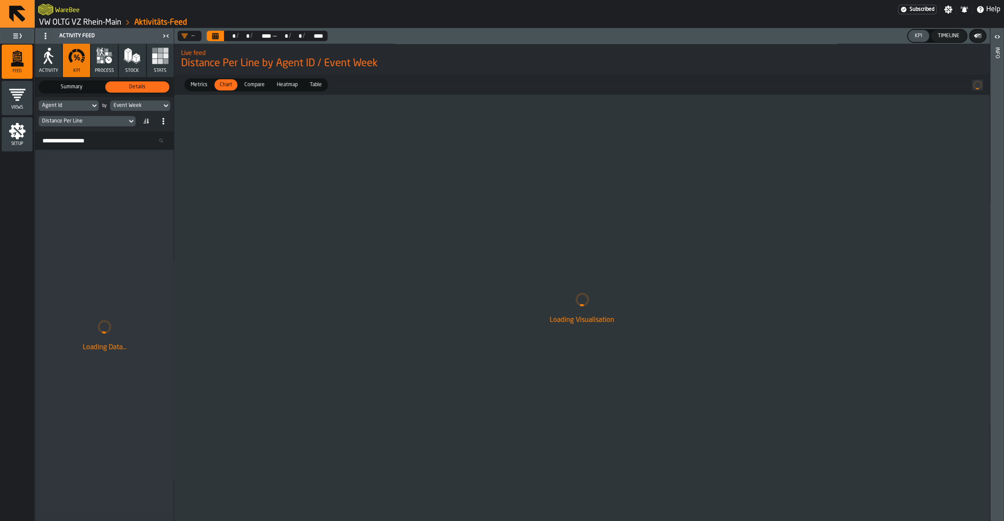
click at [218, 35] on icon "Calendar" at bounding box center [215, 35] width 7 height 7
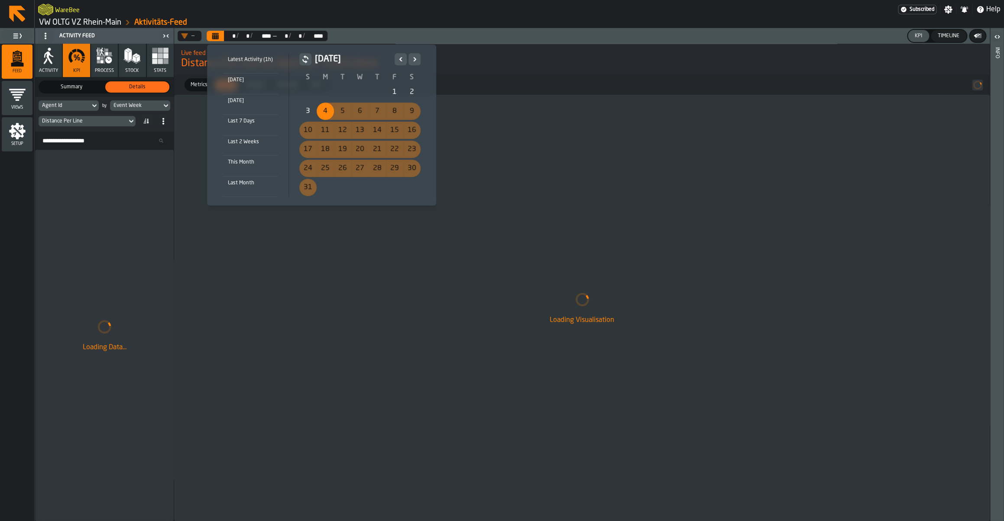
click at [303, 146] on div "17" at bounding box center [307, 149] width 17 height 17
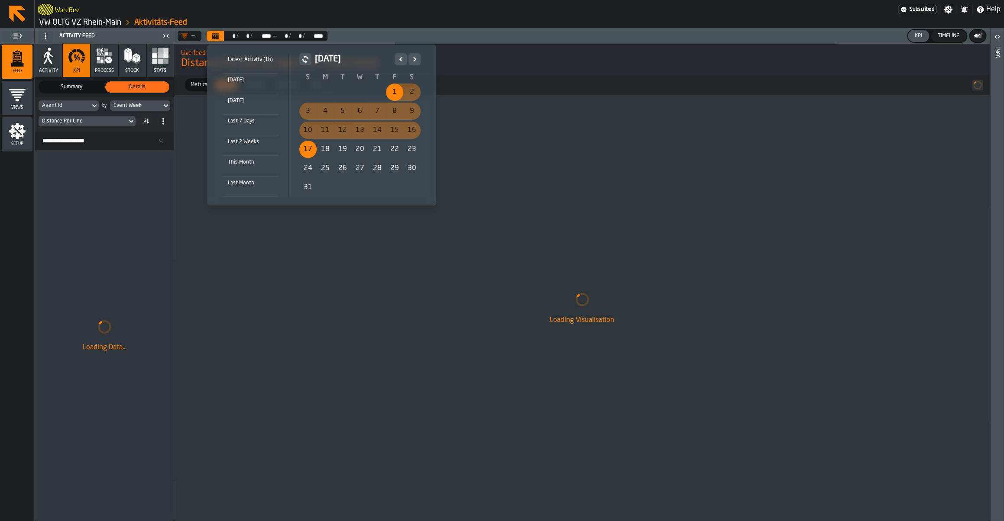
click at [416, 63] on icon "Next" at bounding box center [414, 59] width 9 height 10
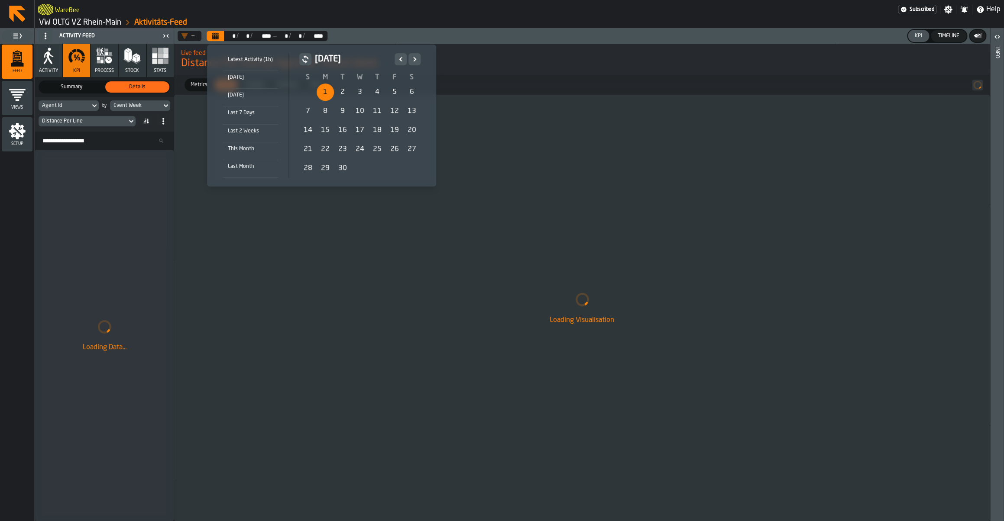
click at [413, 64] on icon "Next" at bounding box center [414, 59] width 9 height 10
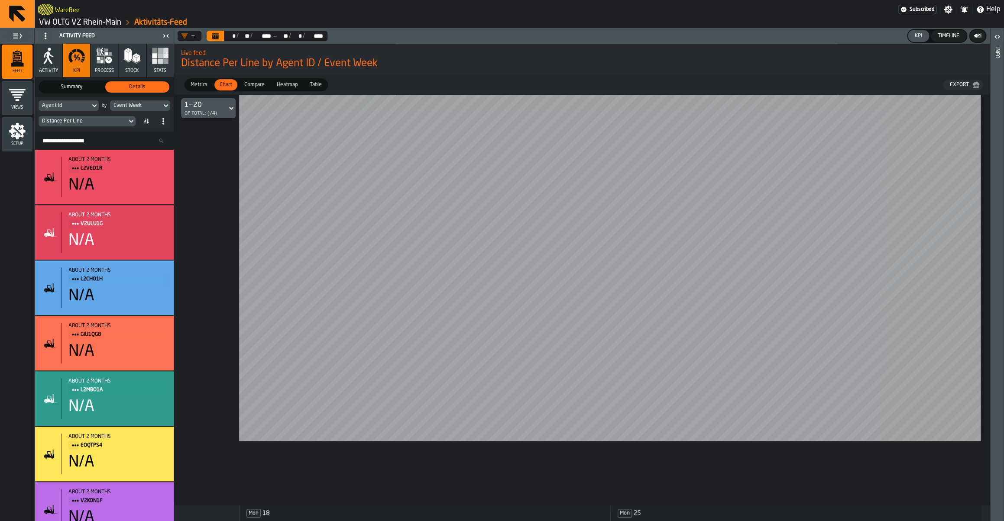
click at [219, 39] on icon "Calendar" at bounding box center [215, 37] width 6 height 4
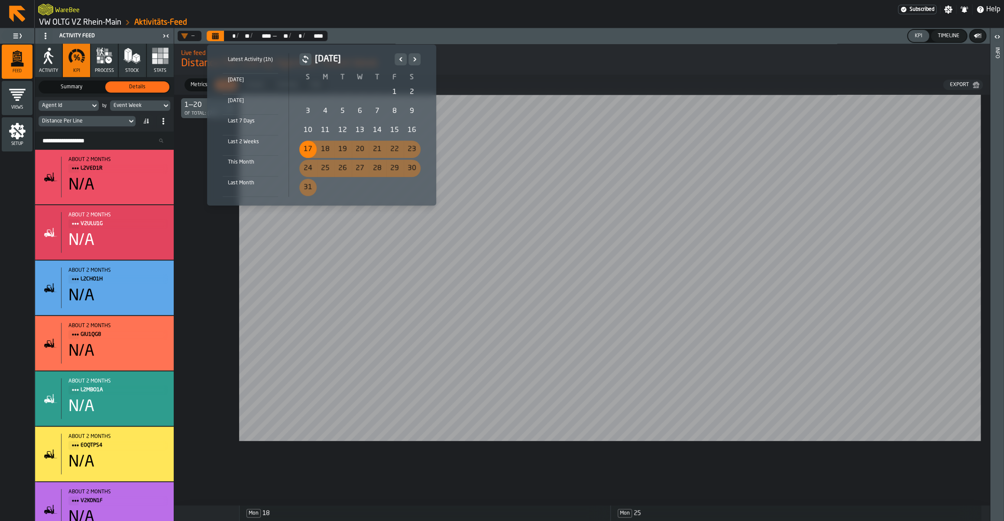
click at [416, 61] on icon "Next" at bounding box center [414, 59] width 9 height 10
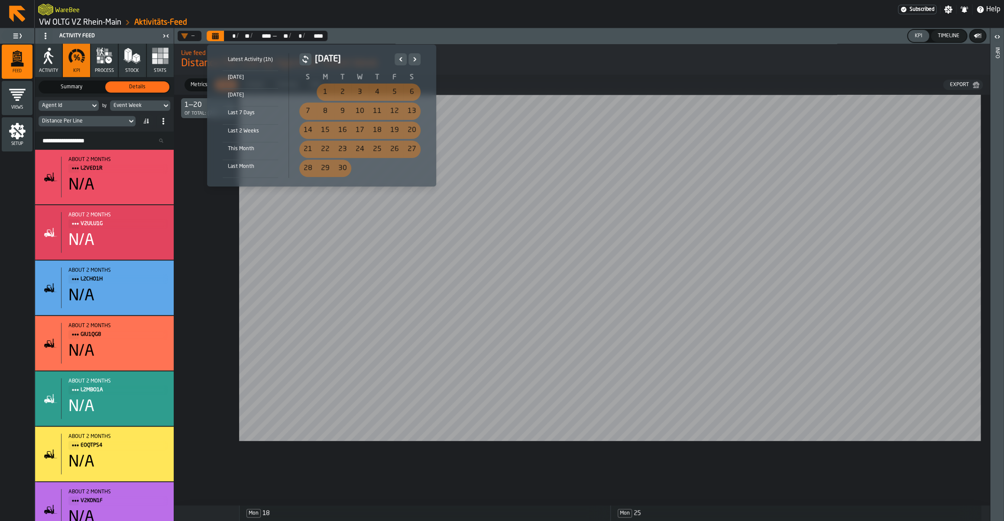
click at [322, 94] on div "1" at bounding box center [325, 92] width 17 height 17
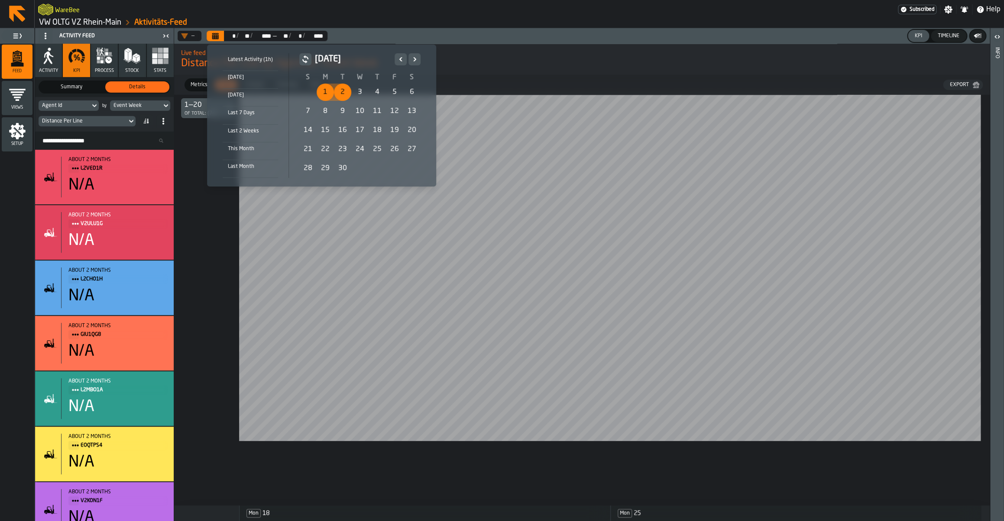
click at [415, 60] on icon "Next" at bounding box center [414, 59] width 9 height 10
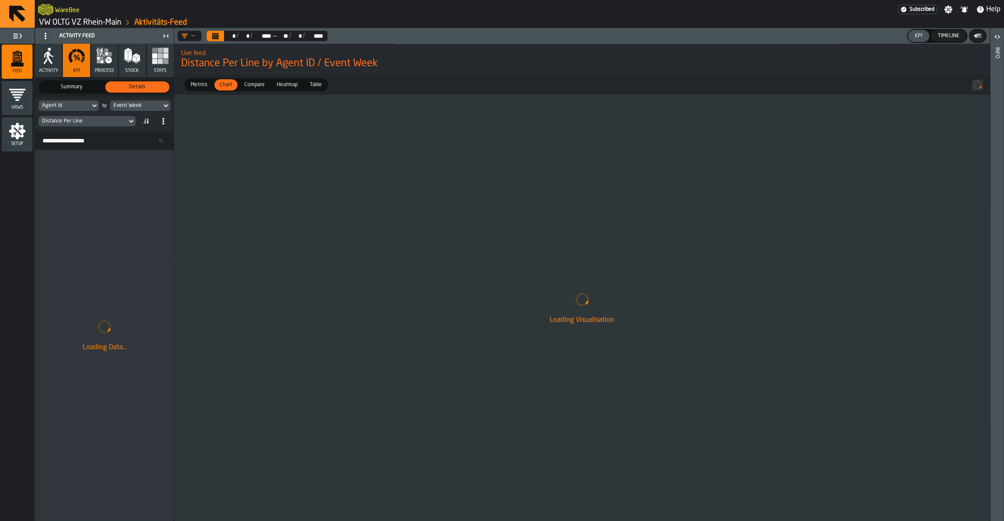
click at [90, 110] on div "Agent Id" at bounding box center [65, 106] width 52 height 10
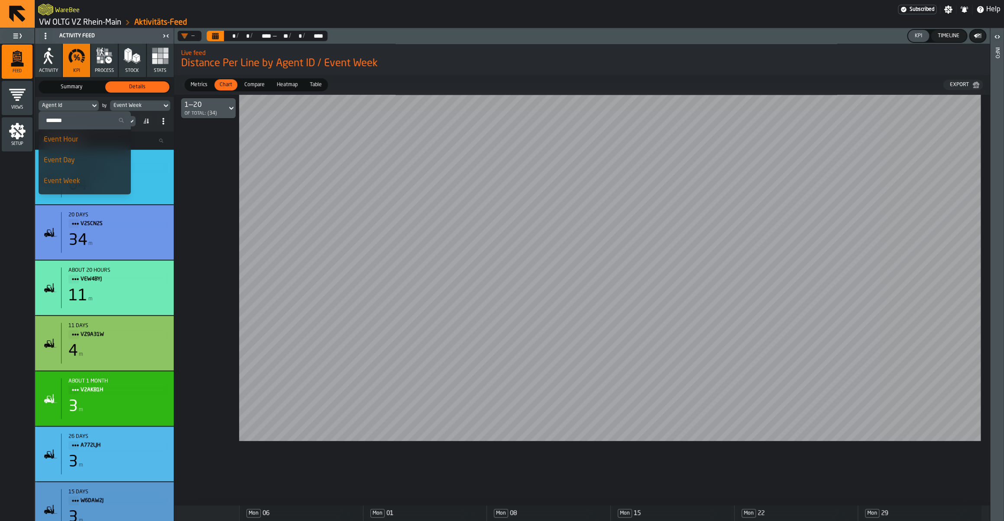
click at [86, 123] on input "Search" at bounding box center [84, 120] width 85 height 11
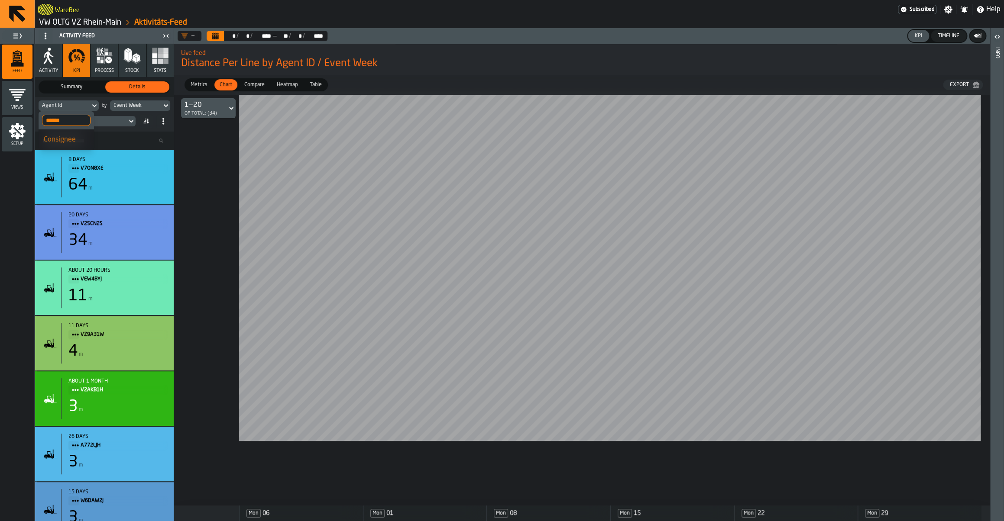
type input "******"
click at [76, 141] on div "Consignee" at bounding box center [66, 140] width 45 height 10
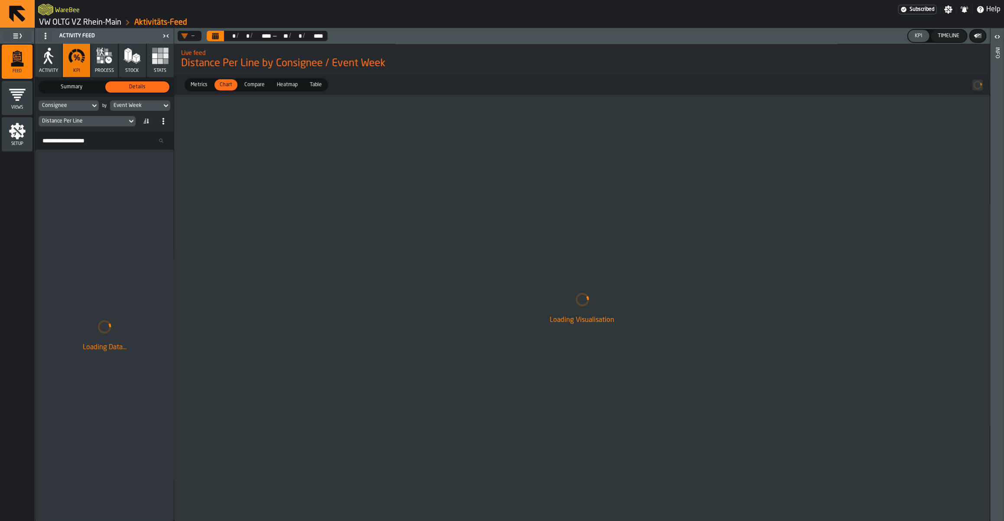
click at [217, 32] on button "Calendar" at bounding box center [215, 36] width 17 height 10
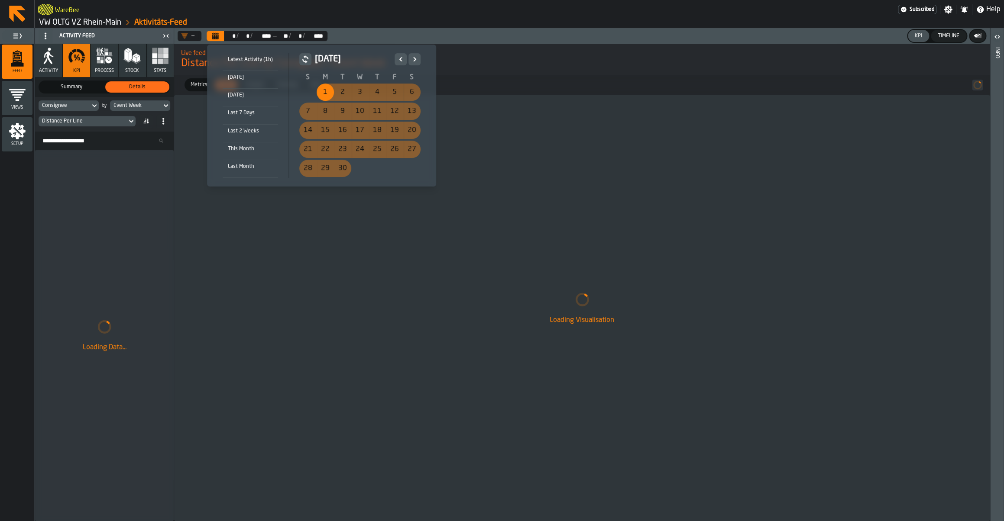
click at [396, 56] on icon "Previous" at bounding box center [400, 59] width 9 height 10
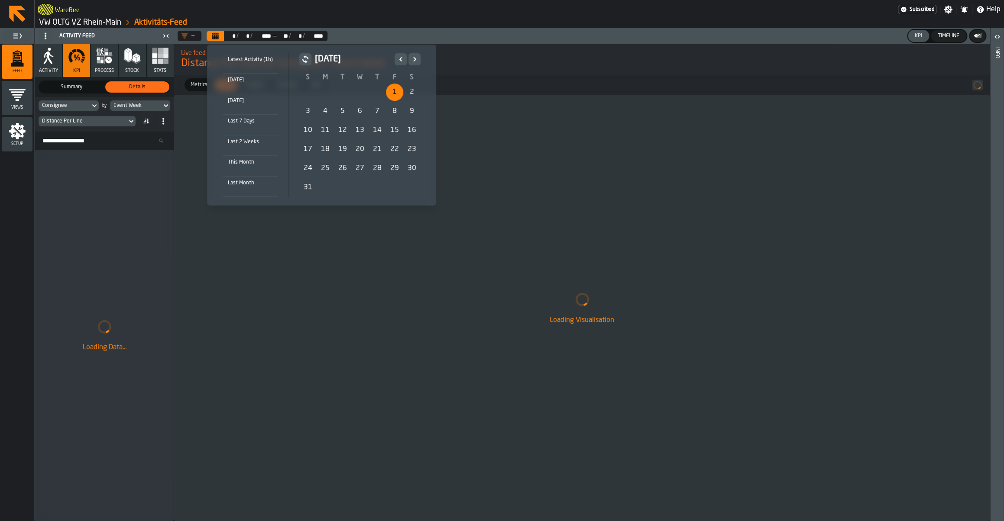
click at [393, 89] on div "1" at bounding box center [394, 92] width 17 height 17
click at [411, 60] on icon "Next" at bounding box center [414, 59] width 9 height 10
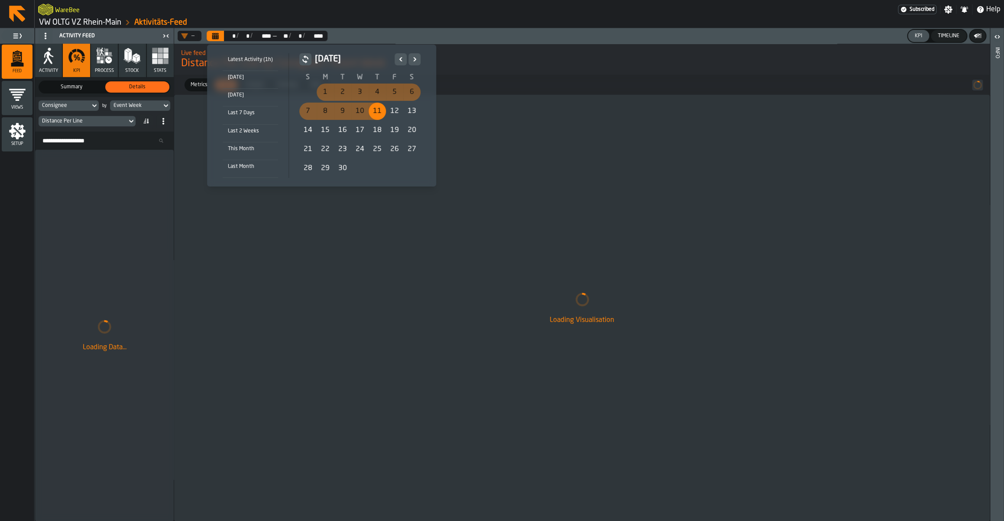
click at [416, 59] on icon "Next" at bounding box center [414, 59] width 9 height 10
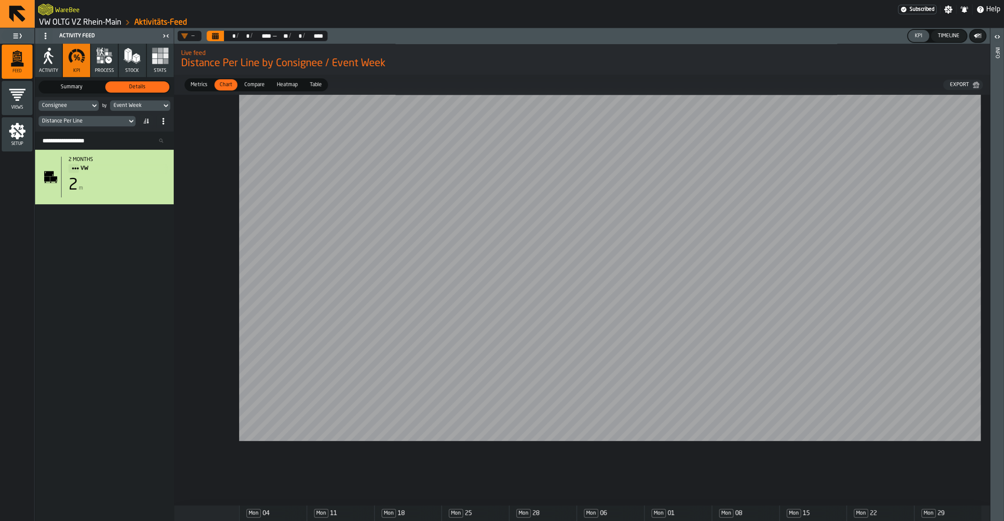
drag, startPoint x: 857, startPoint y: 472, endPoint x: 1003, endPoint y: 475, distance: 146.0
click at [1003, 475] on main "Feed Views Shifts Employees Setup Activity Feed Activity KPI process Stock Stat…" at bounding box center [502, 274] width 1004 height 493
click at [161, 54] on rect "button" at bounding box center [160, 55] width 5 height 5
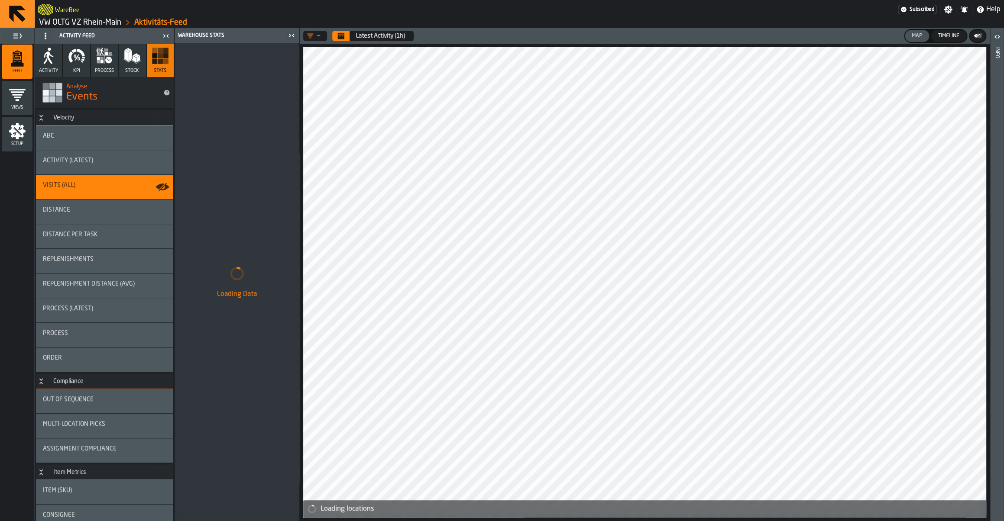
click at [75, 64] on icon "button" at bounding box center [76, 55] width 17 height 17
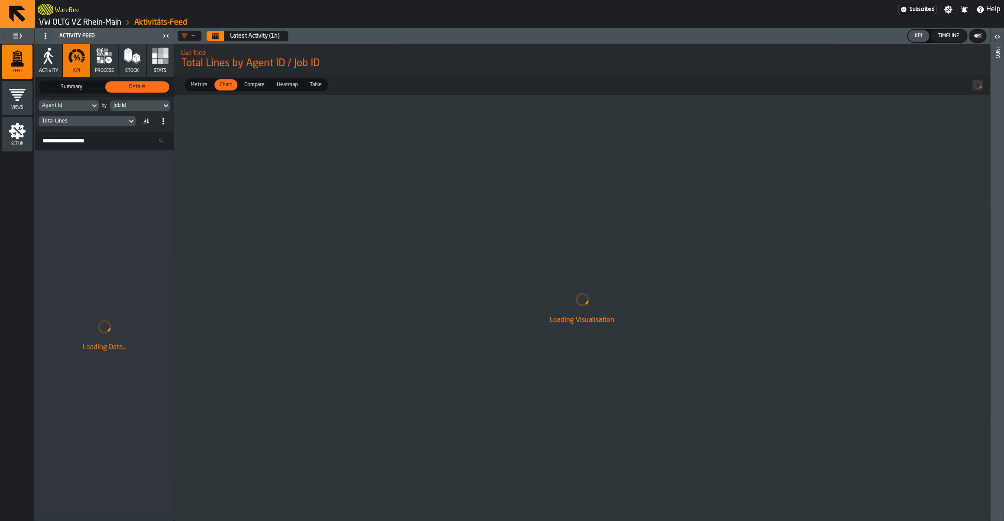
click at [95, 106] on icon at bounding box center [94, 105] width 4 height 3
click at [71, 121] on input "Search" at bounding box center [84, 120] width 85 height 11
type input "****"
click at [58, 137] on div "Consignee" at bounding box center [66, 140] width 45 height 10
click at [121, 104] on div "Job Id" at bounding box center [135, 106] width 45 height 6
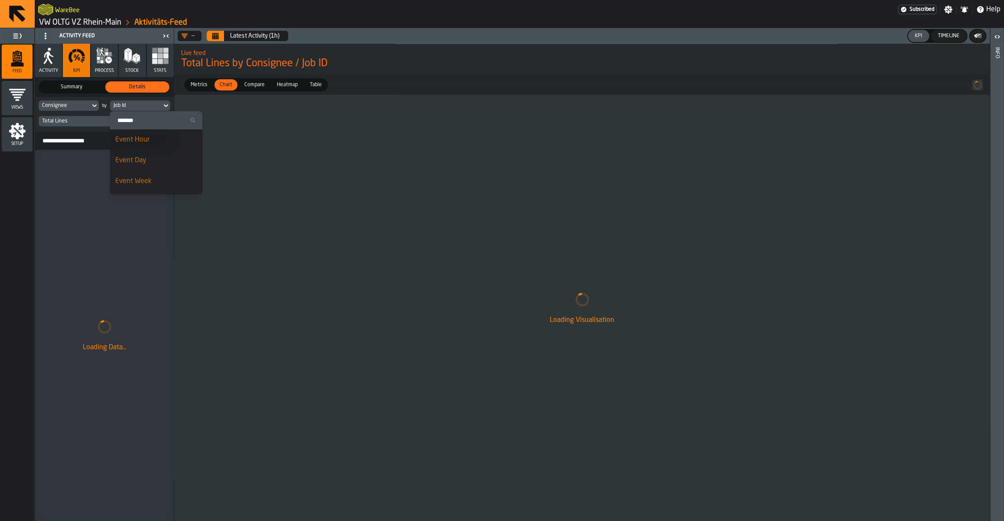
click at [140, 119] on input "Search" at bounding box center [155, 120] width 85 height 11
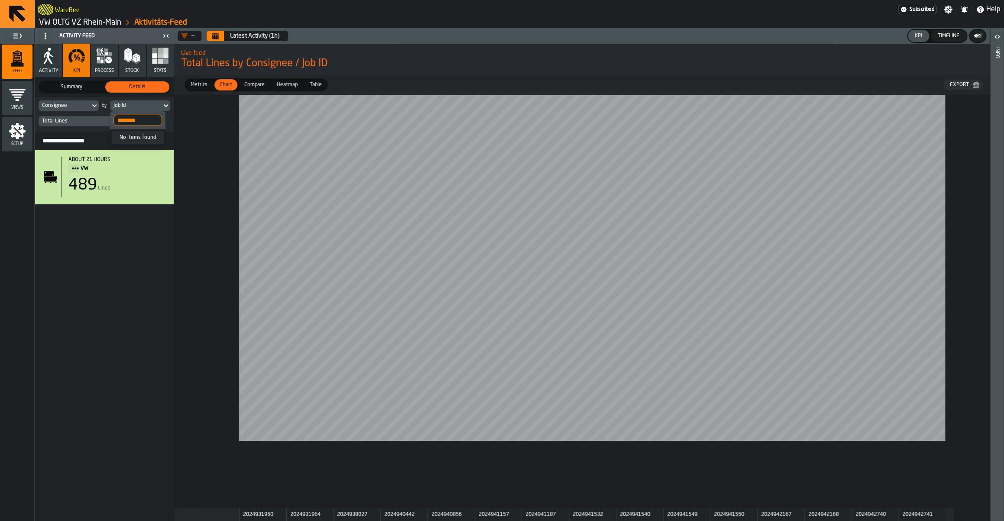
type input "********"
click at [85, 123] on div "Total Lines" at bounding box center [82, 121] width 81 height 6
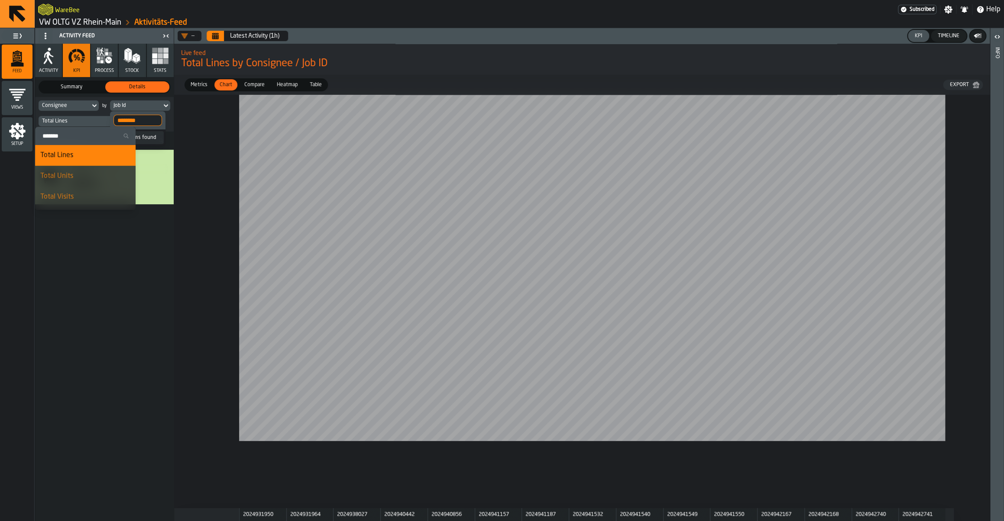
click at [68, 133] on input "Search" at bounding box center [86, 135] width 94 height 11
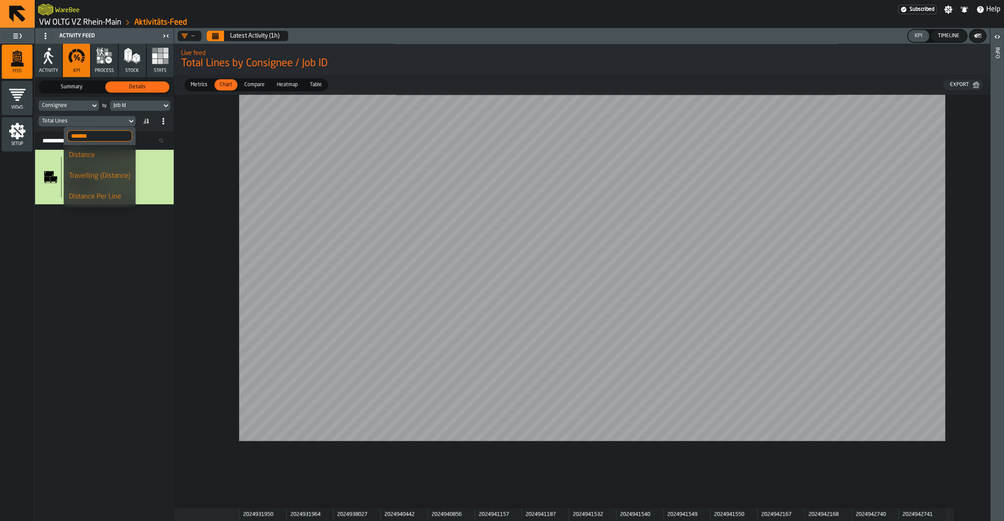
type input "*******"
click at [90, 196] on div "Distance Per Line" at bounding box center [99, 197] width 61 height 10
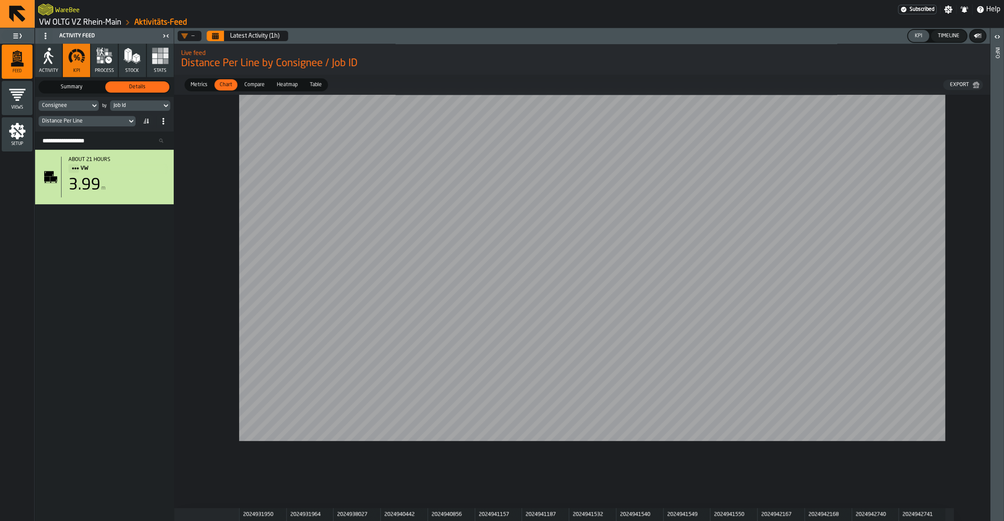
click at [132, 108] on div "Job Id" at bounding box center [135, 106] width 45 height 6
click at [139, 110] on div "Job Id" at bounding box center [136, 106] width 52 height 10
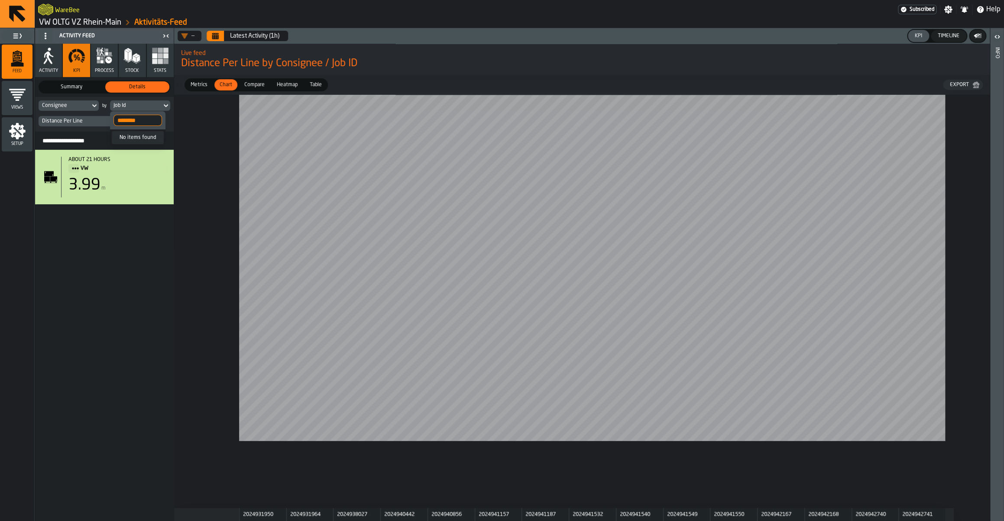
click at [131, 119] on input "********" at bounding box center [137, 120] width 48 height 11
type input "****"
click at [137, 142] on div "Event Week" at bounding box center [137, 140] width 45 height 10
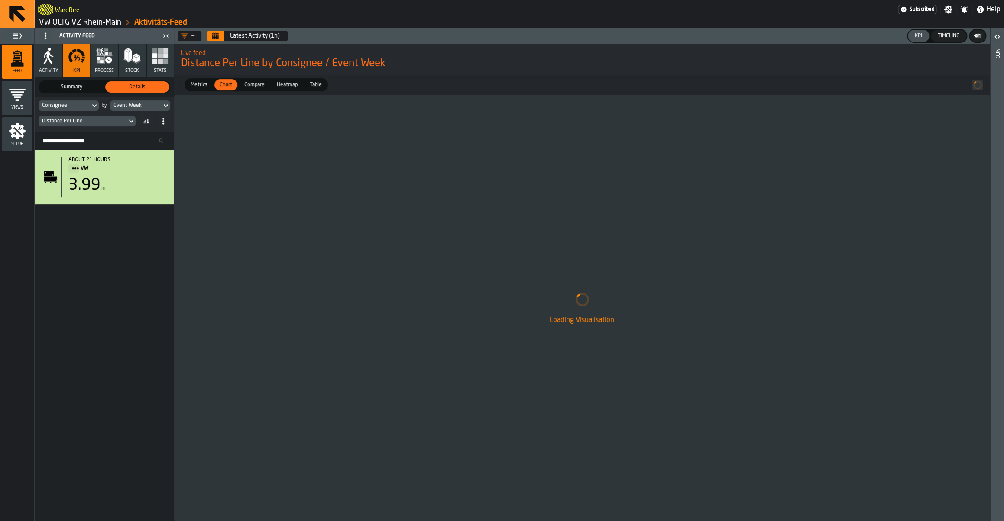
click at [216, 36] on icon "Calendar" at bounding box center [215, 37] width 6 height 4
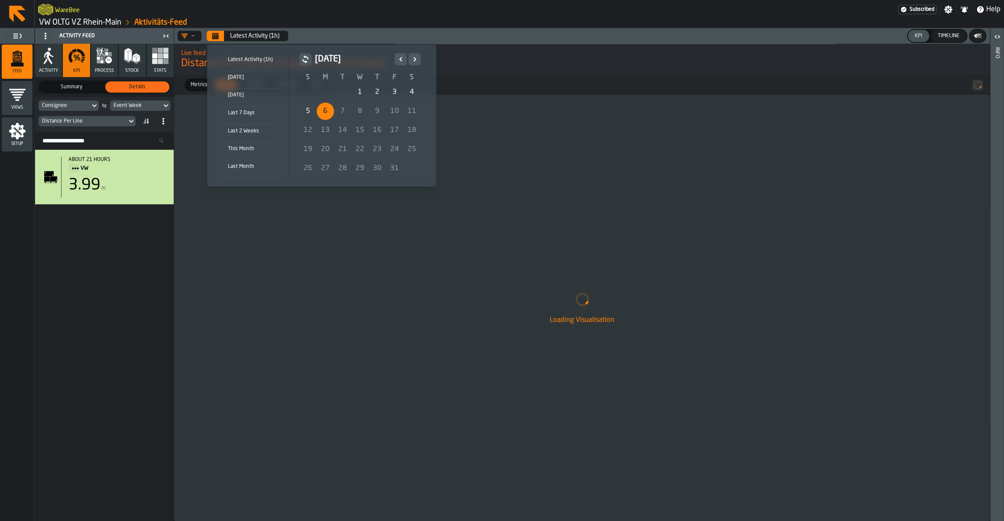
click at [397, 60] on icon "Previous" at bounding box center [400, 59] width 9 height 10
click at [396, 90] on div "1" at bounding box center [394, 92] width 17 height 17
click at [413, 60] on icon "Next" at bounding box center [414, 59] width 9 height 10
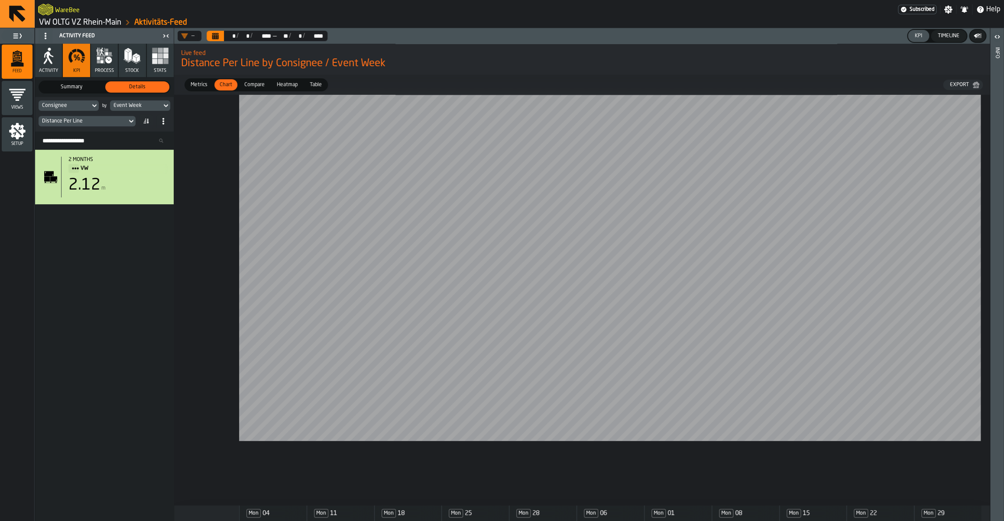
drag, startPoint x: 688, startPoint y: 461, endPoint x: 1003, endPoint y: 455, distance: 314.8
click at [1003, 455] on main "Feed Views Shifts Employees Setup Activity Feed Activity KPI process Stock Stat…" at bounding box center [502, 274] width 1004 height 493
click at [89, 121] on div "Distance Per Line" at bounding box center [82, 121] width 81 height 6
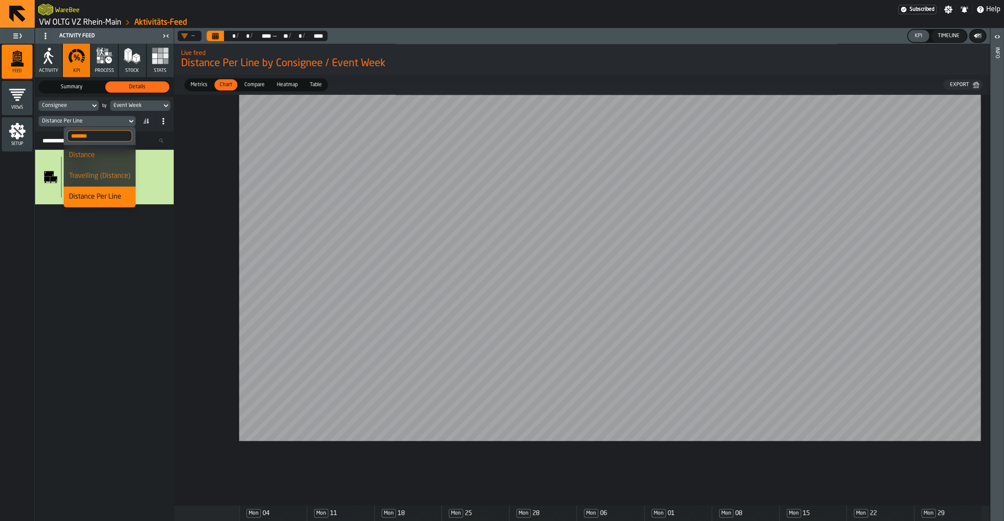
click at [89, 121] on div "Distance Per Line" at bounding box center [82, 121] width 81 height 6
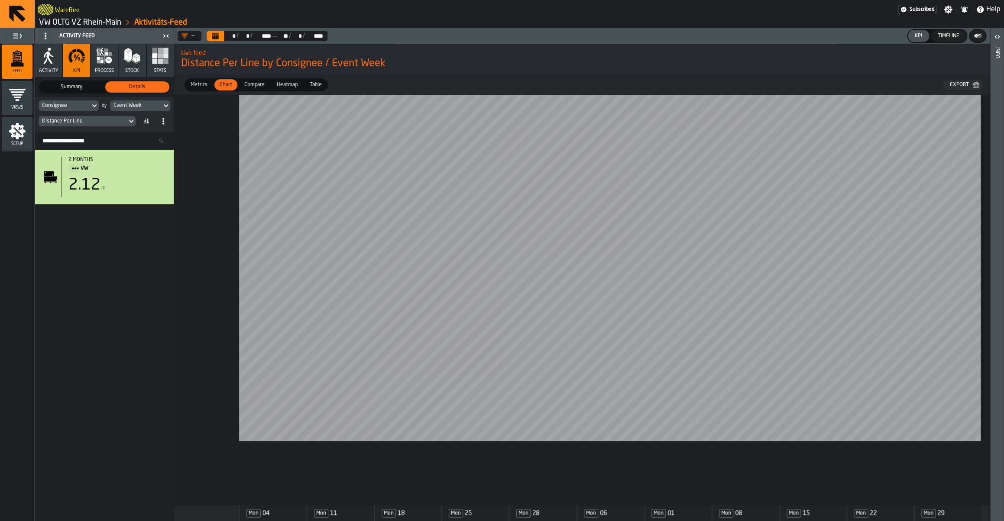
click at [89, 121] on div "Distance Per Line" at bounding box center [82, 121] width 81 height 6
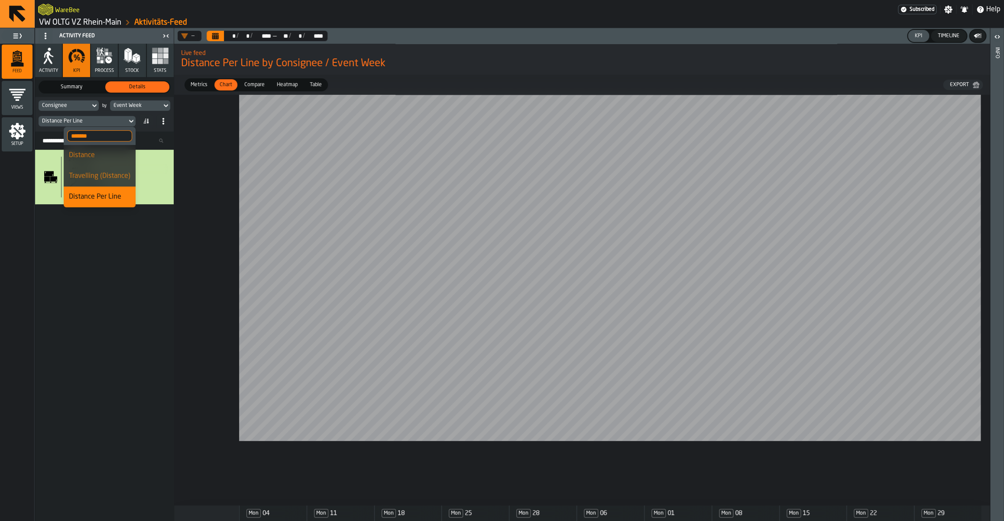
click at [82, 140] on input "*******" at bounding box center [99, 135] width 65 height 11
click at [77, 271] on div "2 months VW 2.12 m" at bounding box center [104, 336] width 139 height 372
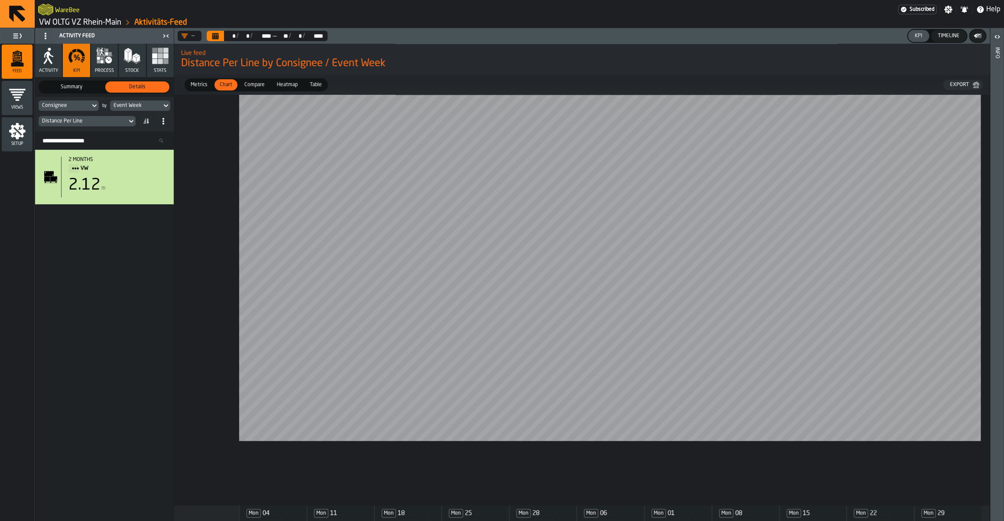
click at [104, 121] on div "Distance Per Line" at bounding box center [82, 121] width 81 height 6
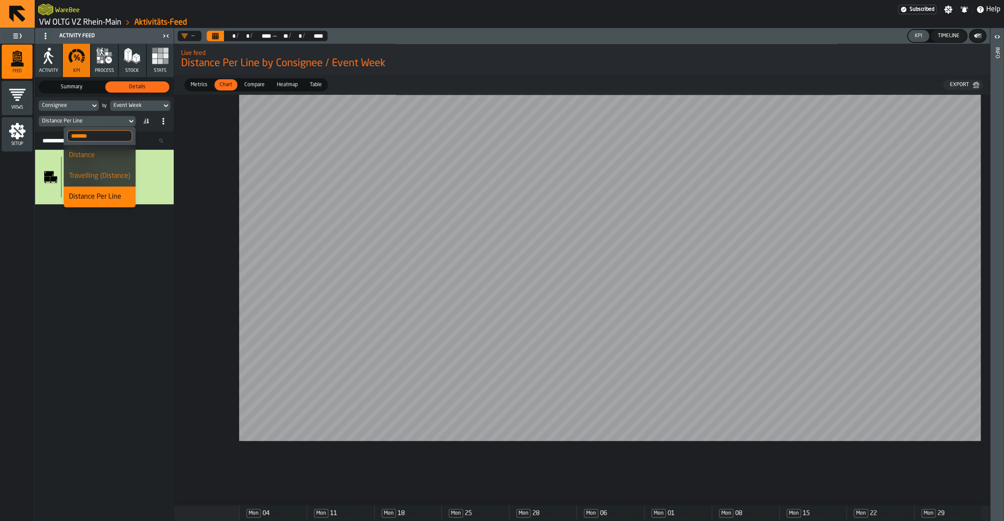
click at [79, 138] on input "*******" at bounding box center [99, 135] width 65 height 11
type input "*****"
click at [87, 198] on div "Lines / hr (Avg. Net)" at bounding box center [91, 197] width 77 height 10
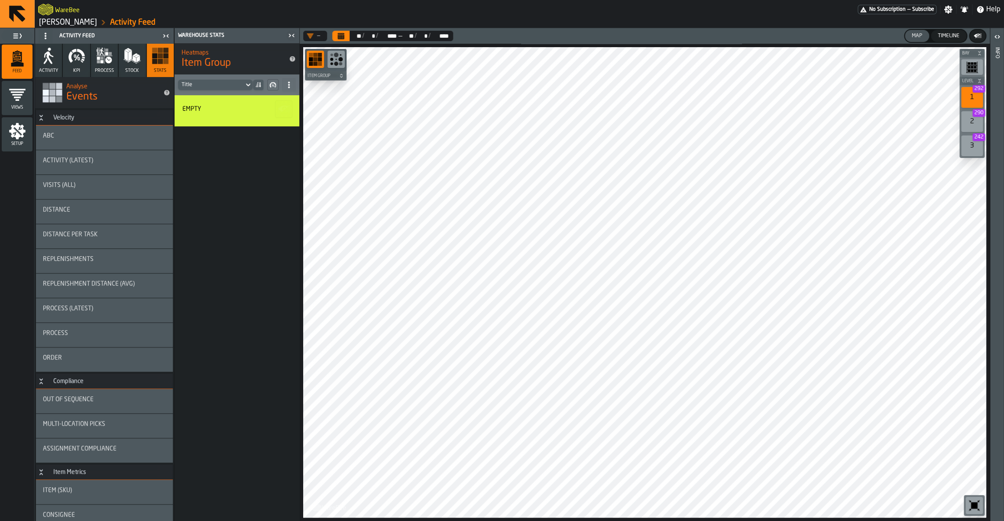
click at [41, 65] on icon "button" at bounding box center [48, 55] width 17 height 17
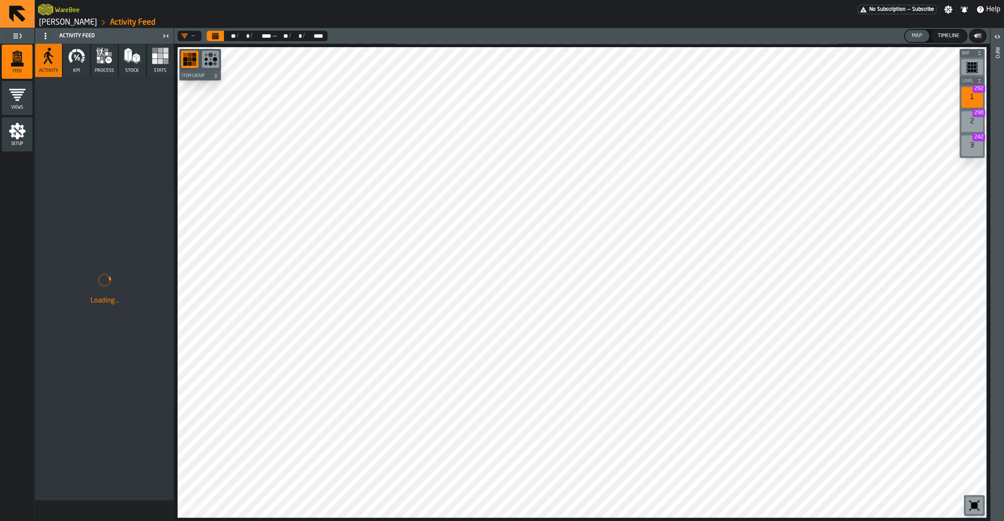
click at [204, 63] on icon "button-toolbar-undefined" at bounding box center [211, 59] width 14 height 14
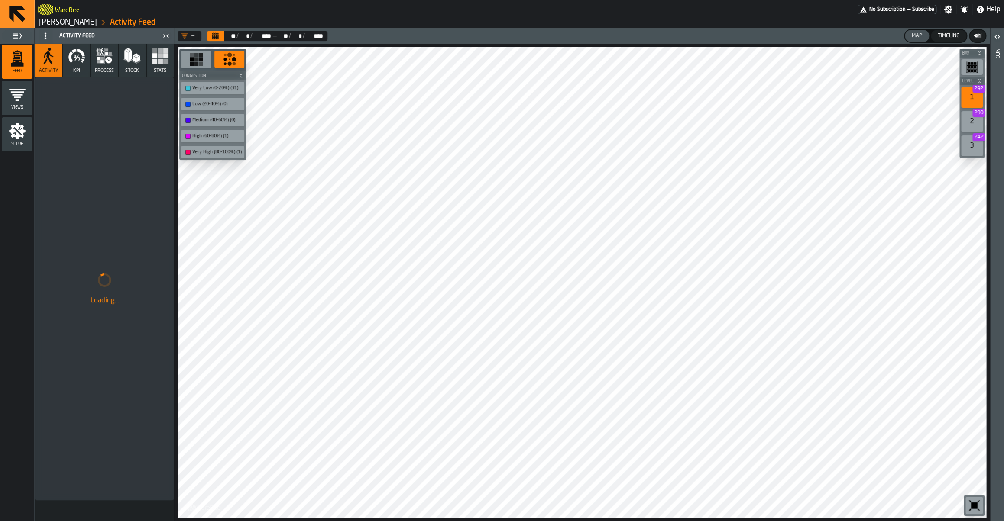
click at [216, 133] on div "High (60-80%) (1)" at bounding box center [216, 136] width 49 height 6
click at [209, 151] on div "Very High (80-100%) (1)" at bounding box center [216, 152] width 49 height 6
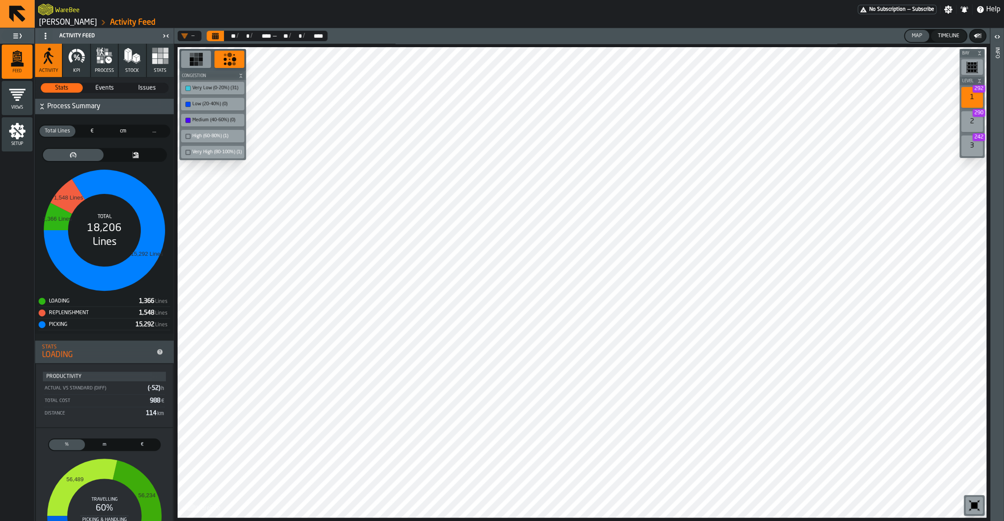
click at [225, 103] on div "Low (20-40%) (0)" at bounding box center [216, 104] width 49 height 6
click at [218, 120] on div "Medium (40-60%) (0)" at bounding box center [216, 120] width 49 height 6
click at [214, 86] on div "Very Low (0-20%) (31)" at bounding box center [216, 88] width 49 height 6
click at [226, 126] on div "Medium (40-60%) (0)" at bounding box center [212, 120] width 63 height 13
click at [225, 133] on div "High (60-80%) (1)" at bounding box center [216, 136] width 49 height 6
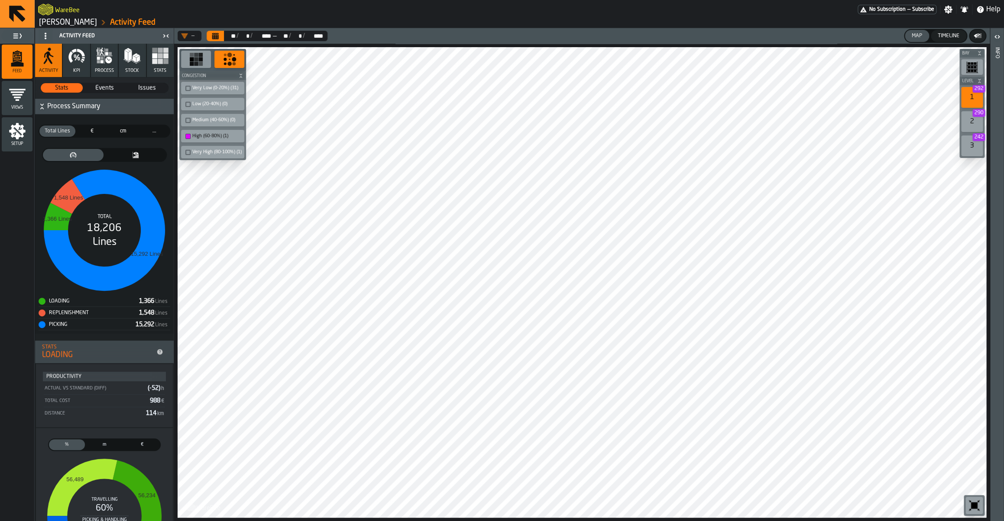
click at [200, 124] on div "Medium (40-60%) (0)" at bounding box center [212, 120] width 63 height 13
click at [200, 121] on div "Medium (40-60%) (0)" at bounding box center [216, 120] width 49 height 6
click at [210, 120] on div "Medium (40-60%) (0)" at bounding box center [216, 120] width 49 height 6
click at [210, 133] on div "High (60-80%) (1)" at bounding box center [216, 136] width 49 height 6
click at [213, 154] on div "Very High (80-100%) (1)" at bounding box center [213, 152] width 60 height 9
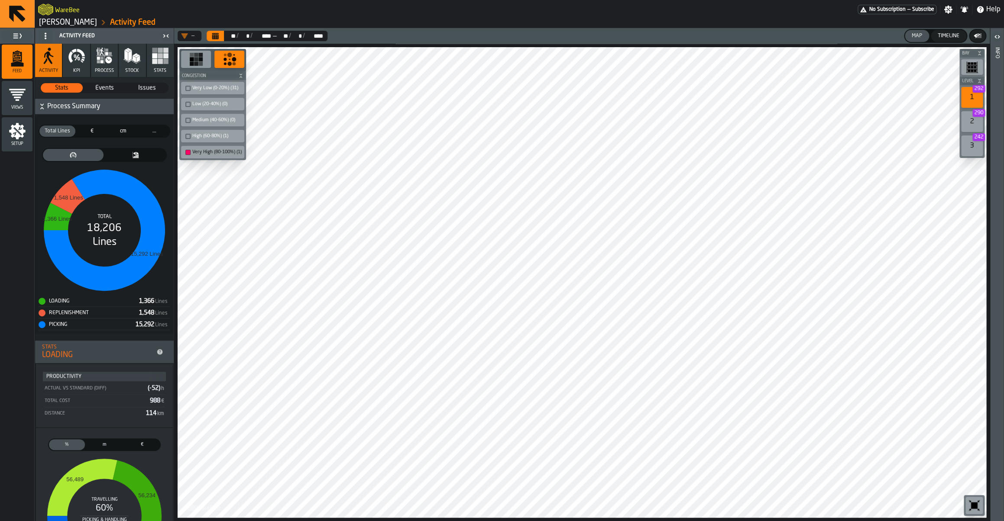
click at [224, 149] on div "Very High (80-100%) (1)" at bounding box center [216, 152] width 49 height 6
click at [223, 156] on div "Very High (80-100%) (1)" at bounding box center [212, 152] width 63 height 13
click at [202, 154] on div "Very High (80-100%) (1)" at bounding box center [216, 152] width 49 height 6
click at [214, 93] on div "Very Low (0-20%) (31)" at bounding box center [212, 88] width 63 height 13
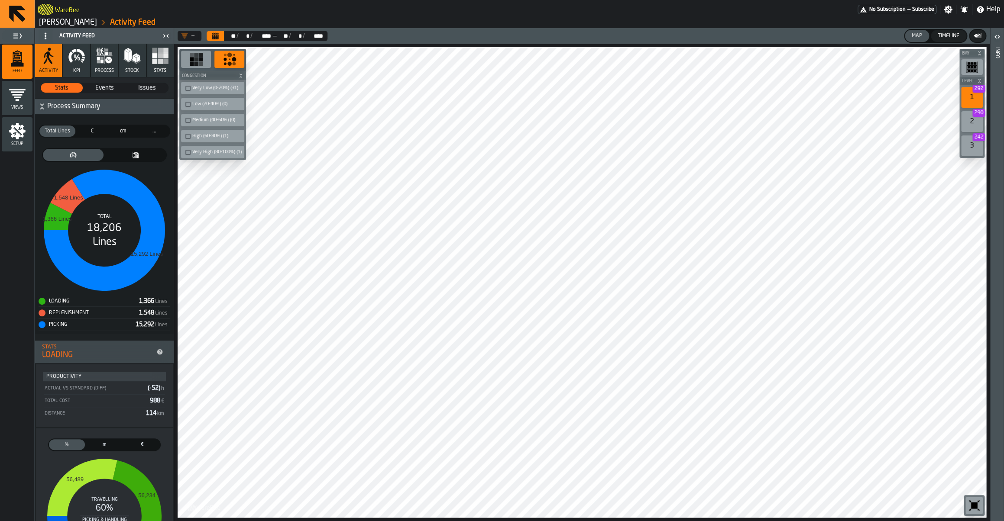
click at [220, 91] on div "Very Low (0-20%) (31)" at bounding box center [213, 88] width 60 height 9
click at [227, 89] on div "Very Low (0-20%) (31)" at bounding box center [216, 88] width 49 height 6
click at [199, 57] on rect "button-toolbar-undefined" at bounding box center [200, 55] width 4 height 4
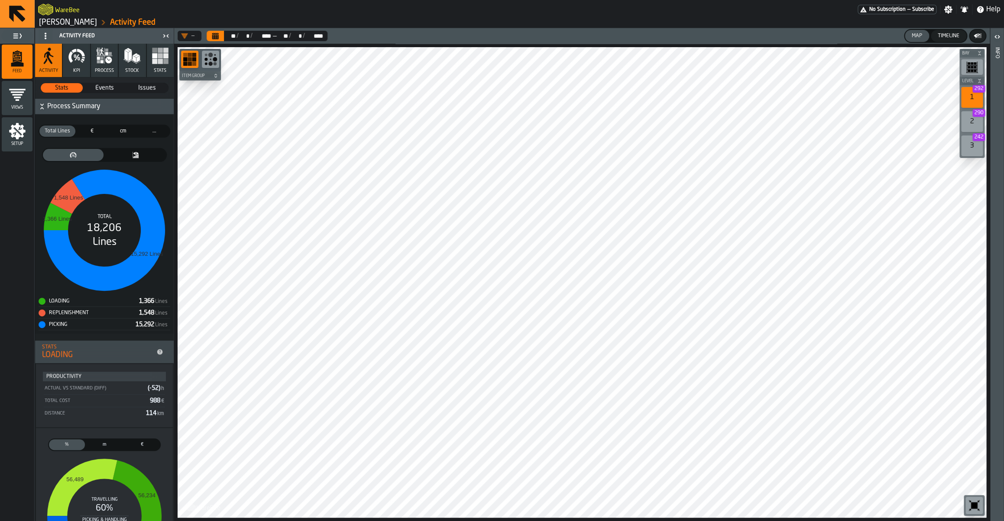
click at [214, 61] on circle "button-toolbar-undefined" at bounding box center [215, 59] width 4 height 4
